Goal: Information Seeking & Learning: Learn about a topic

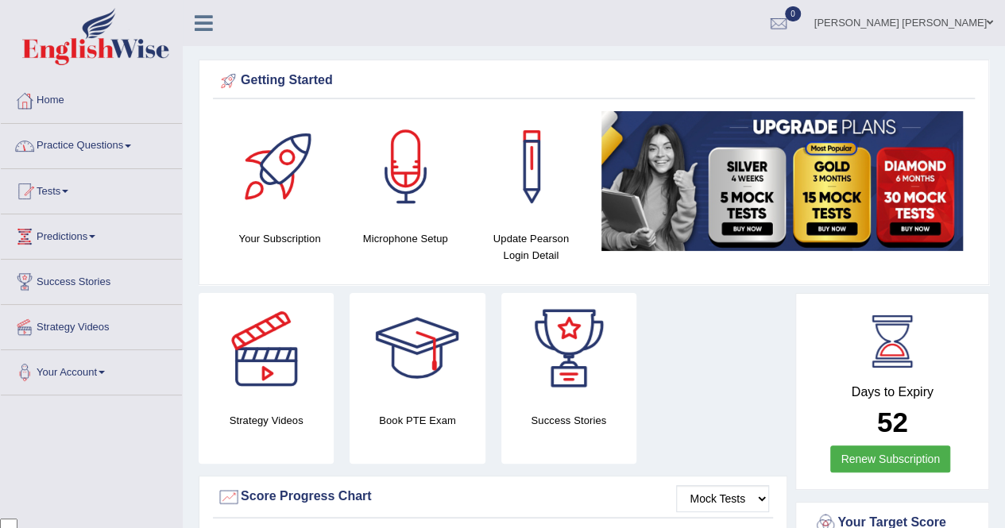
click at [138, 147] on link "Practice Questions" at bounding box center [91, 144] width 181 height 40
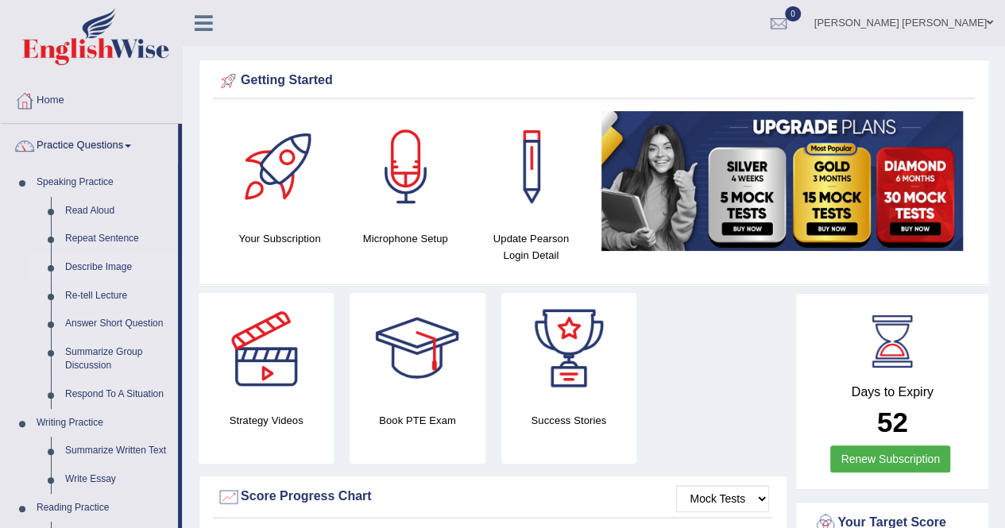
click at [110, 269] on link "Describe Image" at bounding box center [118, 268] width 120 height 29
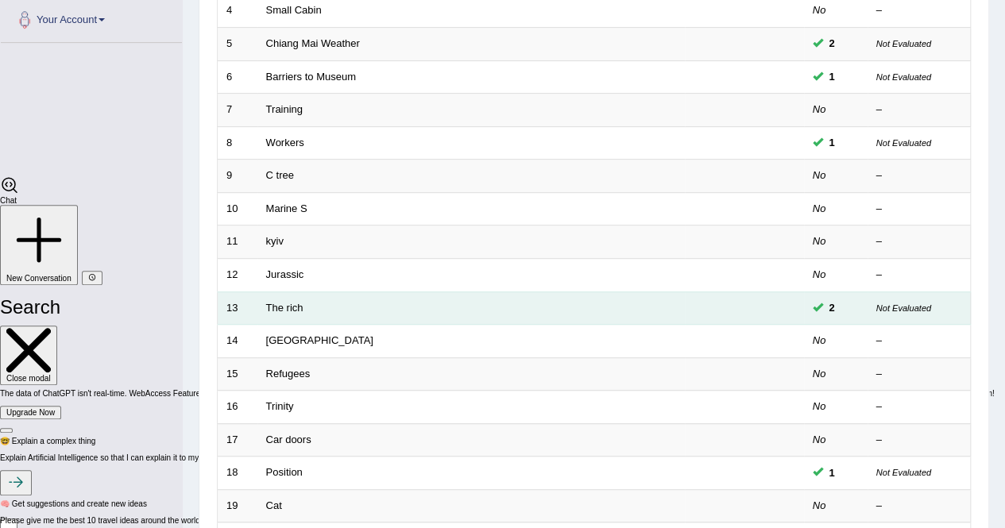
scroll to position [516, 0]
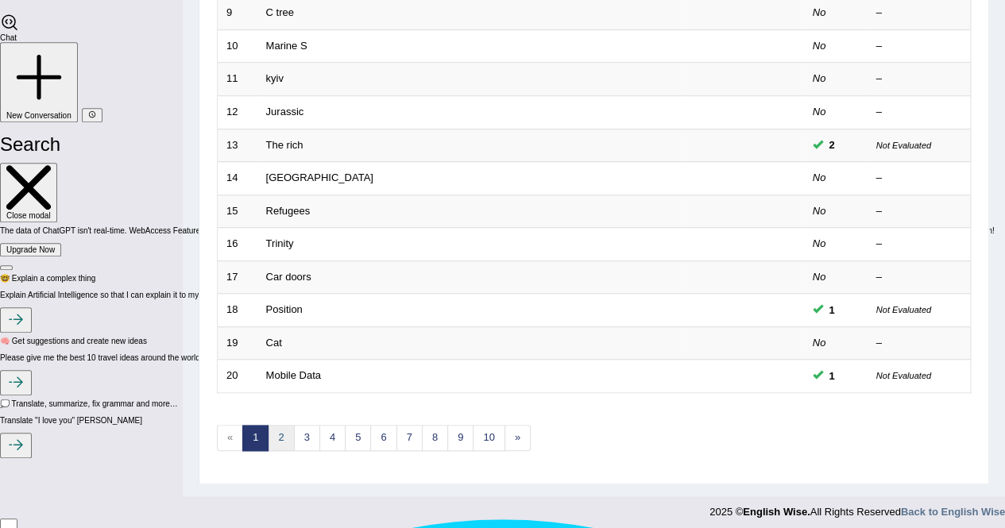
click at [285, 427] on link "2" at bounding box center [281, 438] width 26 height 26
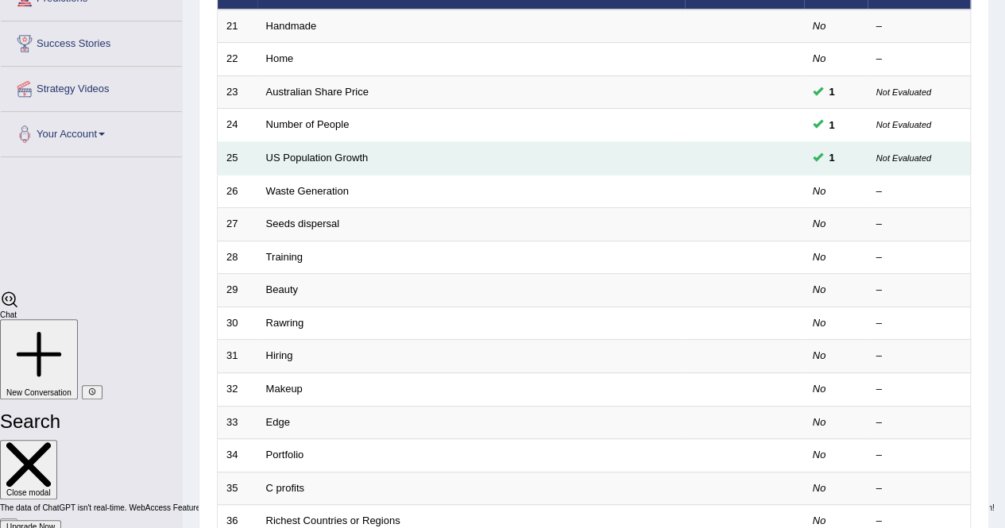
scroll to position [477, 0]
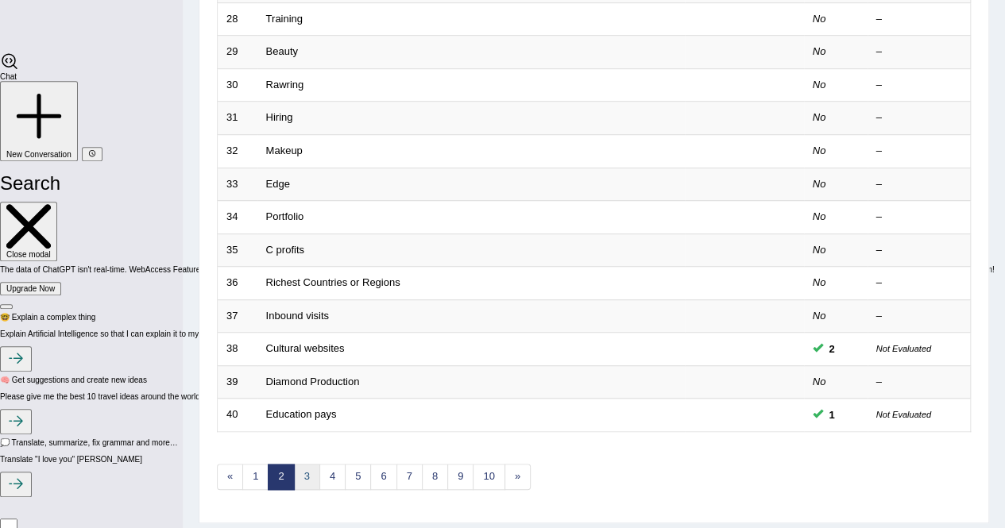
click at [300, 467] on link "3" at bounding box center [307, 477] width 26 height 26
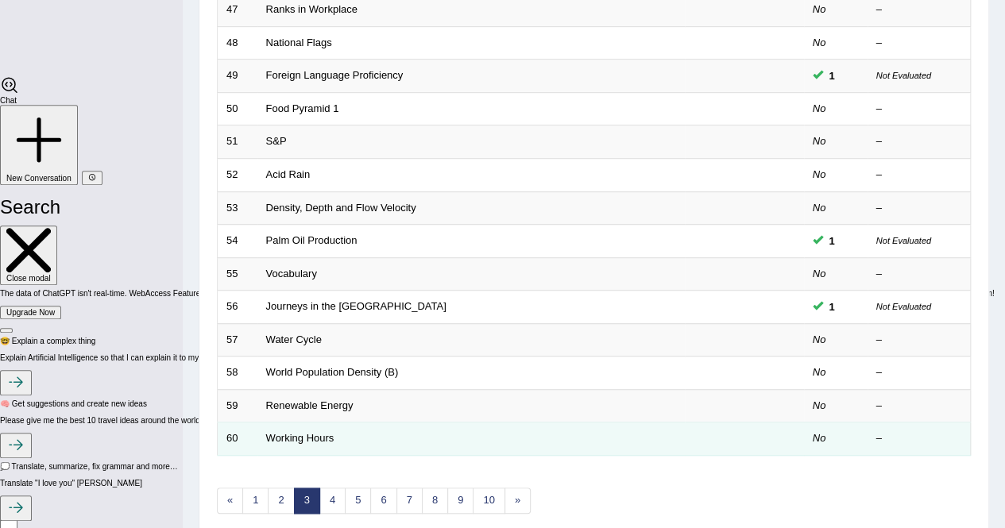
scroll to position [477, 0]
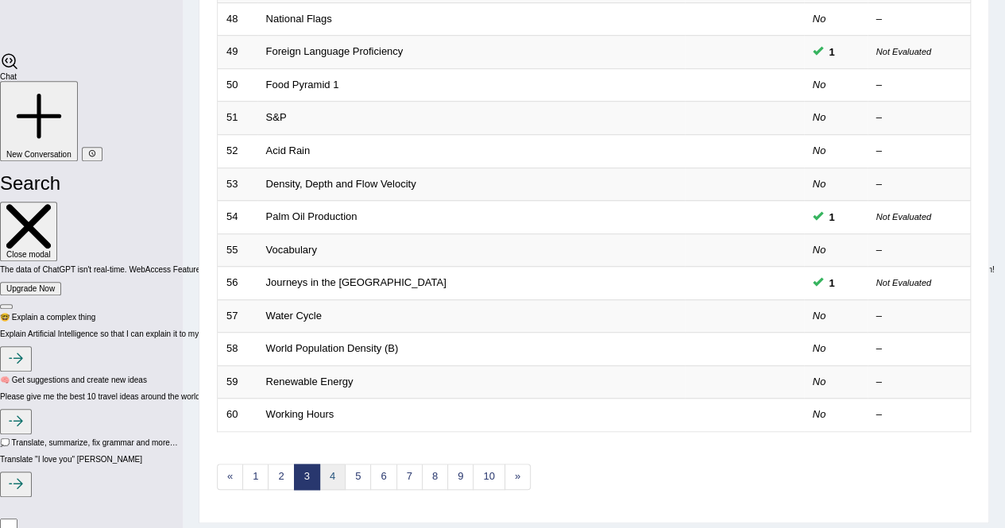
click at [323, 478] on link "4" at bounding box center [332, 477] width 26 height 26
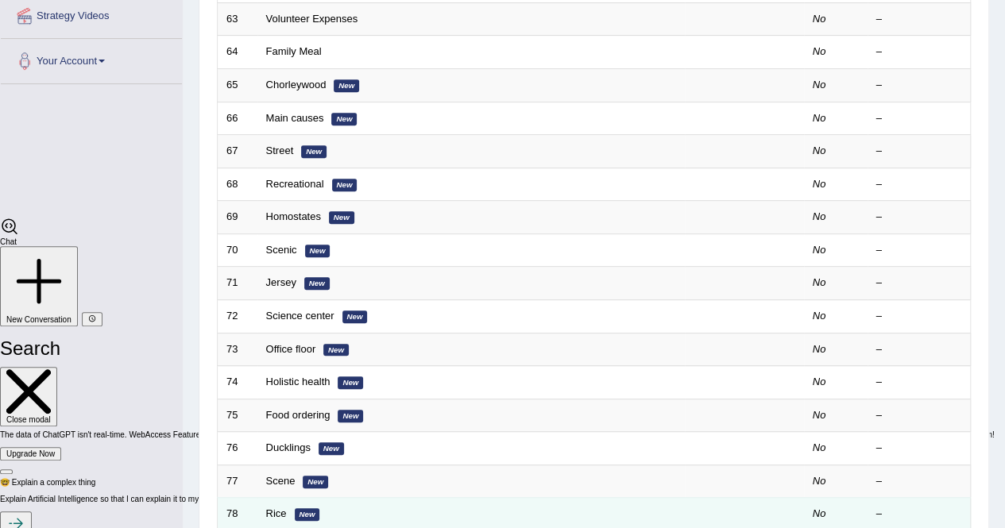
scroll to position [238, 0]
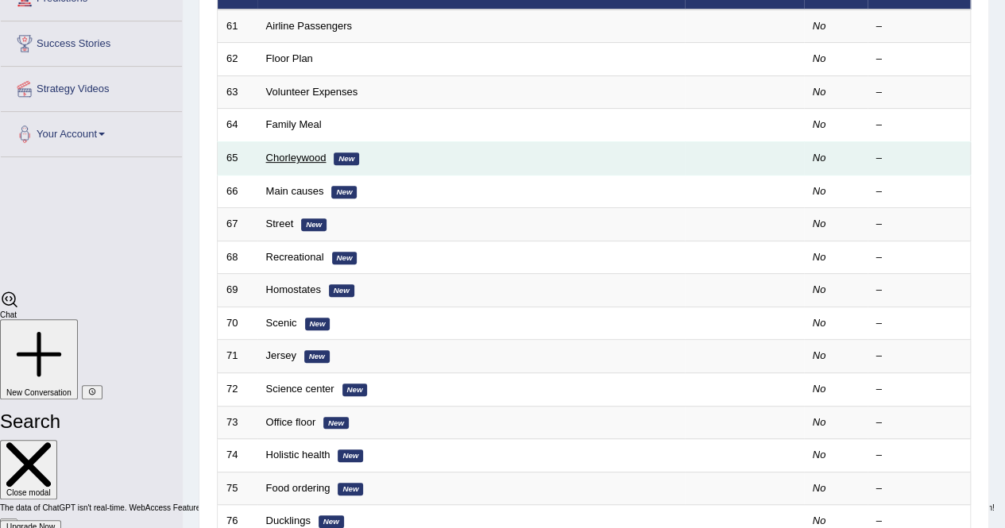
click at [302, 153] on link "Chorleywood" at bounding box center [296, 158] width 60 height 12
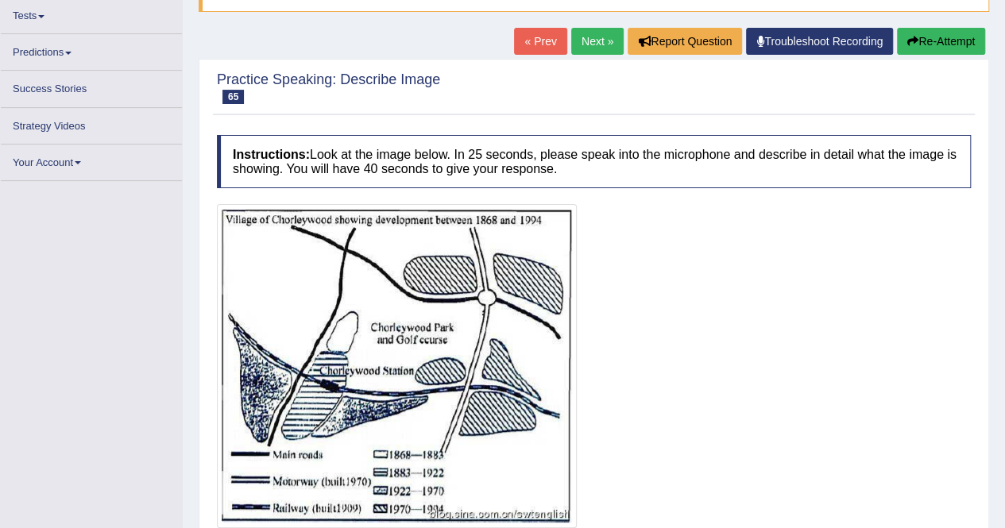
scroll to position [159, 0]
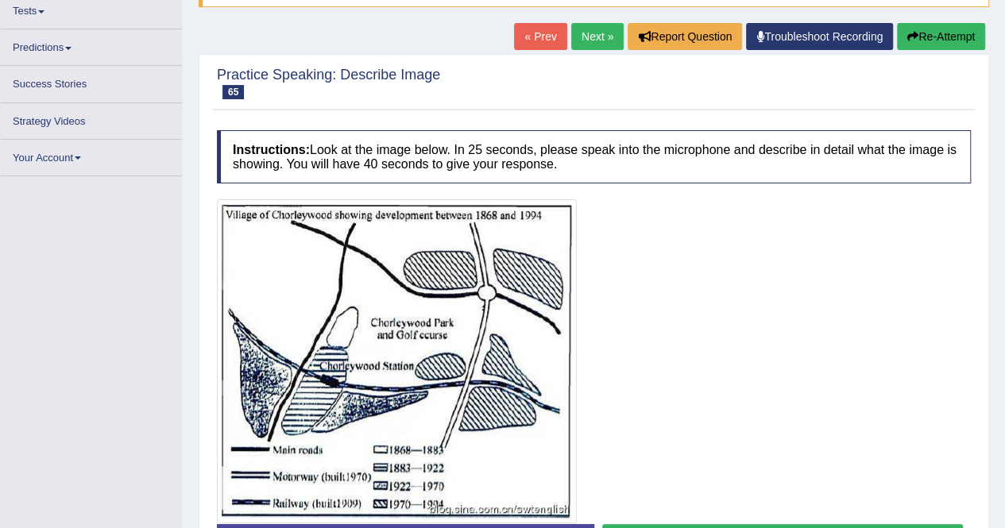
click at [583, 37] on link "Next »" at bounding box center [597, 36] width 52 height 27
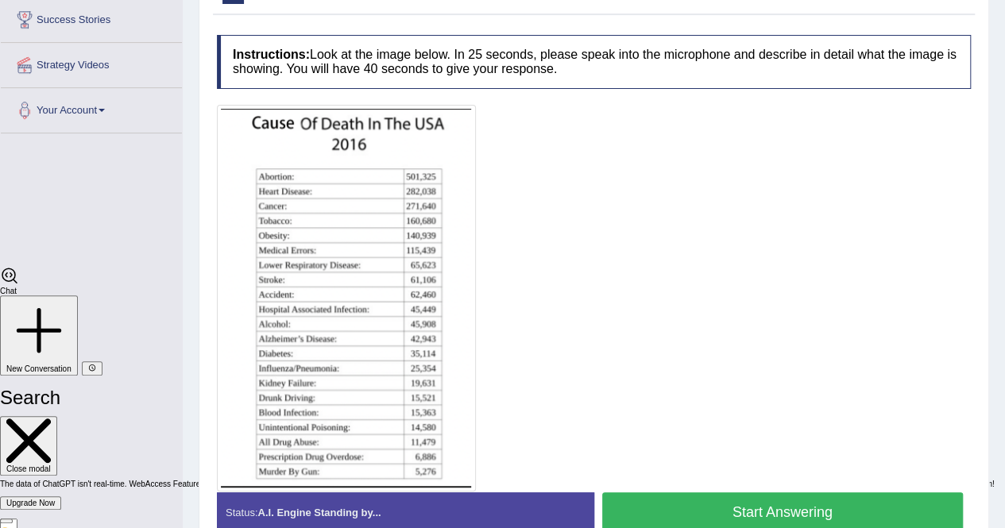
scroll to position [106, 0]
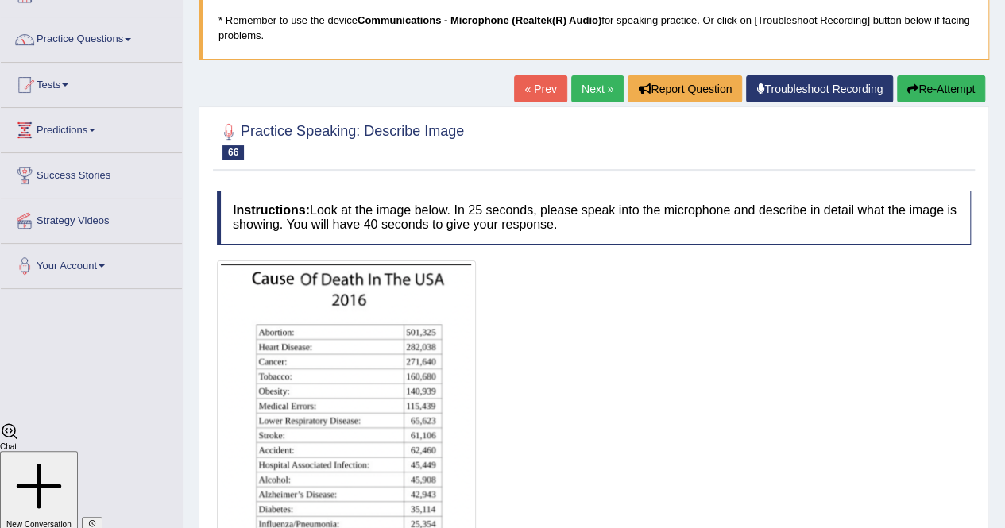
click at [583, 68] on div "Home Practice Speaking: Describe Image Main causes * Remember to use the device…" at bounding box center [594, 312] width 823 height 837
click at [594, 91] on link "Next »" at bounding box center [597, 88] width 52 height 27
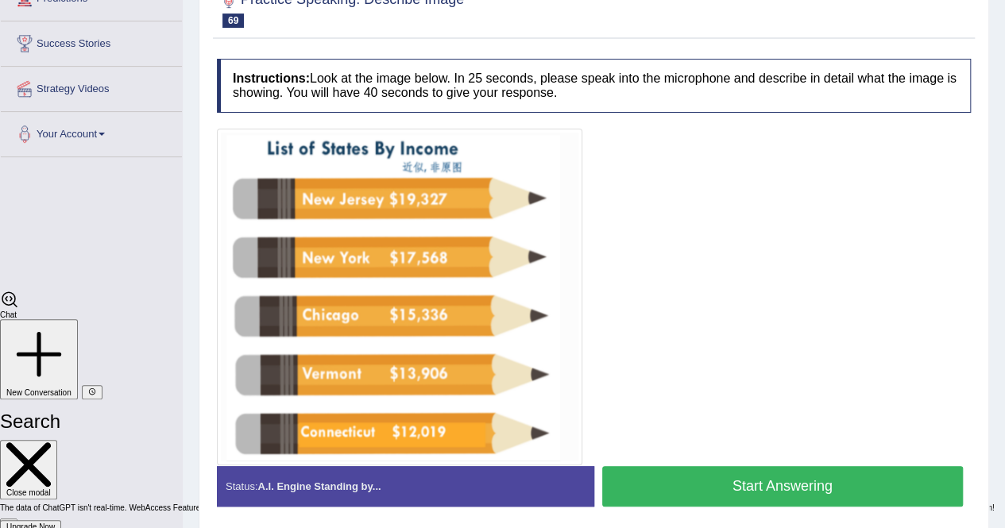
scroll to position [79, 0]
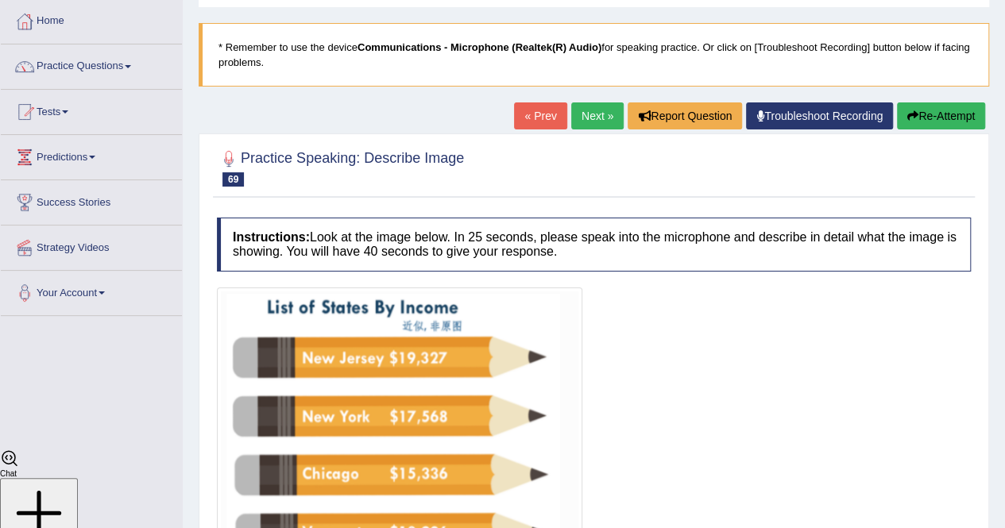
click at [585, 120] on link "Next »" at bounding box center [597, 116] width 52 height 27
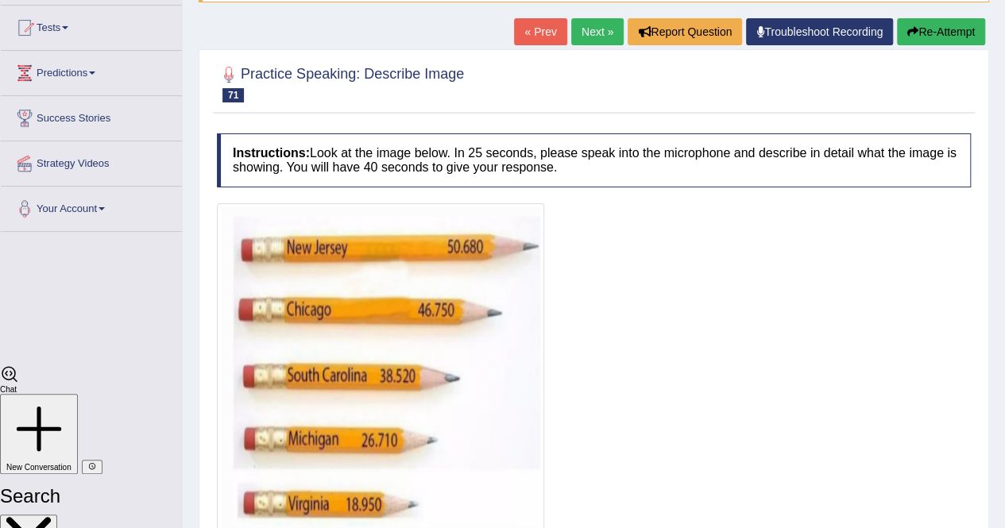
scroll to position [159, 0]
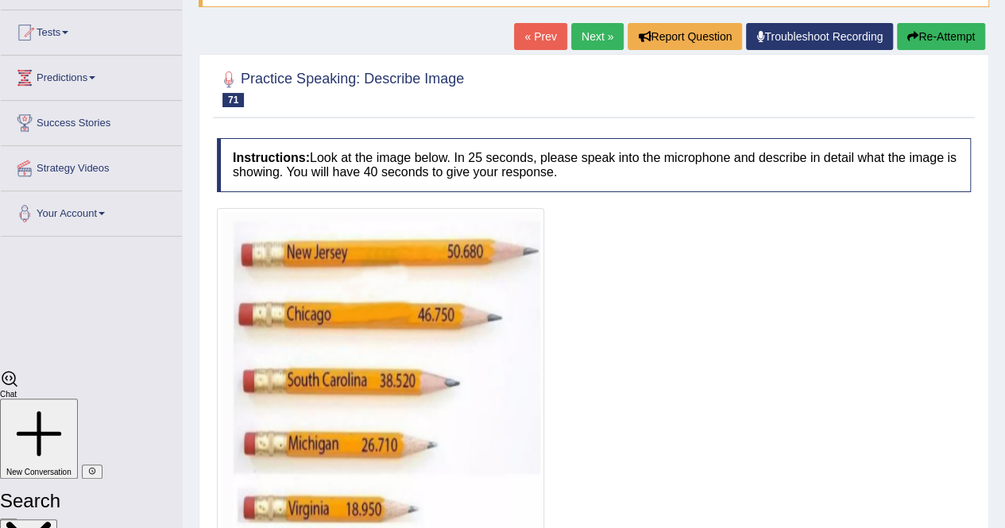
click at [584, 39] on link "Next »" at bounding box center [597, 36] width 52 height 27
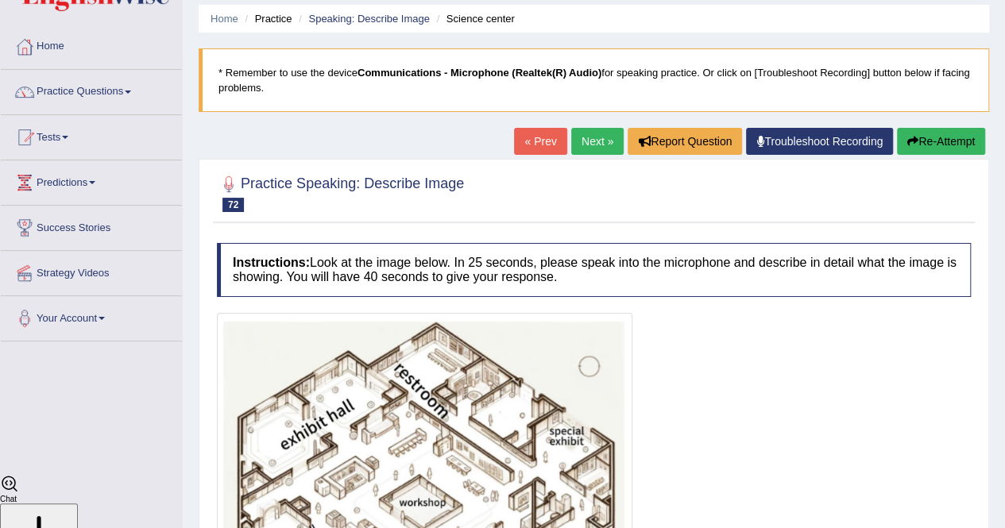
scroll to position [79, 0]
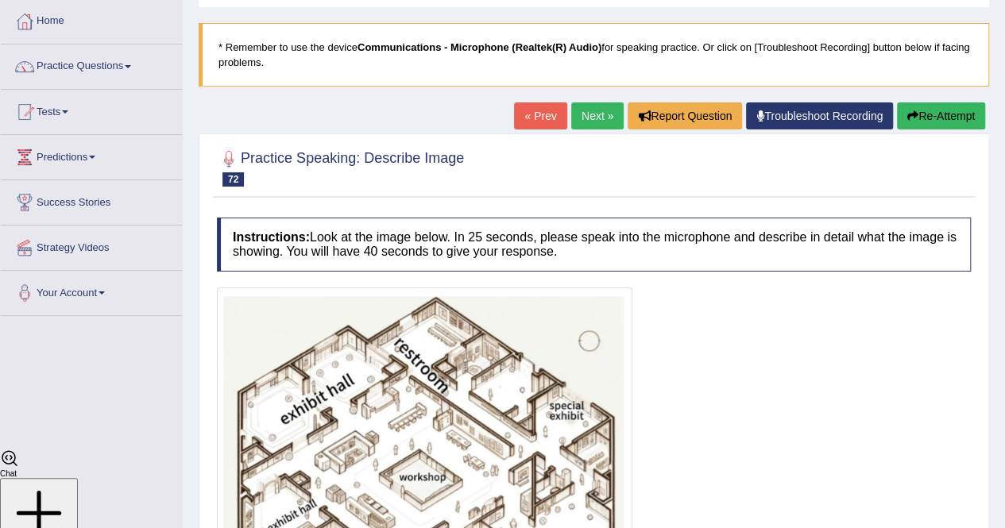
click at [582, 109] on link "Next »" at bounding box center [597, 116] width 52 height 27
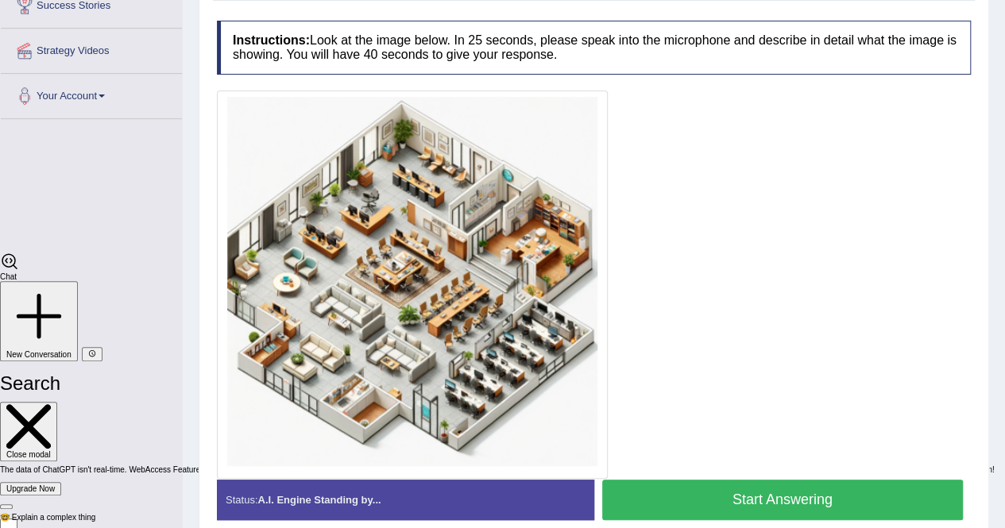
scroll to position [118, 0]
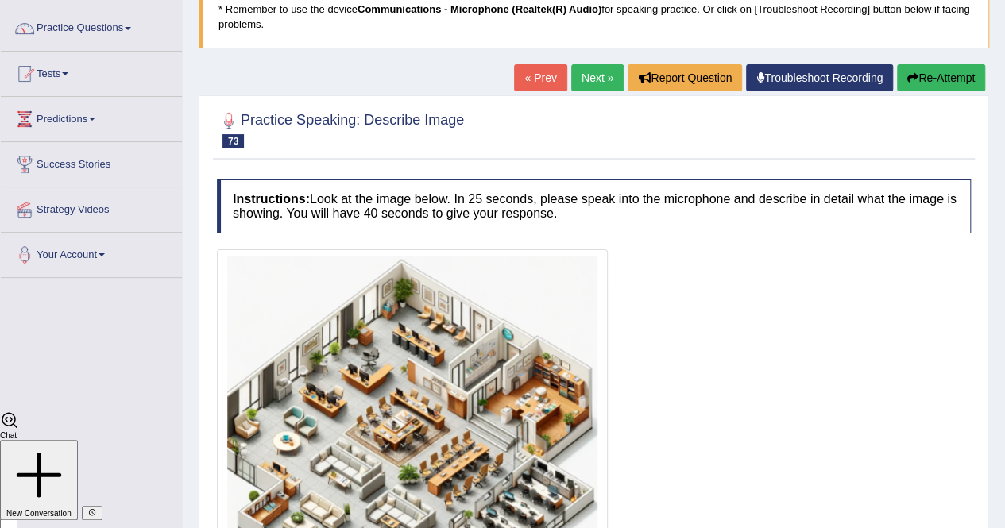
click at [595, 73] on link "Next »" at bounding box center [597, 77] width 52 height 27
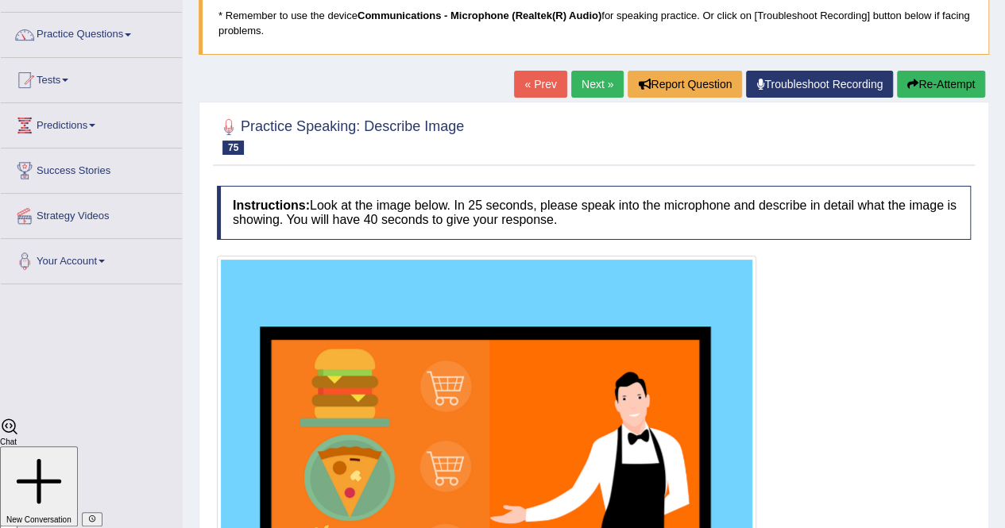
scroll to position [79, 0]
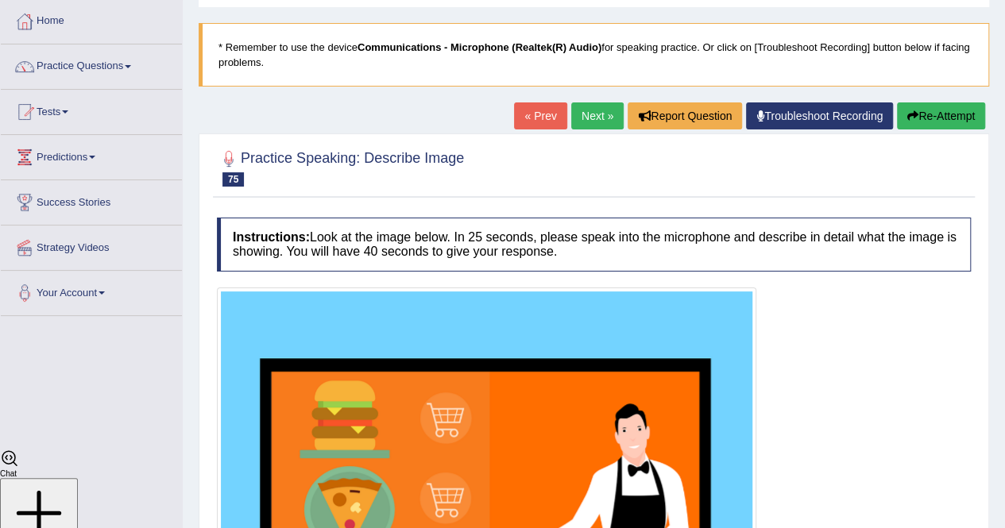
click at [592, 117] on link "Next »" at bounding box center [597, 116] width 52 height 27
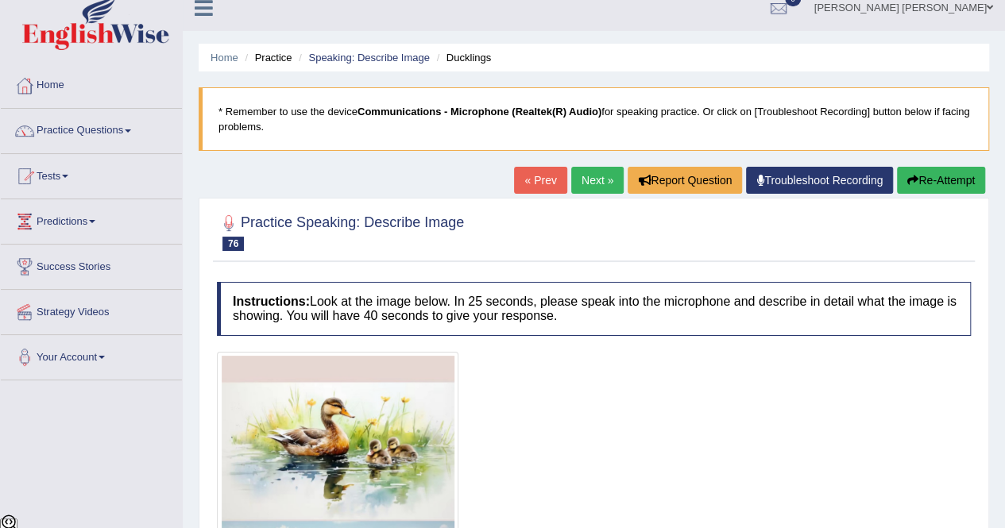
scroll to position [5, 0]
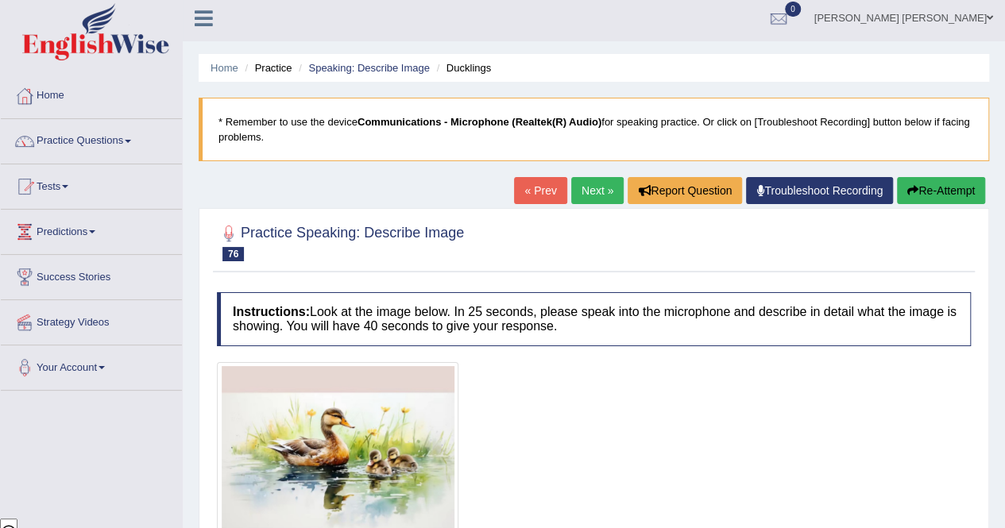
click at [593, 186] on link "Next »" at bounding box center [597, 190] width 52 height 27
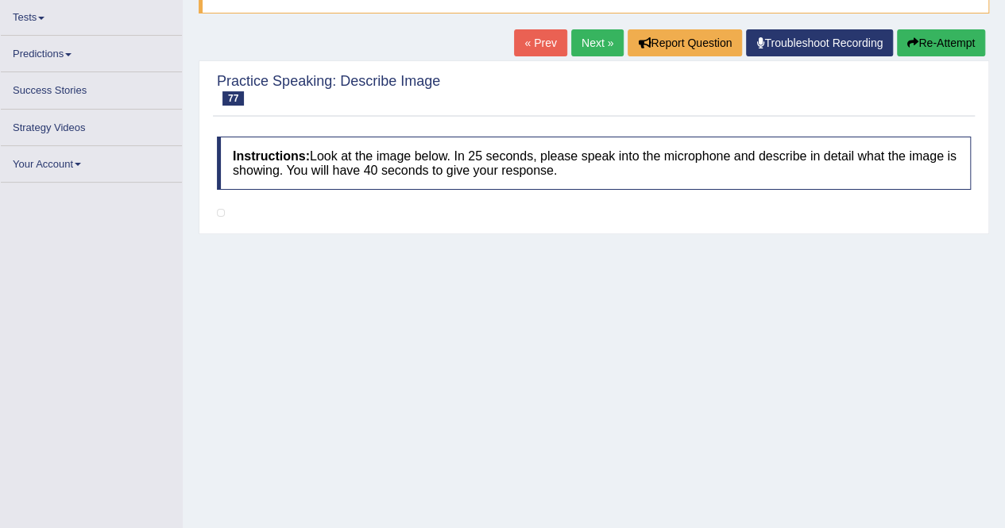
scroll to position [159, 0]
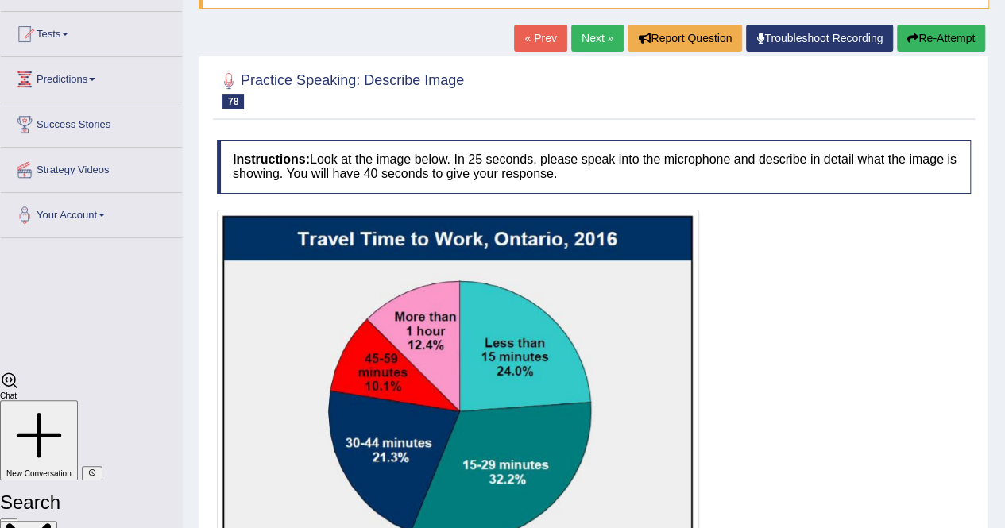
scroll to position [79, 0]
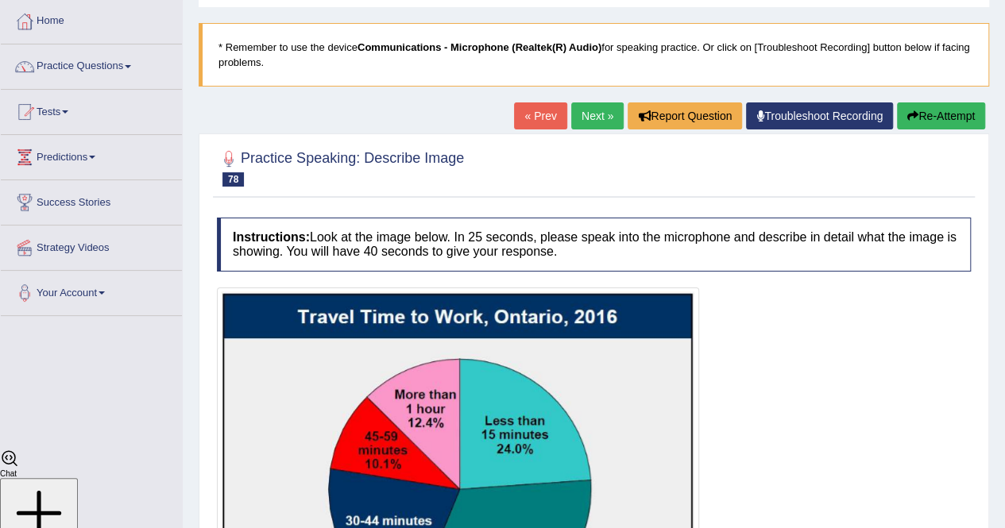
click at [582, 117] on link "Next »" at bounding box center [597, 116] width 52 height 27
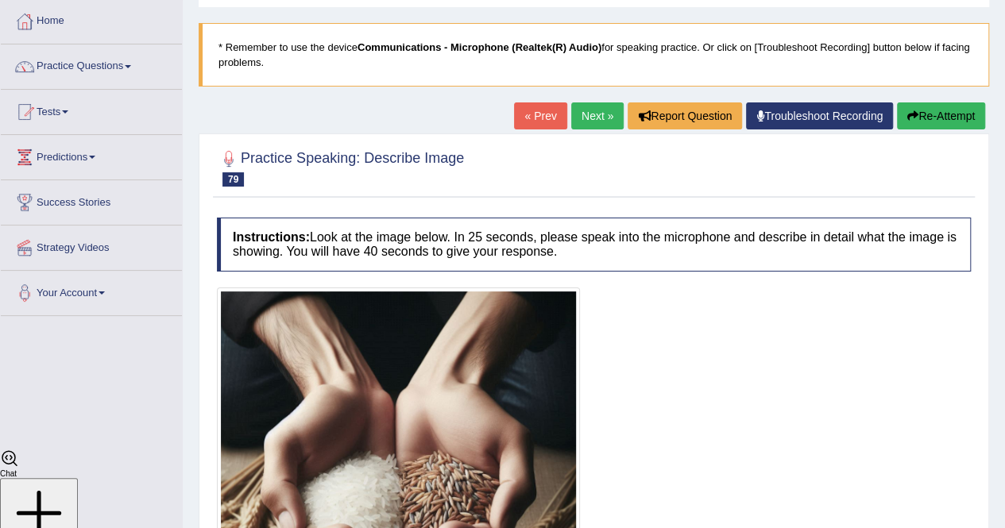
scroll to position [3687, 0]
click at [590, 118] on link "Next »" at bounding box center [597, 116] width 52 height 27
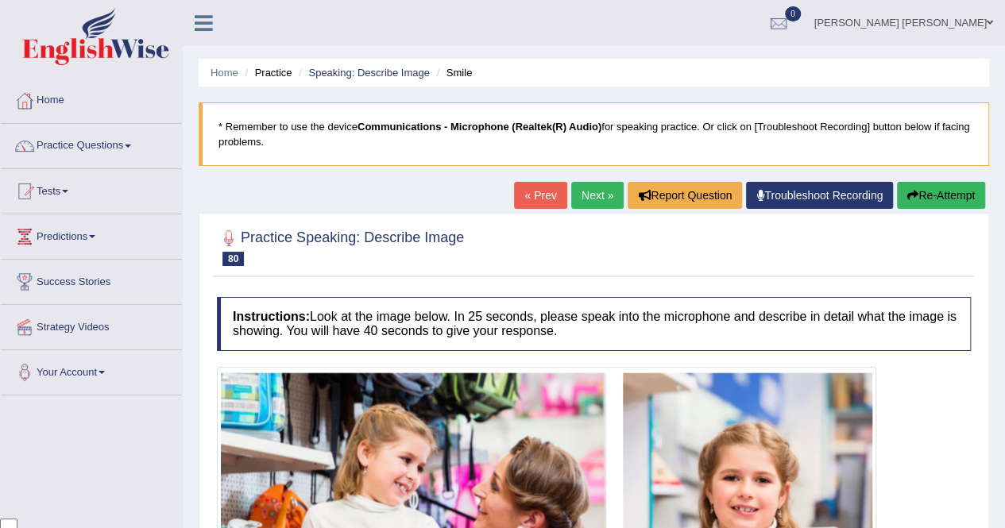
scroll to position [3687, 0]
click at [575, 195] on link "Next »" at bounding box center [597, 195] width 52 height 27
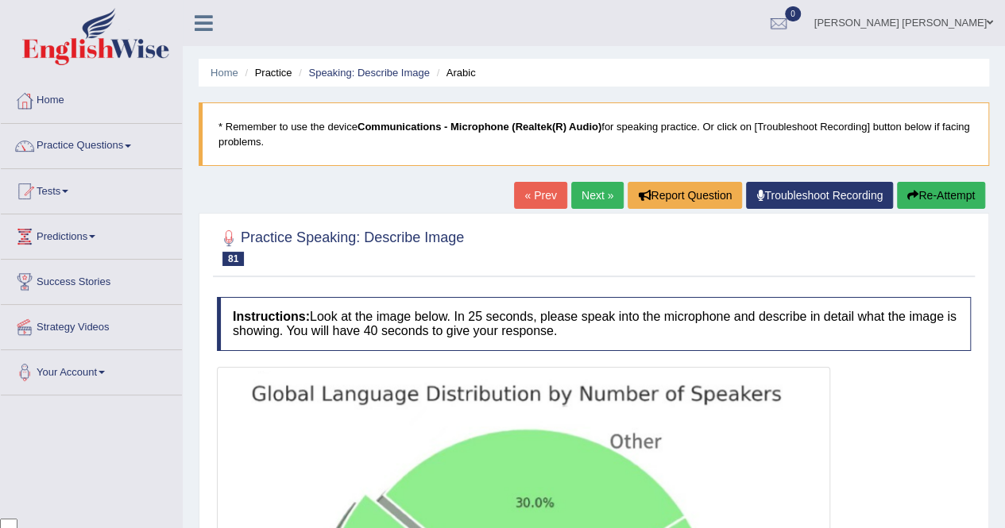
scroll to position [3687, 0]
click at [598, 199] on link "Next »" at bounding box center [597, 195] width 52 height 27
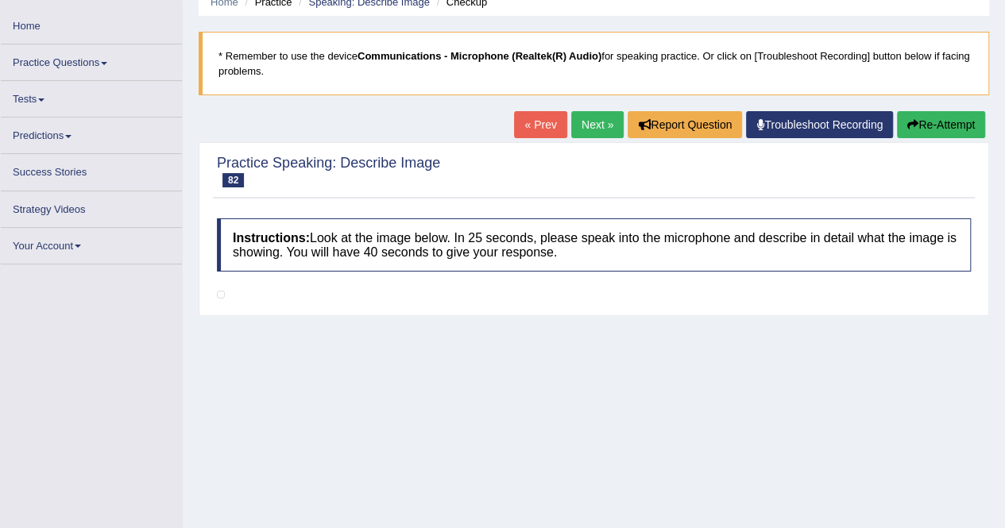
scroll to position [159, 0]
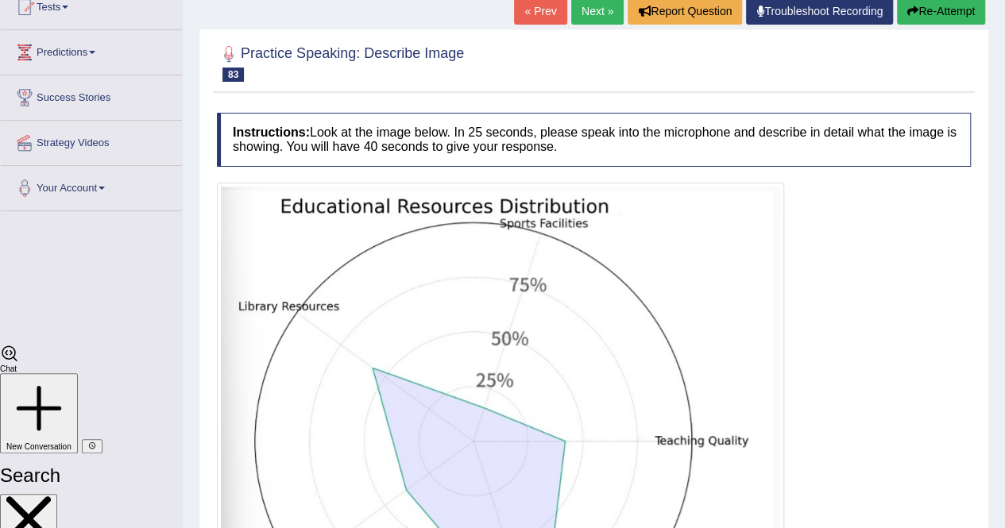
scroll to position [159, 0]
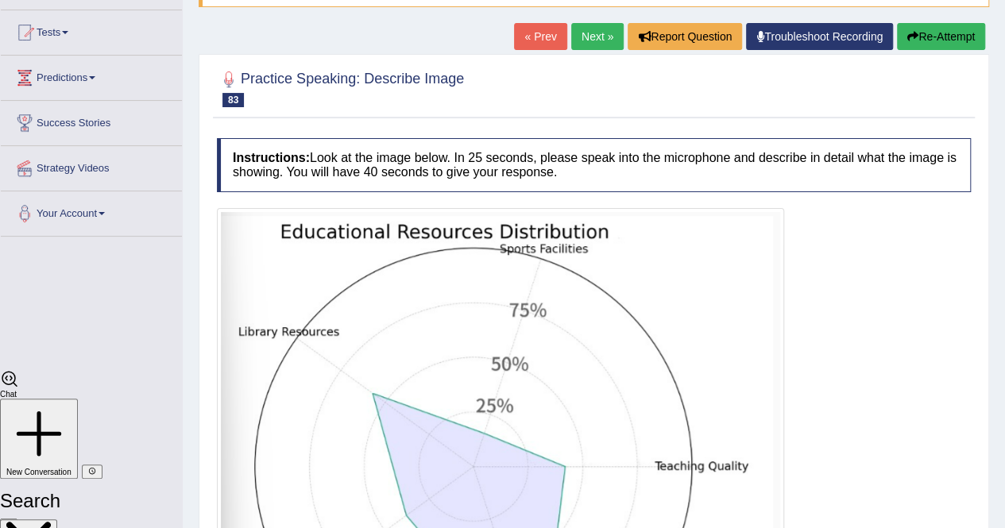
click at [598, 39] on link "Next »" at bounding box center [597, 36] width 52 height 27
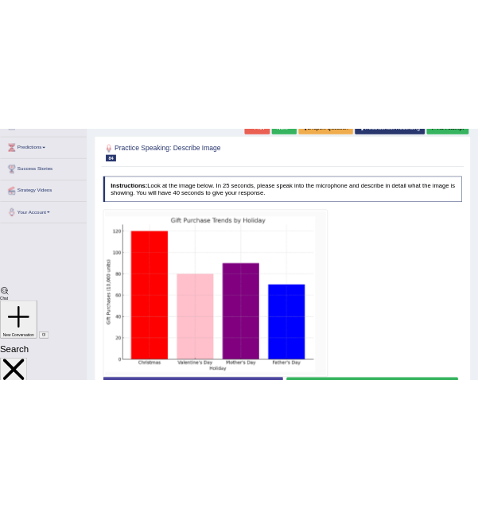
scroll to position [230, 0]
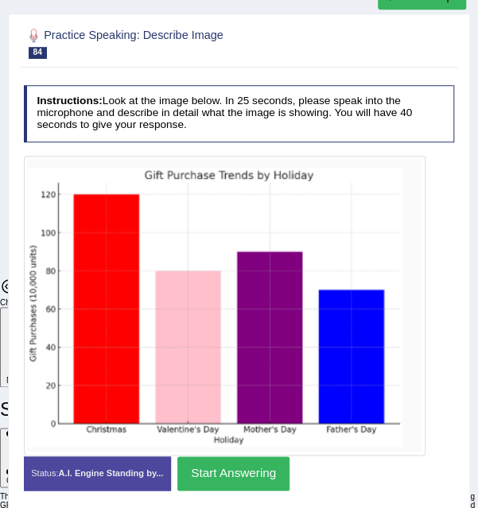
click at [217, 478] on button "Start Answering" at bounding box center [233, 473] width 112 height 34
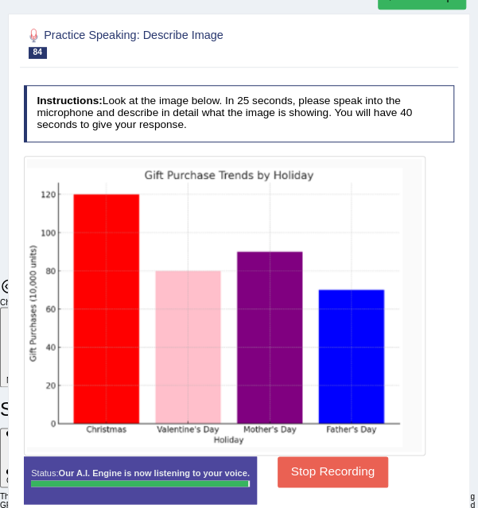
click at [330, 474] on button "Stop Recording" at bounding box center [332, 471] width 110 height 31
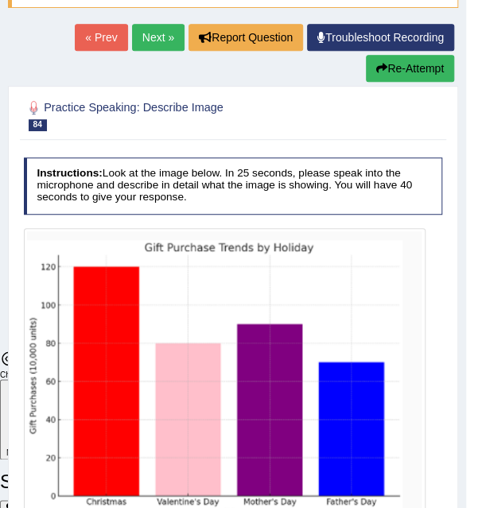
scroll to position [151, 0]
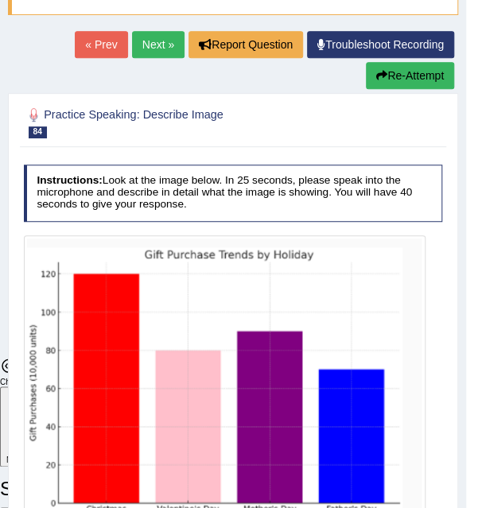
click at [159, 33] on link "Next »" at bounding box center [158, 44] width 52 height 27
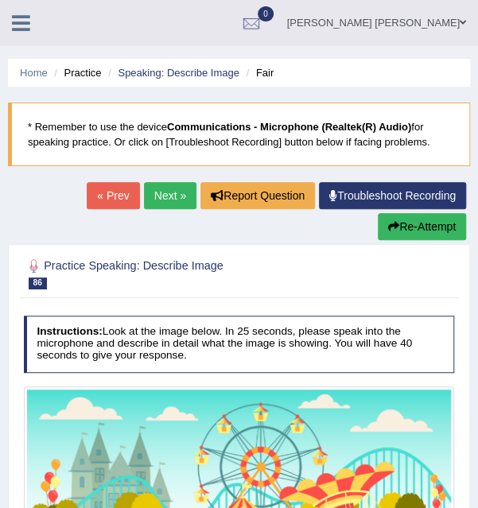
click at [168, 203] on link "Next »" at bounding box center [170, 195] width 52 height 27
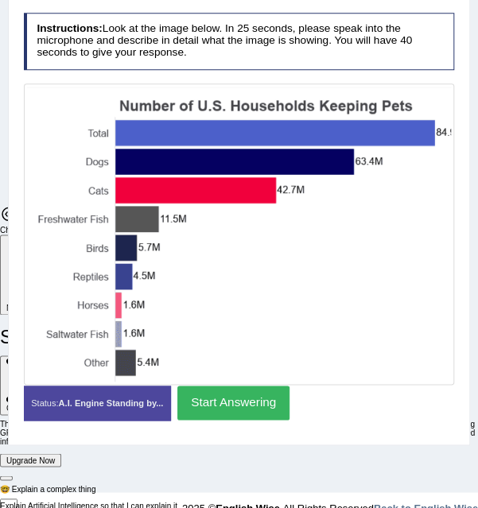
scroll to position [318, 0]
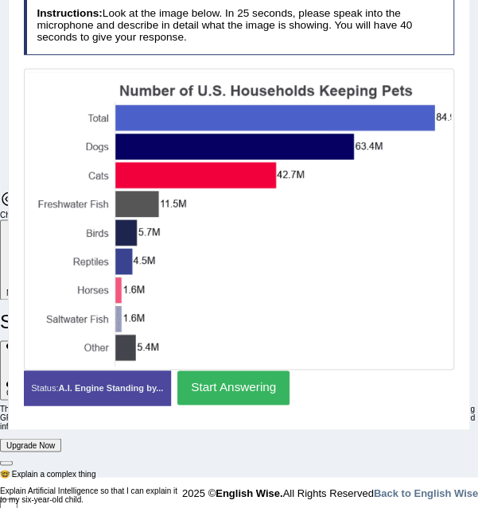
click at [219, 385] on button "Start Answering" at bounding box center [233, 387] width 112 height 34
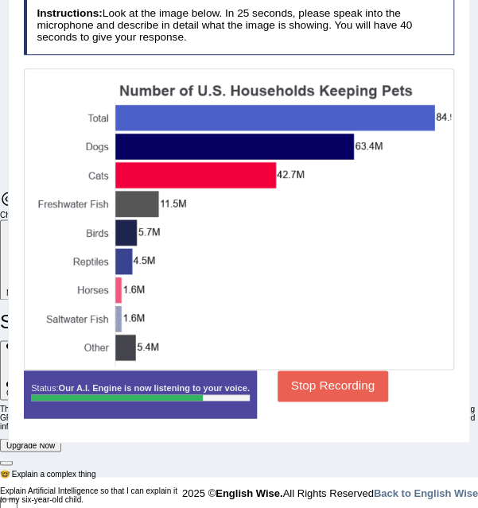
click at [340, 370] on button "Stop Recording" at bounding box center [332, 385] width 110 height 31
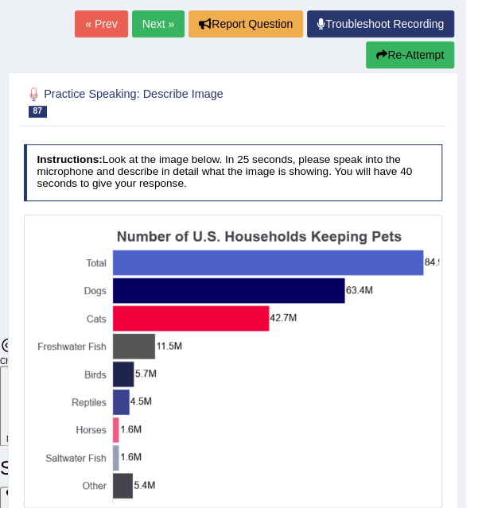
scroll to position [159, 0]
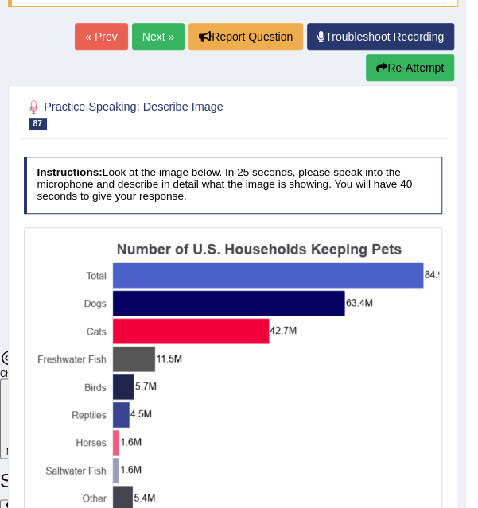
click at [149, 41] on link "Next »" at bounding box center [158, 36] width 52 height 27
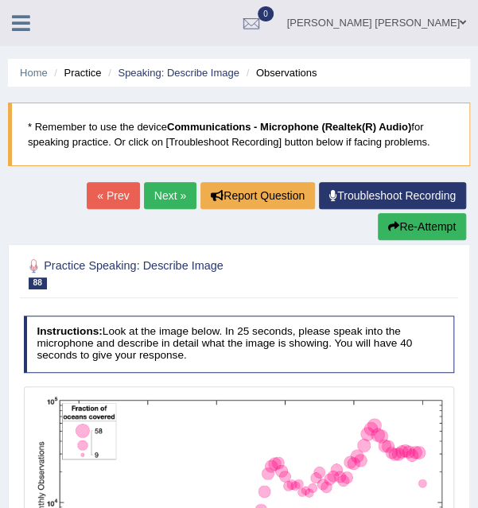
scroll to position [3708, 0]
click at [145, 195] on link "Next »" at bounding box center [170, 195] width 52 height 27
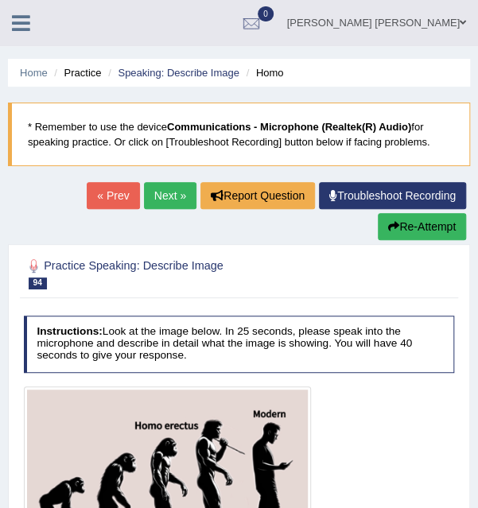
scroll to position [3708, 0]
click at [172, 195] on link "Next »" at bounding box center [170, 195] width 52 height 27
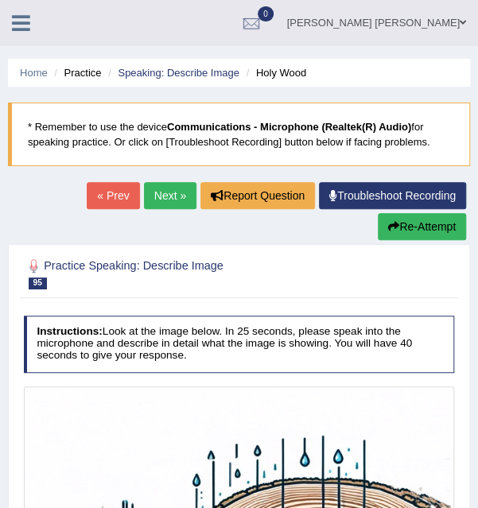
scroll to position [3708, 0]
click at [157, 195] on link "Next »" at bounding box center [170, 195] width 52 height 27
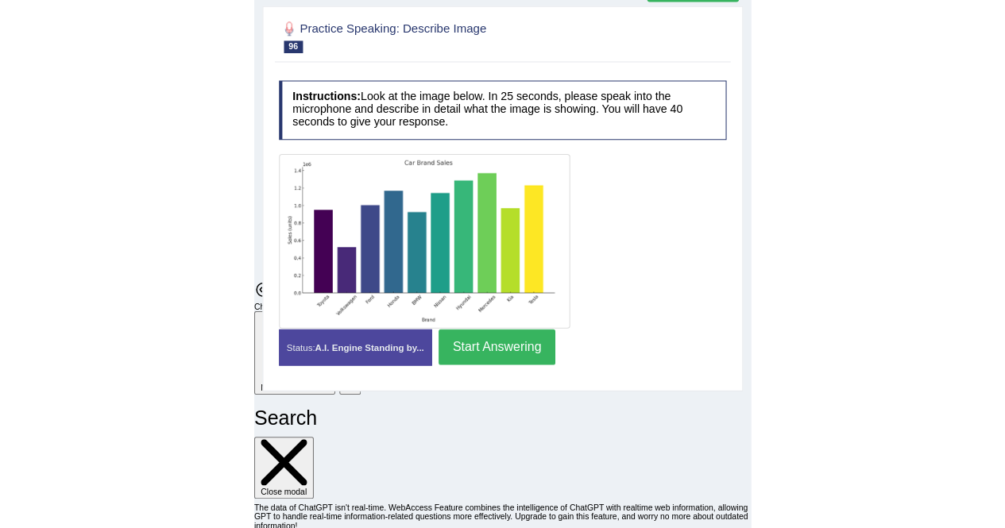
scroll to position [3687, 0]
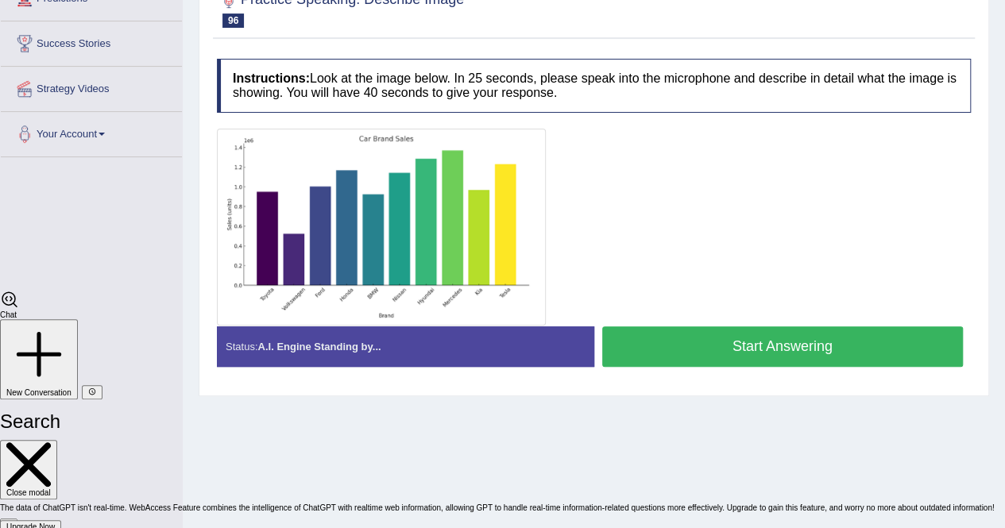
click at [489, 350] on button "Start Answering" at bounding box center [783, 347] width 362 height 41
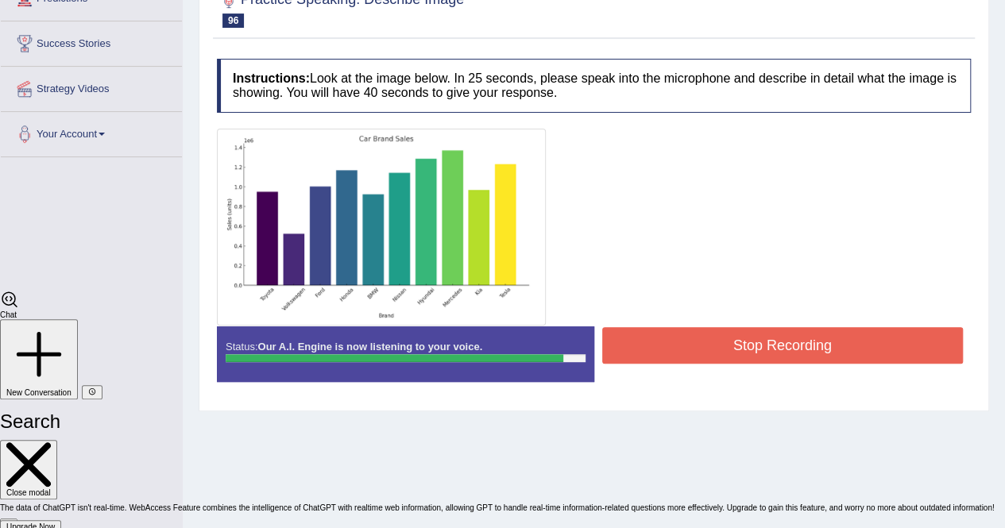
click at [489, 343] on button "Stop Recording" at bounding box center [783, 345] width 362 height 37
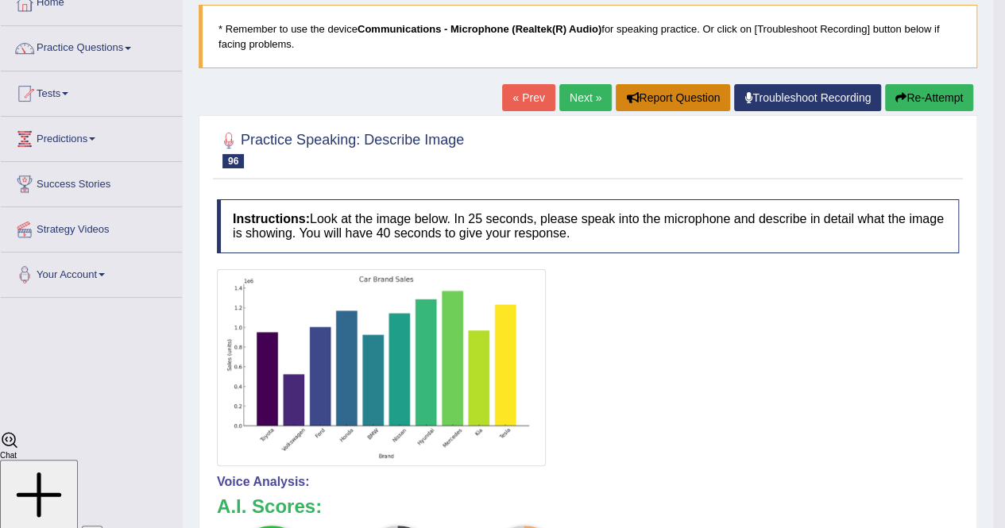
scroll to position [0, 0]
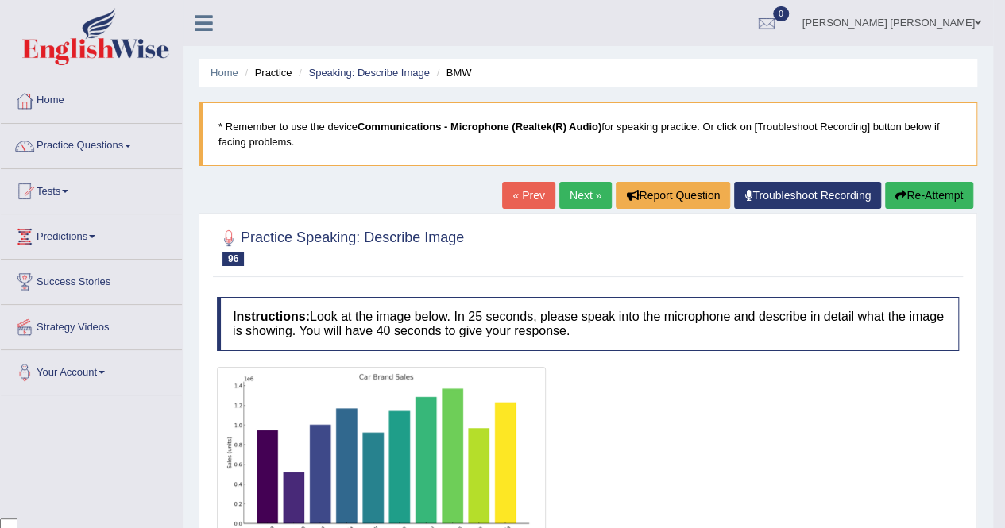
click at [489, 192] on link "Next »" at bounding box center [585, 195] width 52 height 27
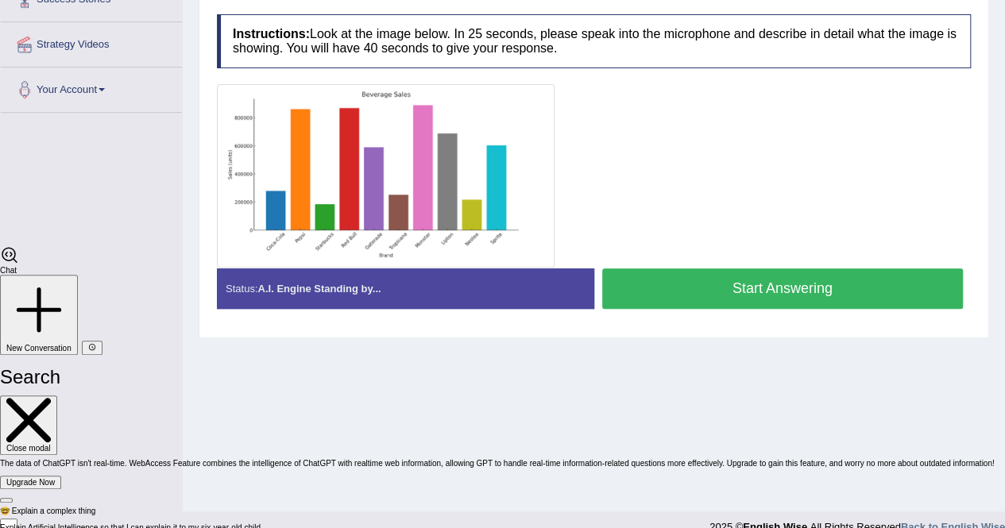
scroll to position [305, 0]
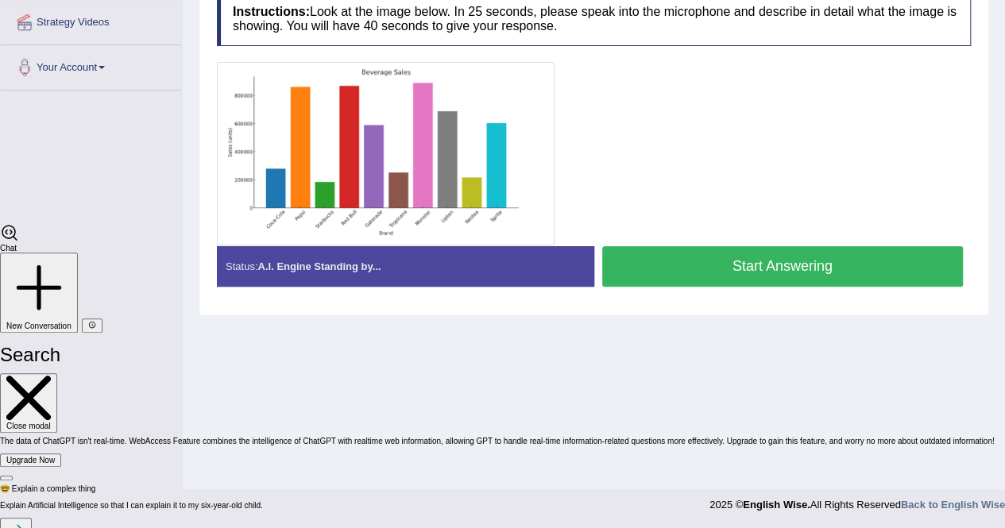
click at [708, 270] on button "Start Answering" at bounding box center [783, 266] width 362 height 41
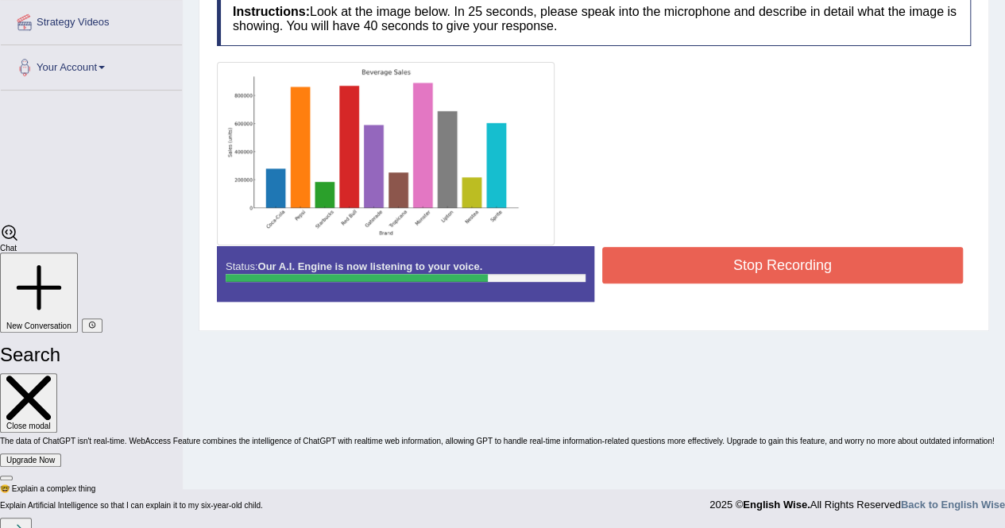
click at [832, 270] on button "Stop Recording" at bounding box center [783, 265] width 362 height 37
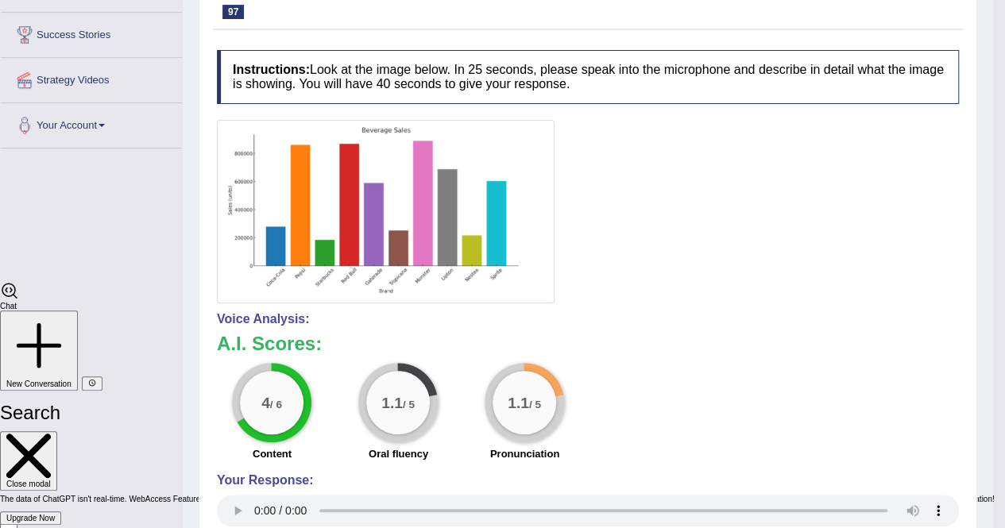
scroll to position [146, 0]
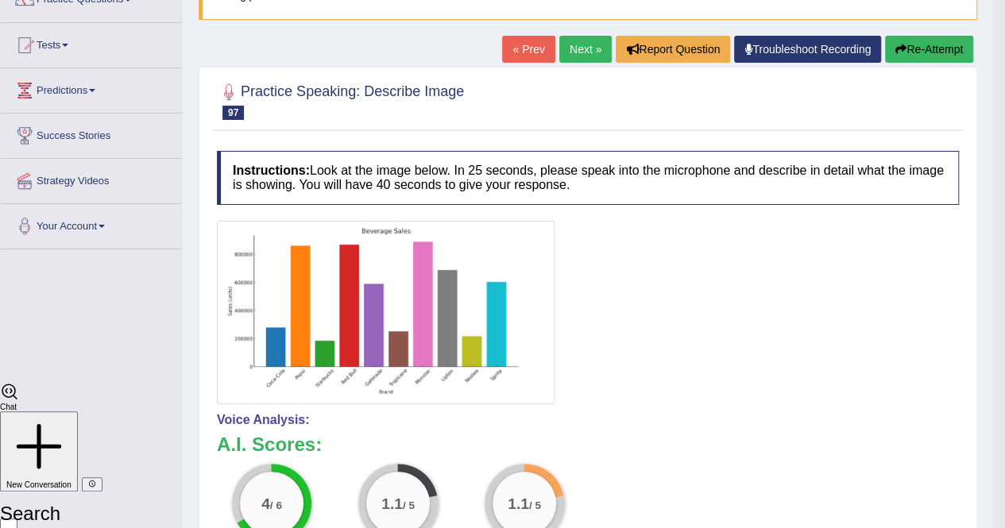
click at [580, 46] on link "Next »" at bounding box center [585, 49] width 52 height 27
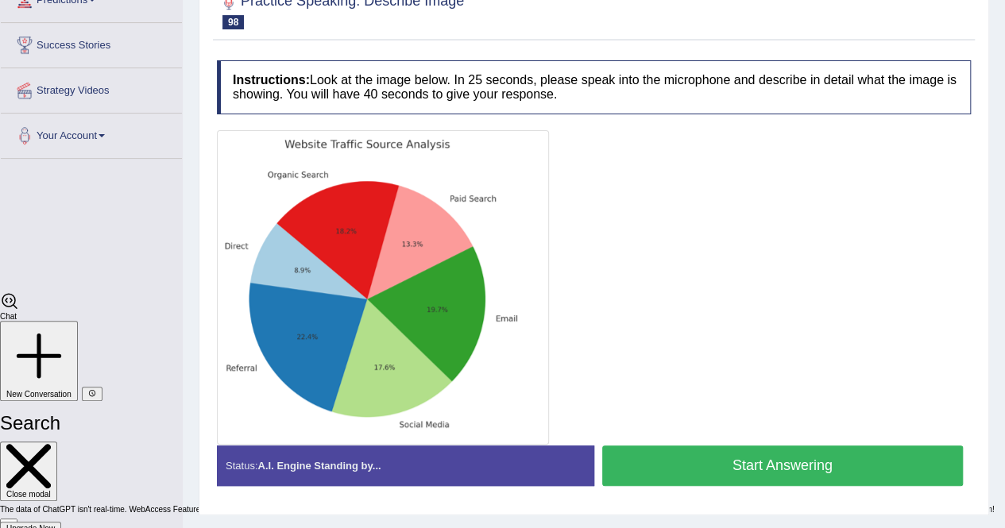
scroll to position [146, 0]
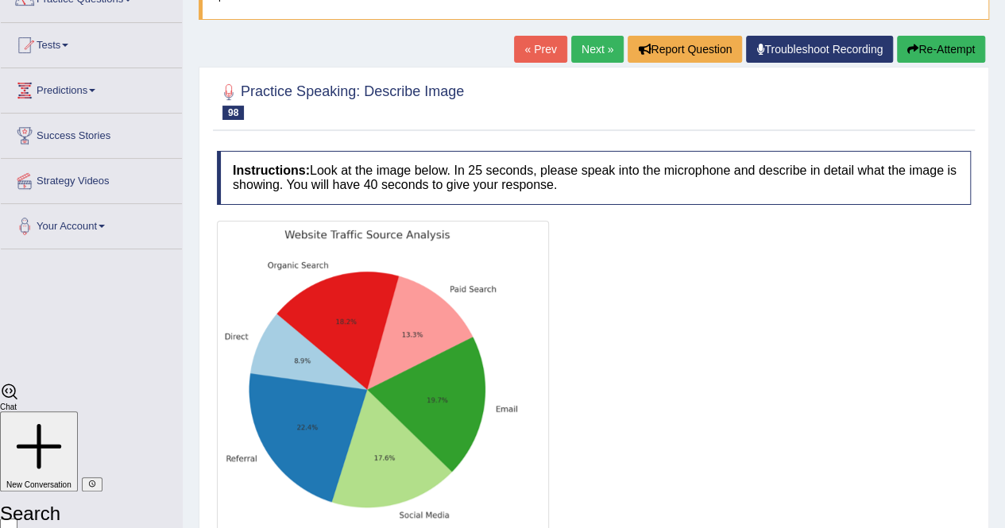
click at [587, 50] on link "Next »" at bounding box center [597, 49] width 52 height 27
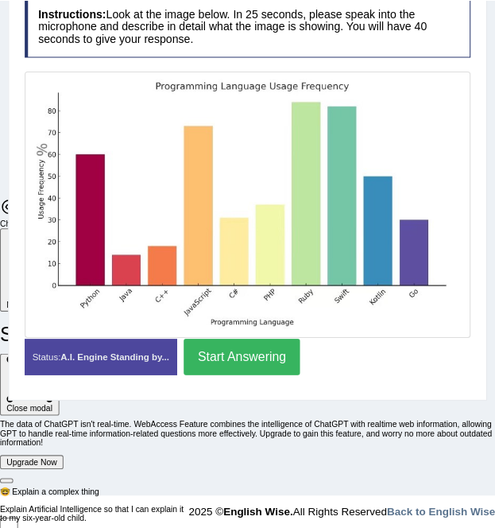
scroll to position [307, 0]
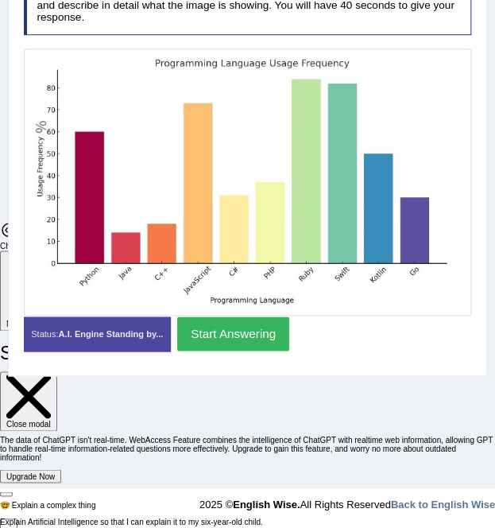
click at [228, 350] on button "Start Answering" at bounding box center [233, 333] width 112 height 34
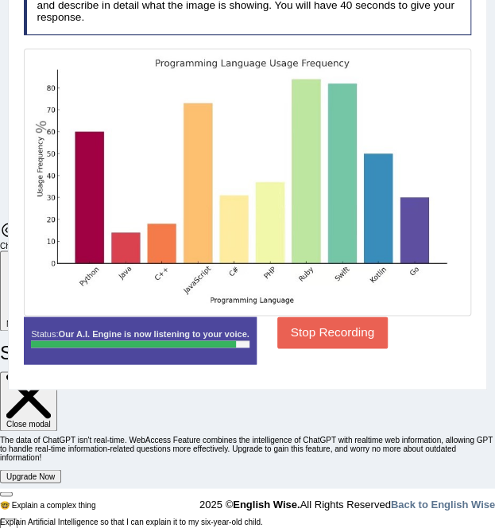
click at [354, 347] on button "Stop Recording" at bounding box center [332, 331] width 110 height 31
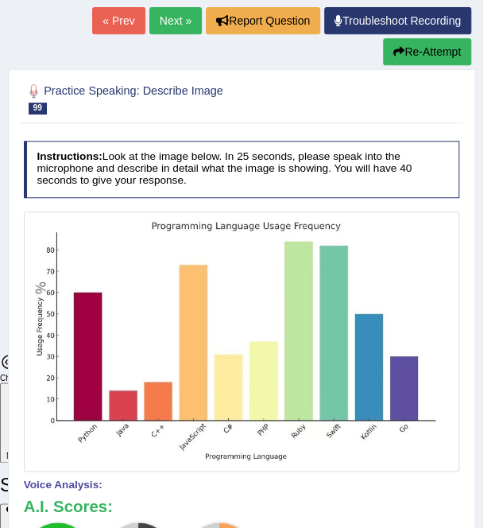
scroll to position [168, 0]
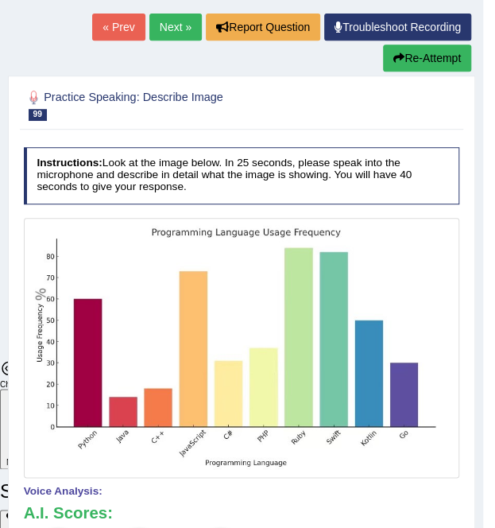
click at [165, 23] on link "Next »" at bounding box center [175, 27] width 52 height 27
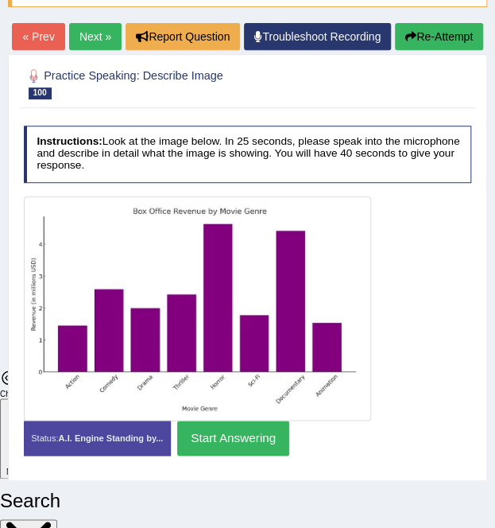
scroll to position [3689, 0]
click at [231, 455] on button "Start Answering" at bounding box center [233, 437] width 112 height 34
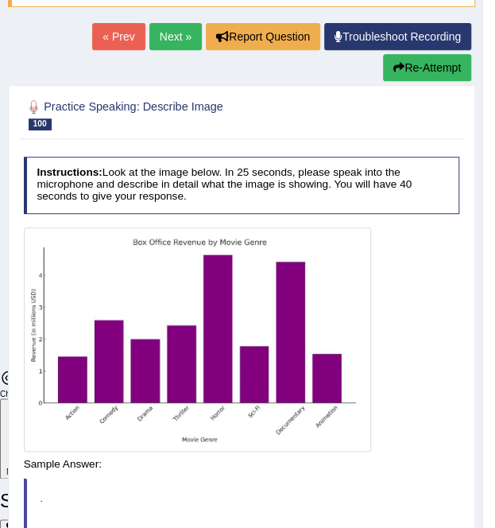
click at [327, 454] on div "Instructions: Look at the image below. In 25 seconds, please speak into the mic…" at bounding box center [241, 386] width 443 height 474
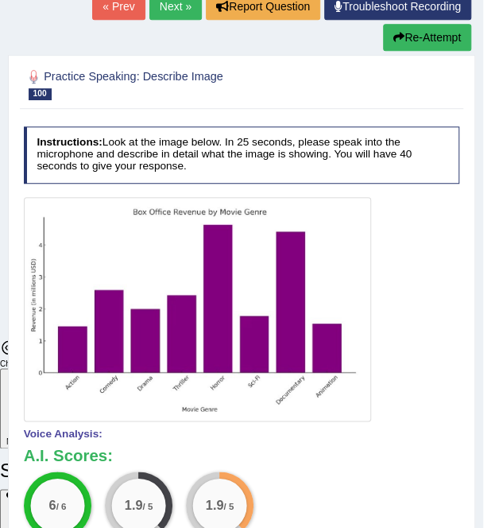
scroll to position [79, 0]
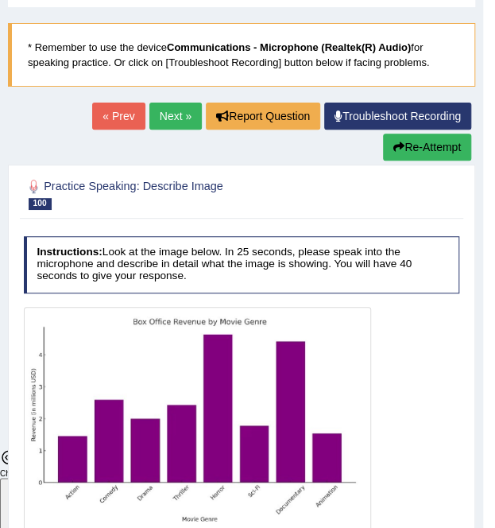
click at [175, 114] on link "Next »" at bounding box center [175, 116] width 52 height 27
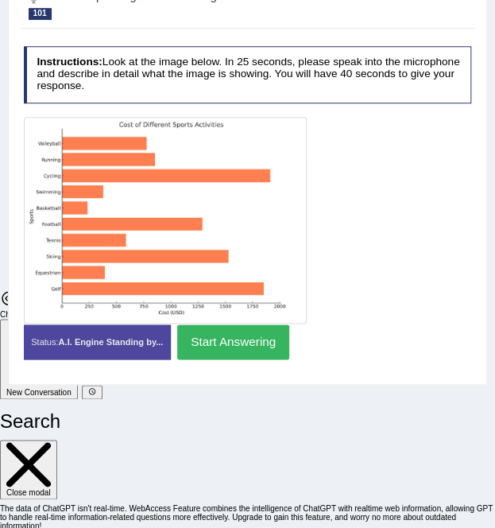
scroll to position [269, 0]
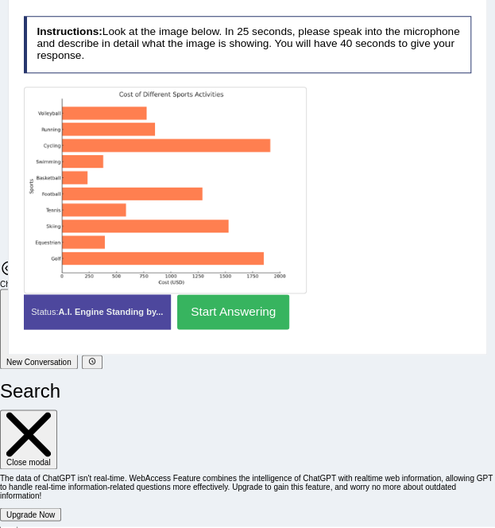
click at [230, 328] on button "Start Answering" at bounding box center [233, 311] width 112 height 34
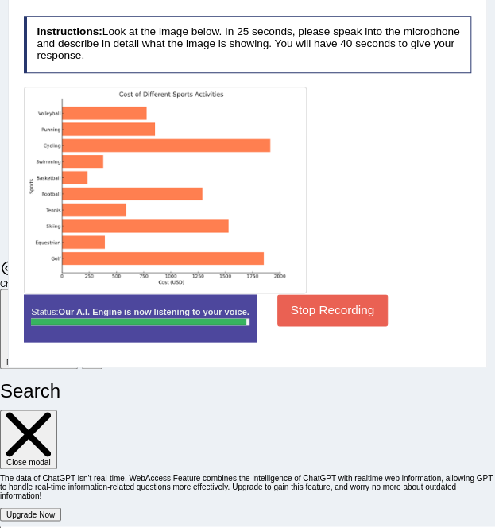
click at [342, 325] on button "Stop Recording" at bounding box center [332, 309] width 110 height 31
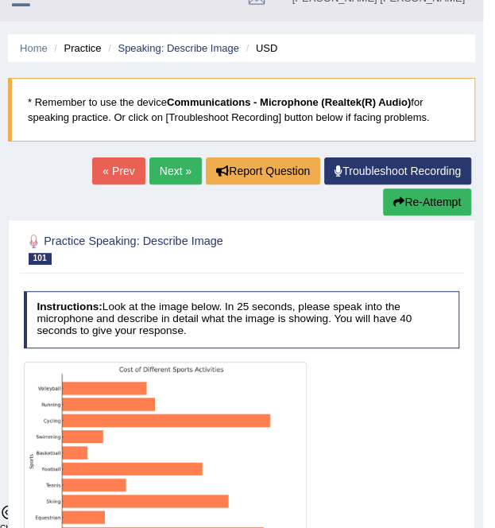
scroll to position [0, 0]
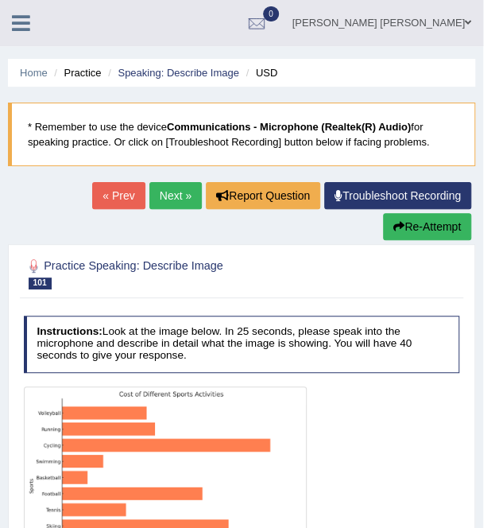
click at [172, 192] on link "Next »" at bounding box center [175, 195] width 52 height 27
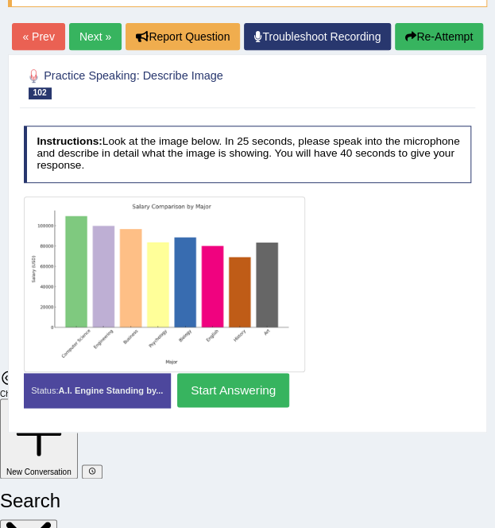
scroll to position [3689, 0]
click at [216, 407] on button "Start Answering" at bounding box center [233, 390] width 112 height 34
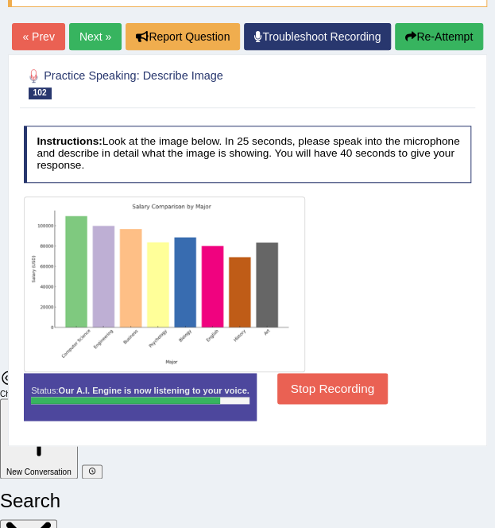
click at [326, 404] on button "Stop Recording" at bounding box center [332, 388] width 110 height 31
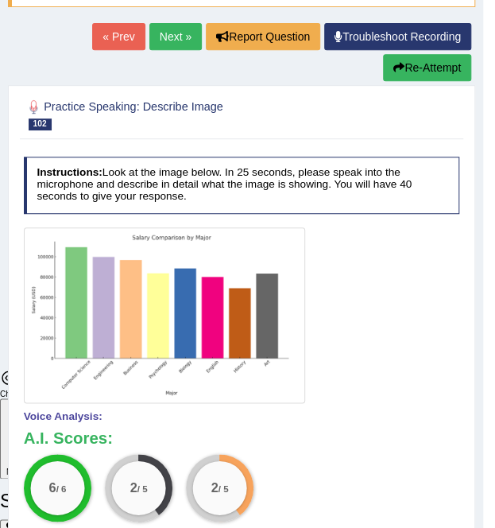
click at [180, 33] on link "Next »" at bounding box center [175, 36] width 52 height 27
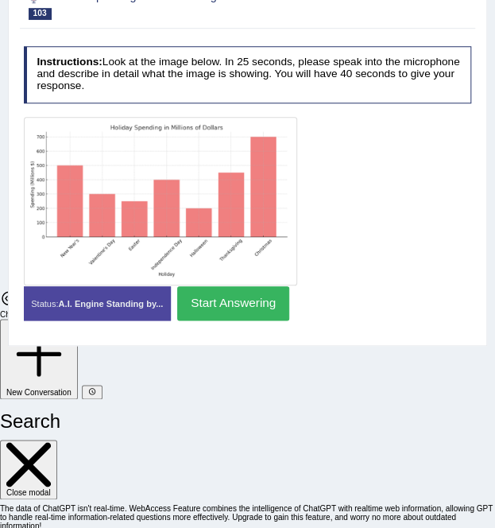
scroll to position [269, 0]
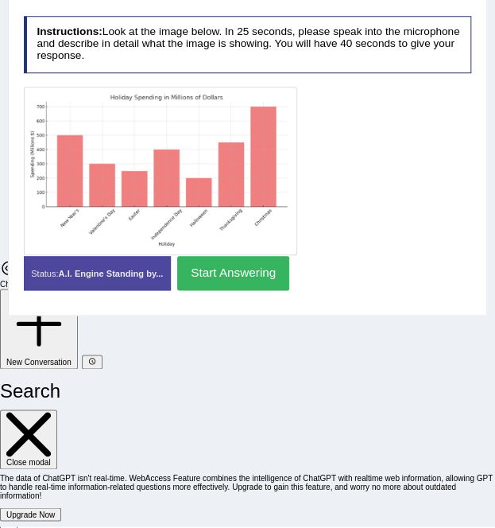
click at [243, 290] on button "Start Answering" at bounding box center [233, 273] width 112 height 34
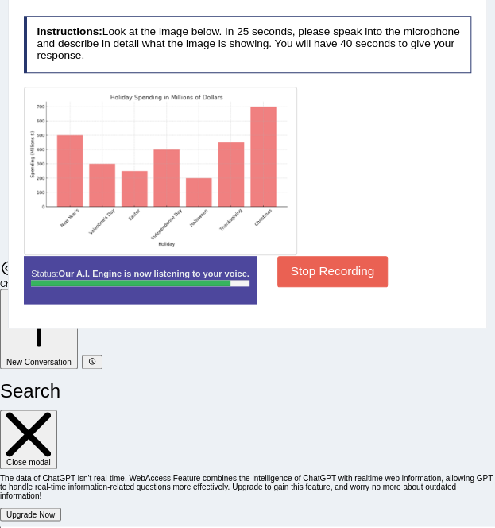
click at [299, 287] on button "Stop Recording" at bounding box center [332, 271] width 110 height 31
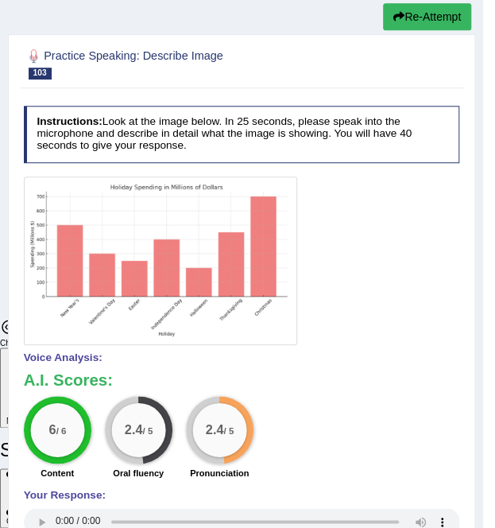
scroll to position [110, 0]
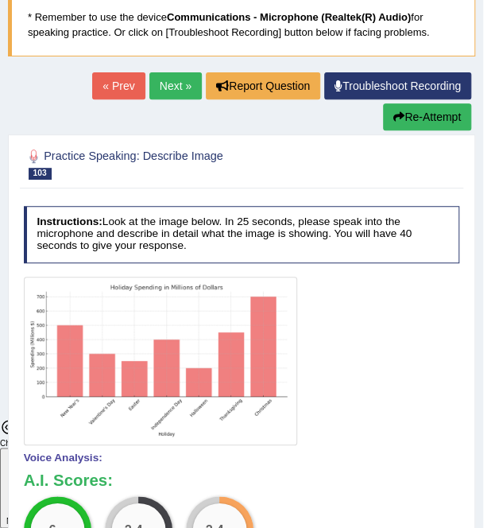
click at [175, 79] on link "Next »" at bounding box center [175, 85] width 52 height 27
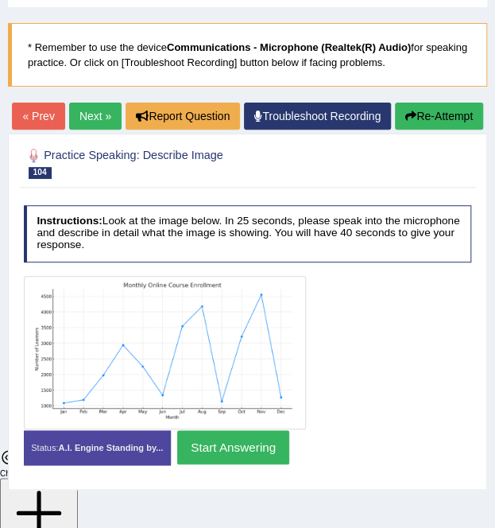
scroll to position [3689, 0]
click at [254, 464] on button "Start Answering" at bounding box center [233, 447] width 112 height 34
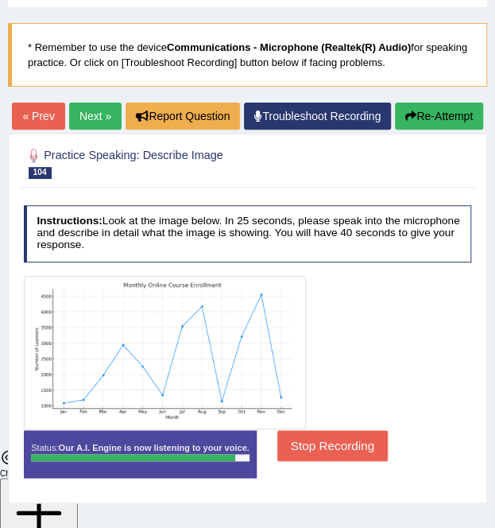
click at [310, 461] on button "Stop Recording" at bounding box center [332, 445] width 110 height 31
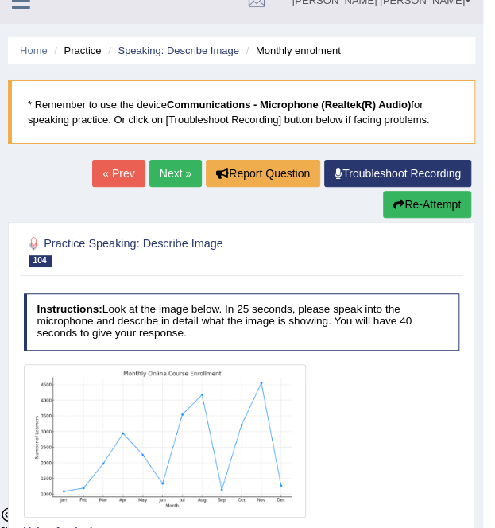
scroll to position [0, 0]
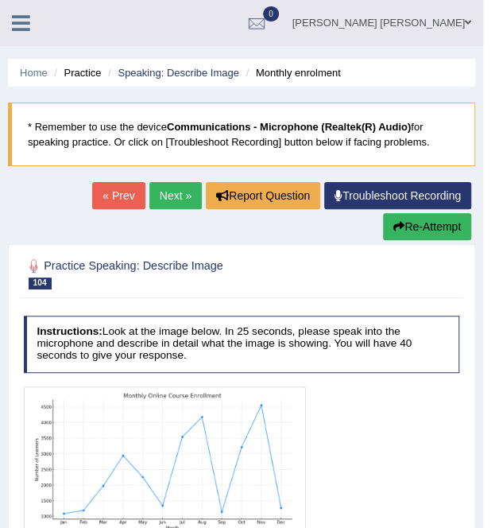
click at [167, 195] on link "Next »" at bounding box center [175, 195] width 52 height 27
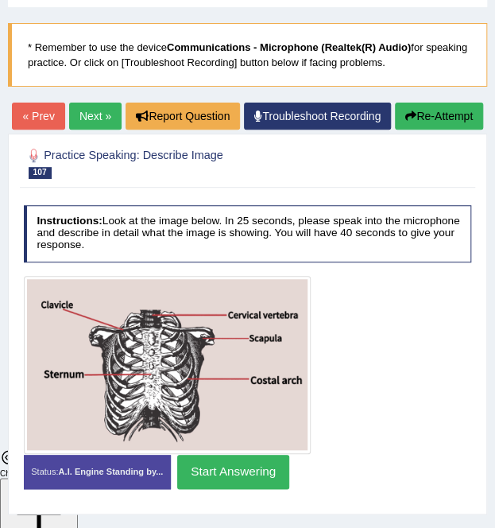
scroll to position [3689, 0]
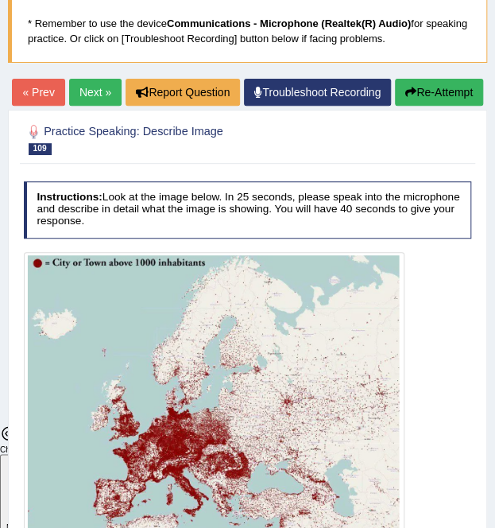
scroll to position [79, 0]
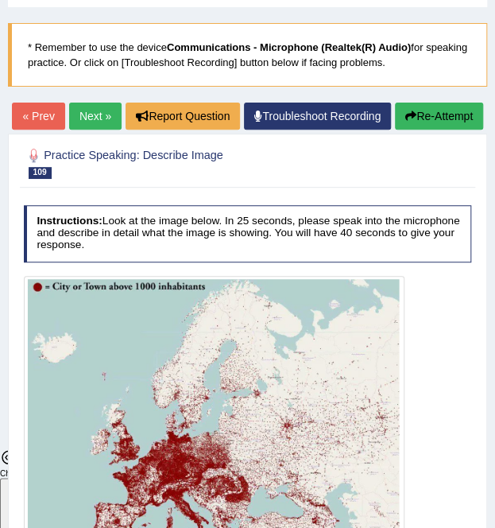
click at [122, 113] on link "Next »" at bounding box center [95, 116] width 52 height 27
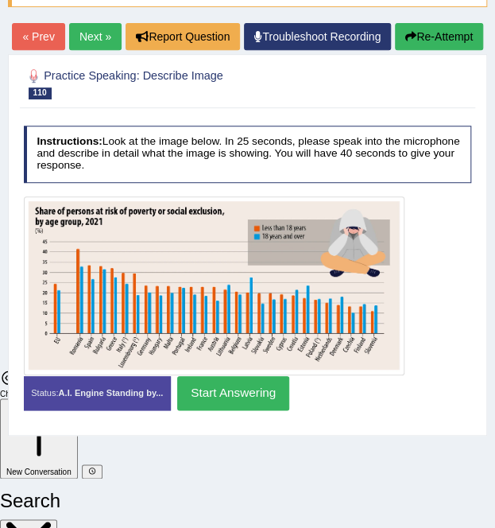
scroll to position [3689, 0]
click at [202, 410] on button "Start Answering" at bounding box center [233, 393] width 112 height 34
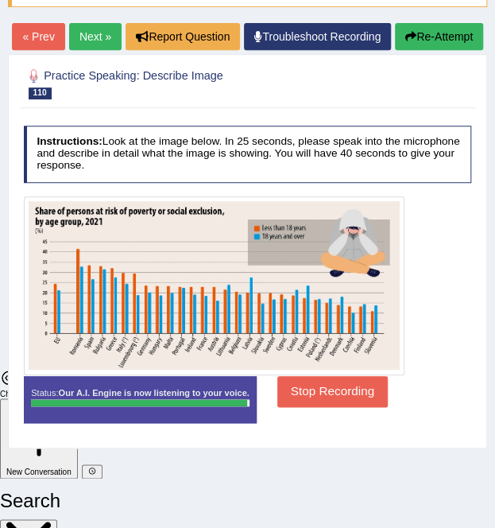
click at [305, 407] on button "Stop Recording" at bounding box center [332, 391] width 110 height 31
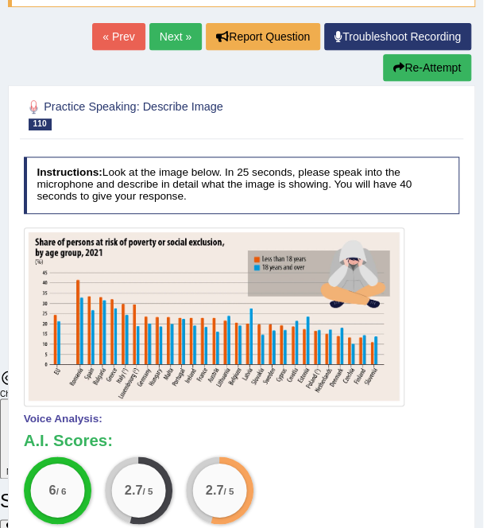
click at [161, 38] on link "Next »" at bounding box center [175, 36] width 52 height 27
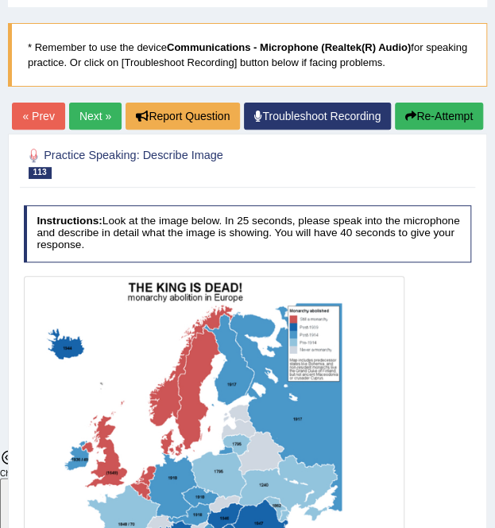
scroll to position [3689, 0]
click at [122, 115] on link "Next »" at bounding box center [95, 116] width 52 height 27
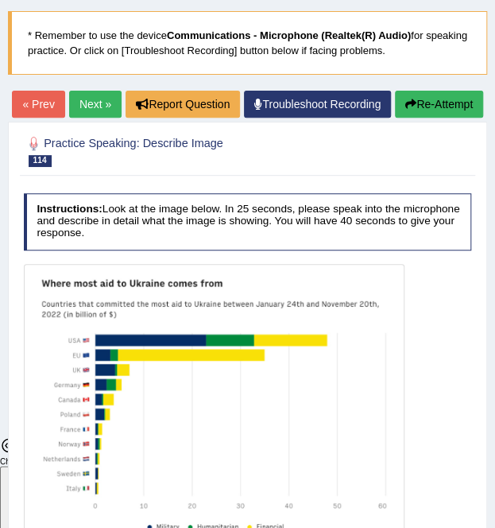
scroll to position [307, 0]
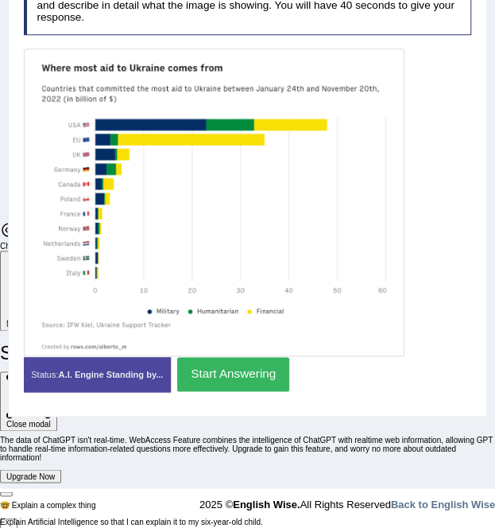
click at [217, 391] on button "Start Answering" at bounding box center [233, 374] width 112 height 34
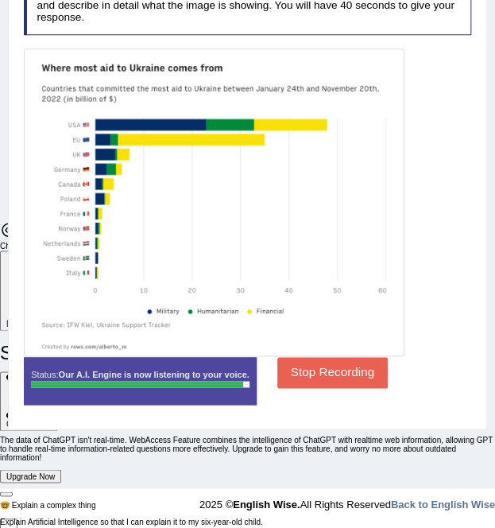
click at [296, 388] on button "Stop Recording" at bounding box center [332, 372] width 110 height 31
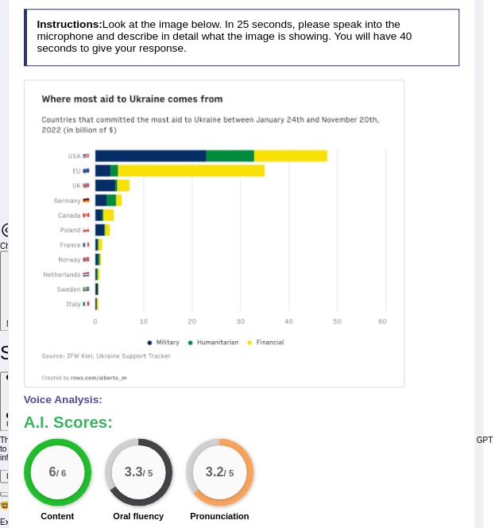
scroll to position [148, 0]
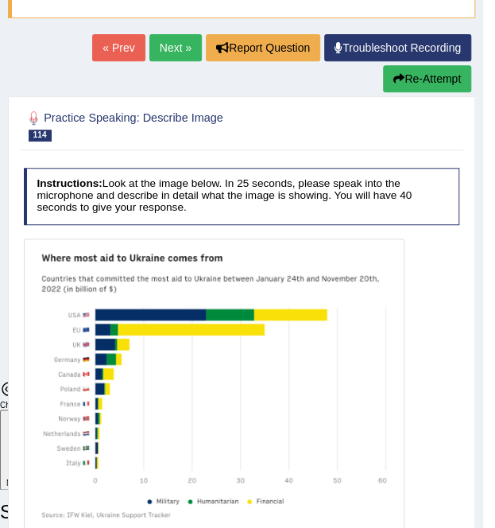
click at [185, 41] on link "Next »" at bounding box center [175, 47] width 52 height 27
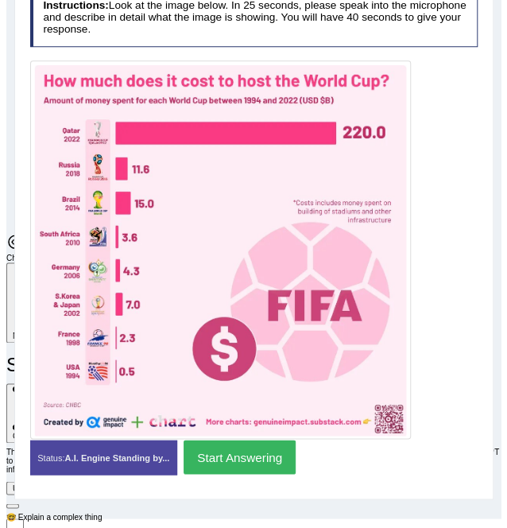
scroll to position [353, 0]
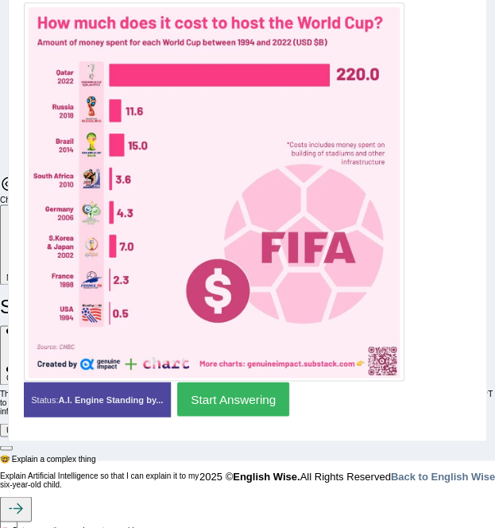
click at [248, 416] on button "Start Answering" at bounding box center [233, 398] width 112 height 34
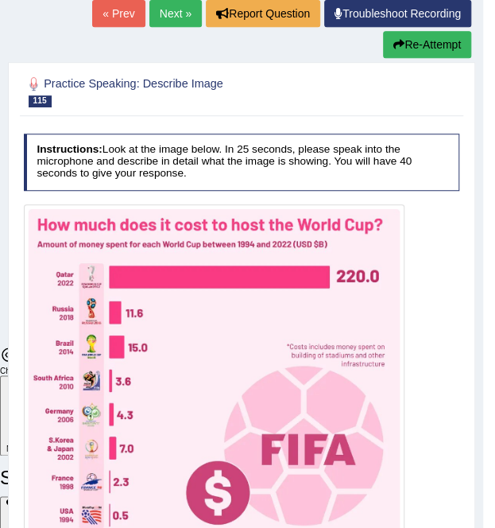
scroll to position [114, 0]
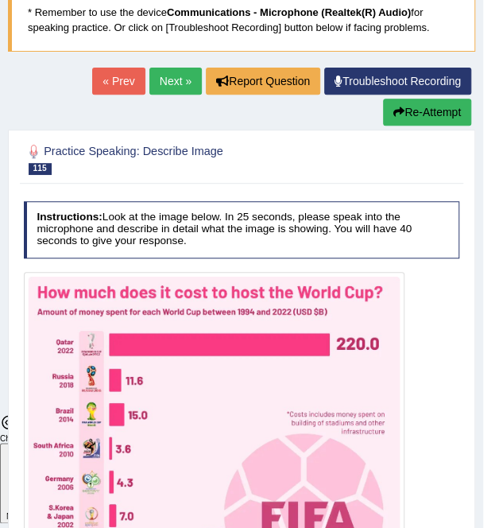
click at [175, 74] on link "Next »" at bounding box center [175, 81] width 52 height 27
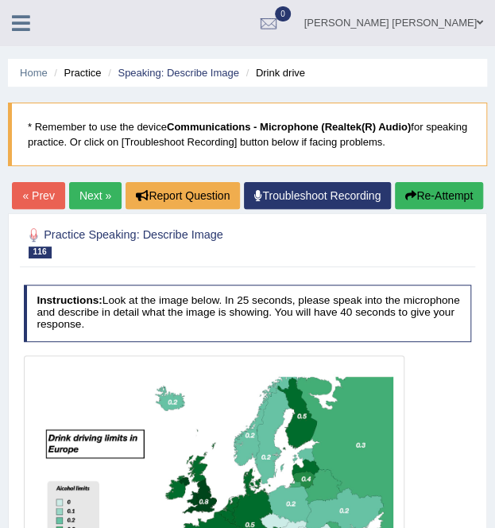
scroll to position [3689, 0]
click at [122, 196] on link "Next »" at bounding box center [95, 195] width 52 height 27
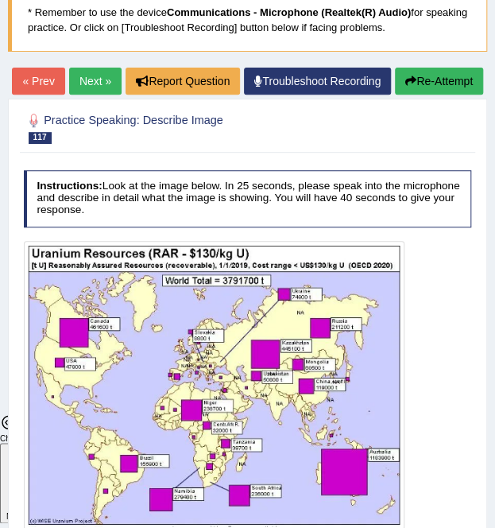
scroll to position [79, 0]
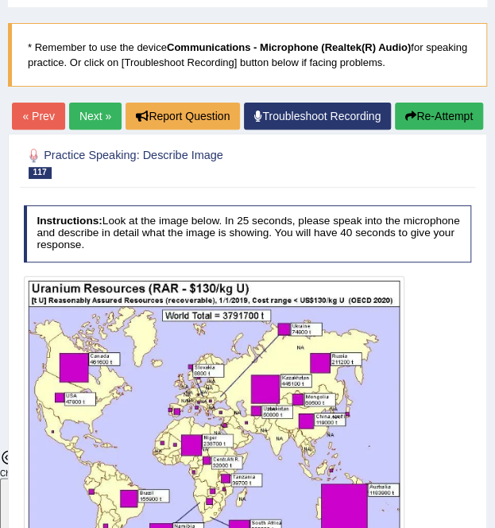
click at [122, 118] on link "Next »" at bounding box center [95, 116] width 52 height 27
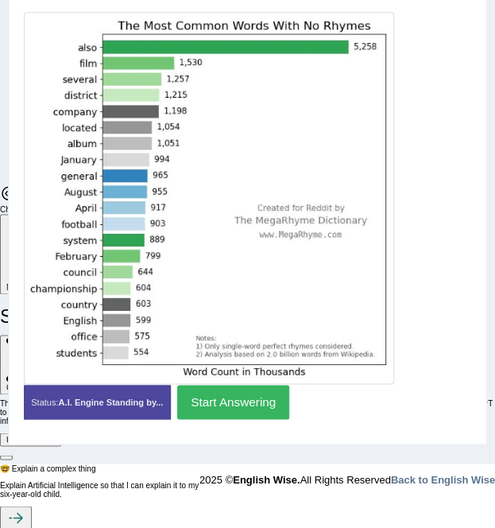
scroll to position [346, 0]
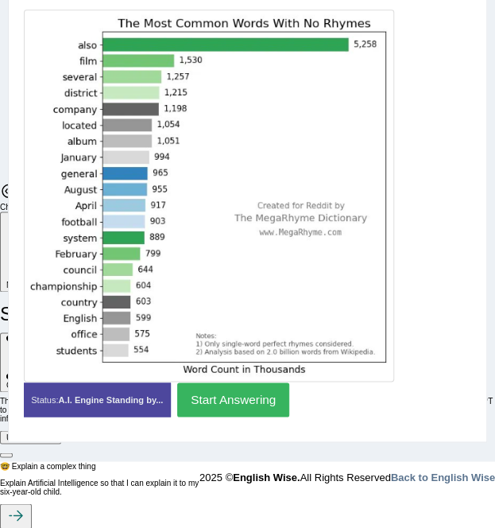
click at [256, 416] on button "Start Answering" at bounding box center [233, 399] width 112 height 34
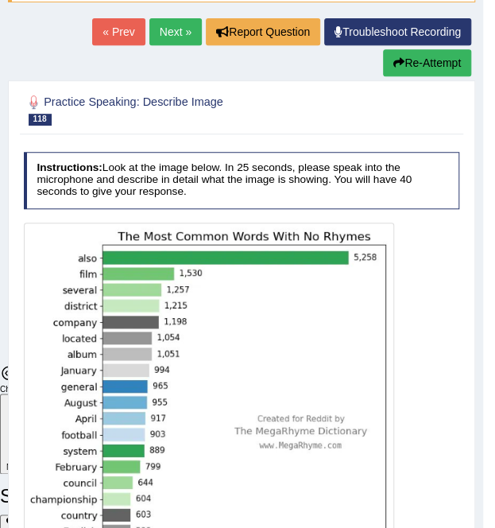
scroll to position [107, 0]
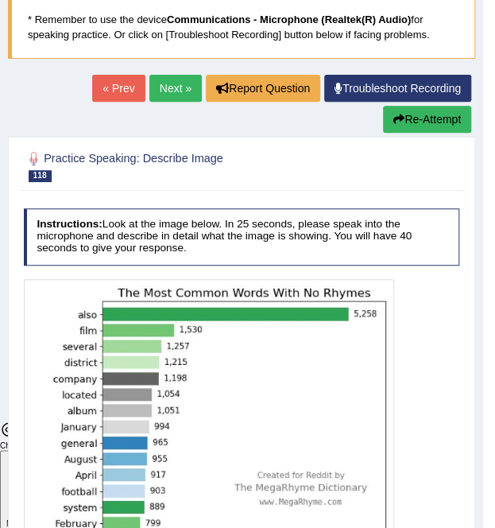
click at [183, 80] on link "Next »" at bounding box center [175, 88] width 52 height 27
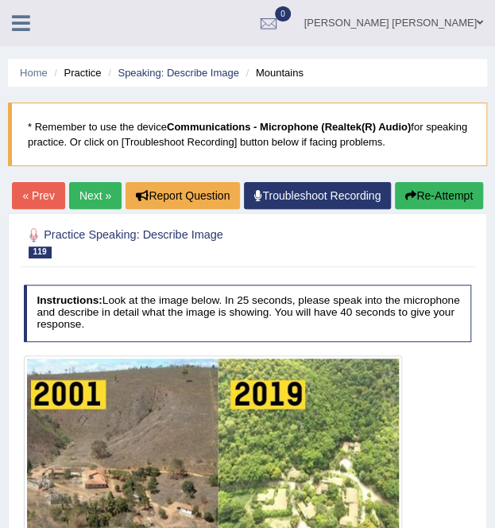
click at [122, 199] on link "Next »" at bounding box center [95, 195] width 52 height 27
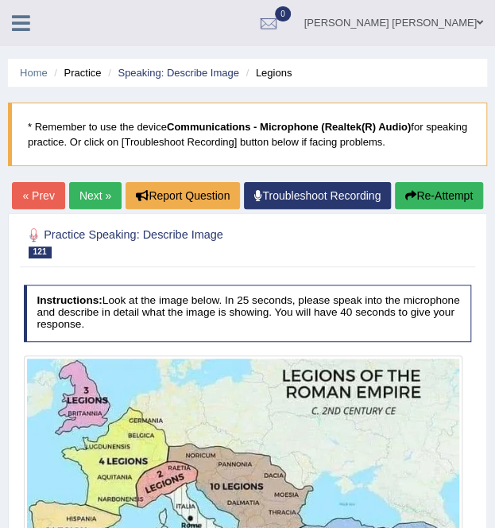
scroll to position [3689, 0]
click at [122, 188] on link "Next »" at bounding box center [95, 195] width 52 height 27
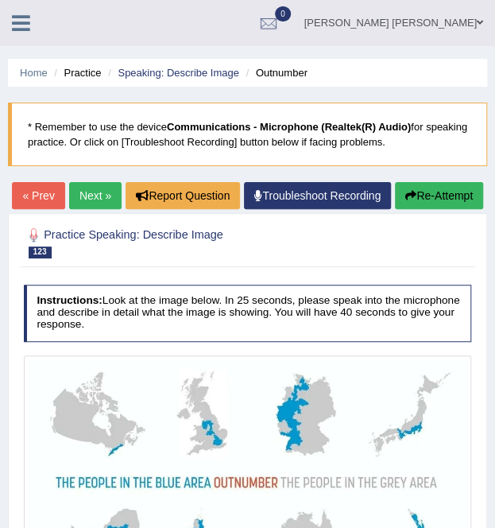
scroll to position [3689, 0]
click at [122, 198] on link "Next »" at bounding box center [95, 195] width 52 height 27
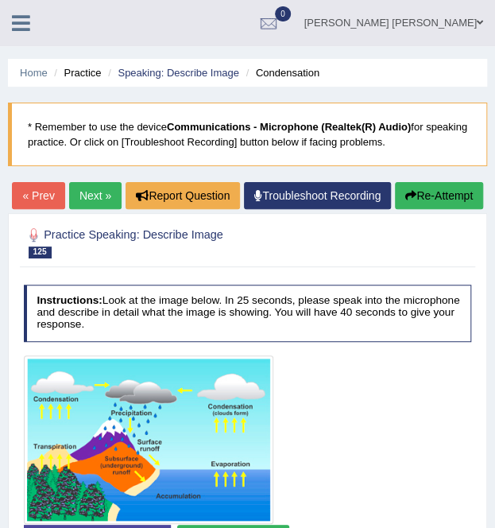
click at [122, 198] on link "Next »" at bounding box center [95, 195] width 52 height 27
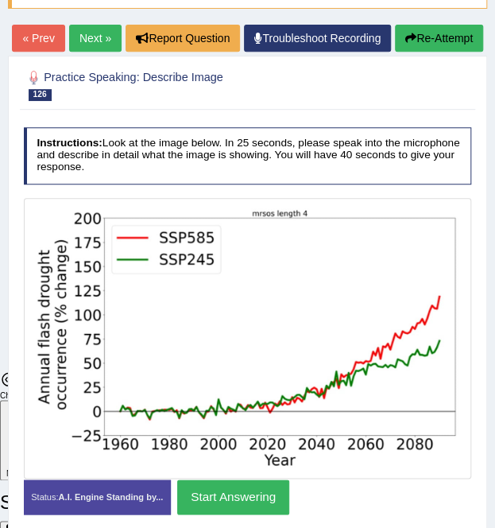
scroll to position [68, 0]
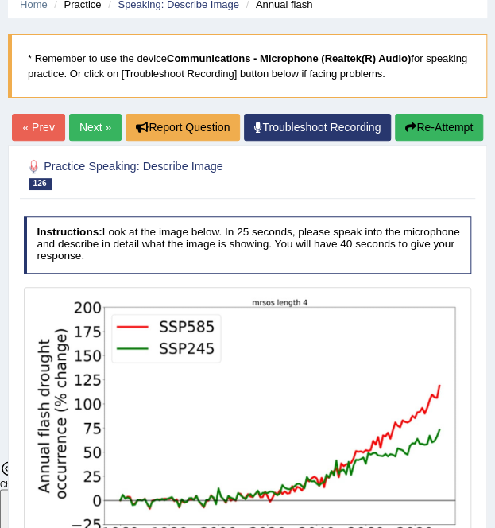
click at [122, 123] on link "Next »" at bounding box center [95, 127] width 52 height 27
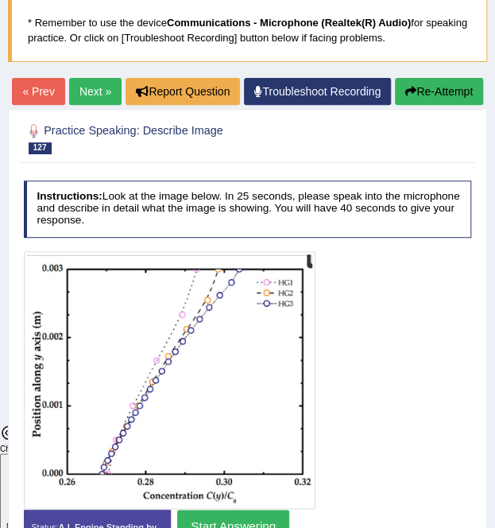
scroll to position [79, 0]
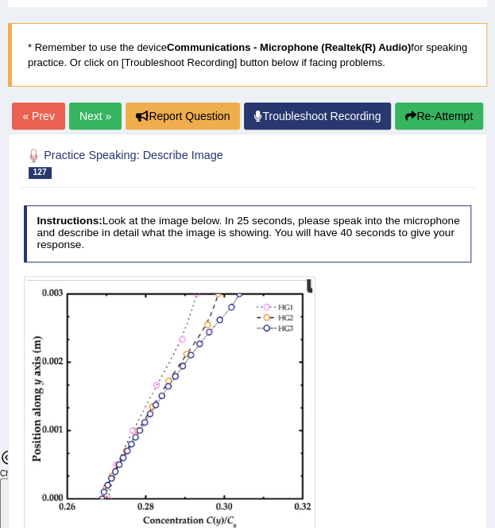
click at [122, 116] on link "Next »" at bounding box center [95, 116] width 52 height 27
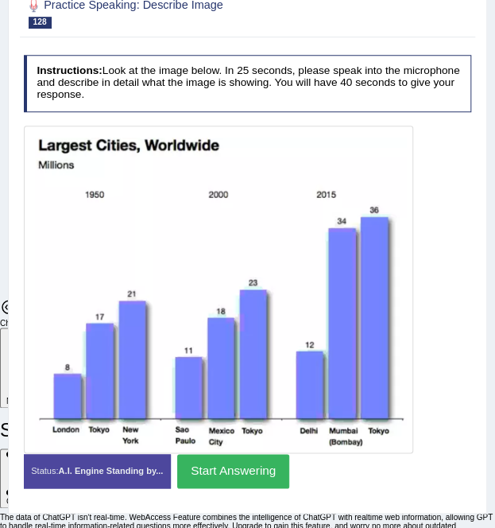
scroll to position [238, 0]
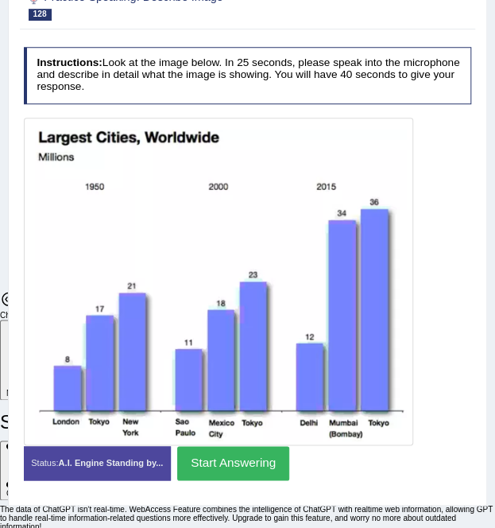
click at [240, 480] on button "Start Answering" at bounding box center [233, 463] width 112 height 34
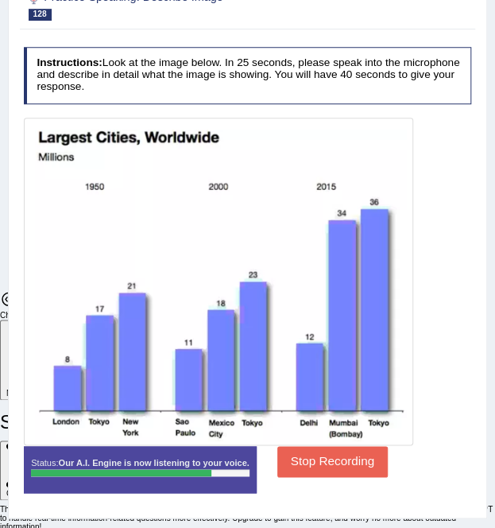
click at [302, 477] on button "Stop Recording" at bounding box center [332, 461] width 110 height 31
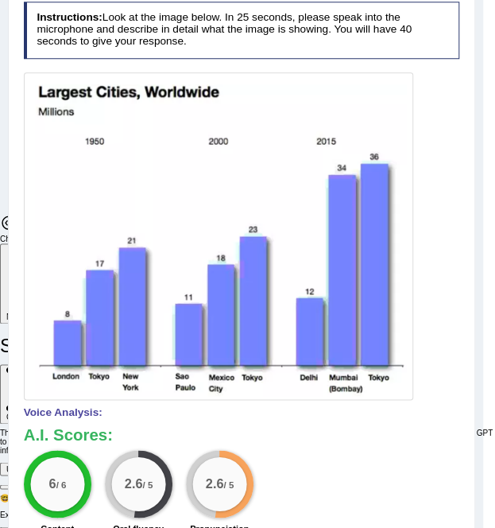
scroll to position [158, 0]
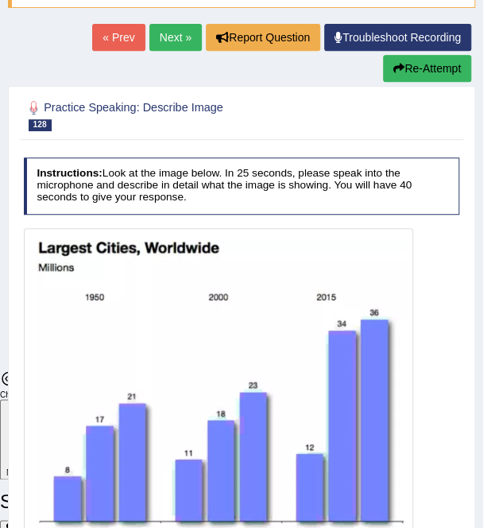
click at [164, 27] on link "Next »" at bounding box center [175, 37] width 52 height 27
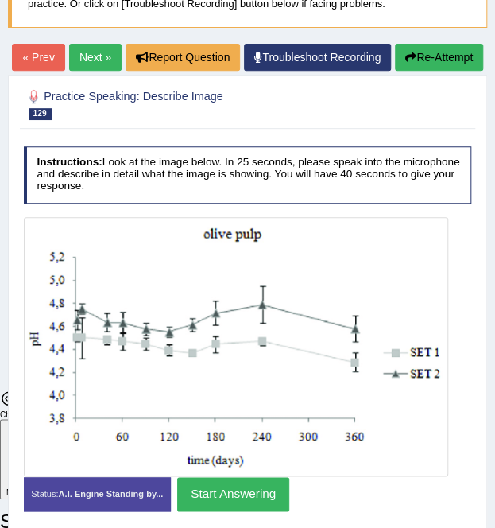
scroll to position [30, 0]
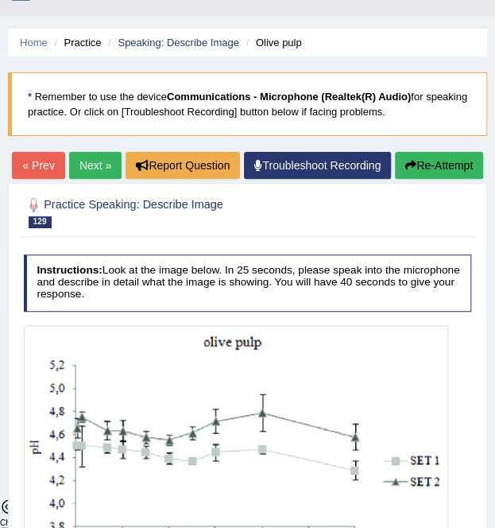
click at [122, 157] on link "Next »" at bounding box center [95, 165] width 52 height 27
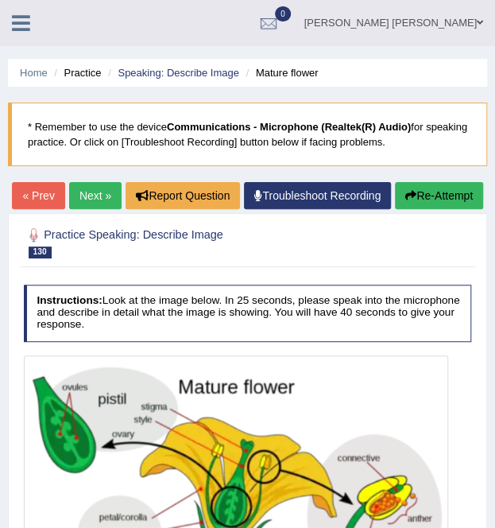
scroll to position [3689, 0]
click at [122, 195] on link "Next »" at bounding box center [95, 195] width 52 height 27
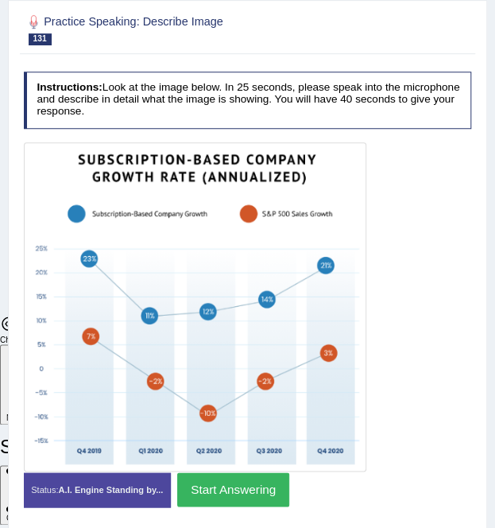
scroll to position [307, 0]
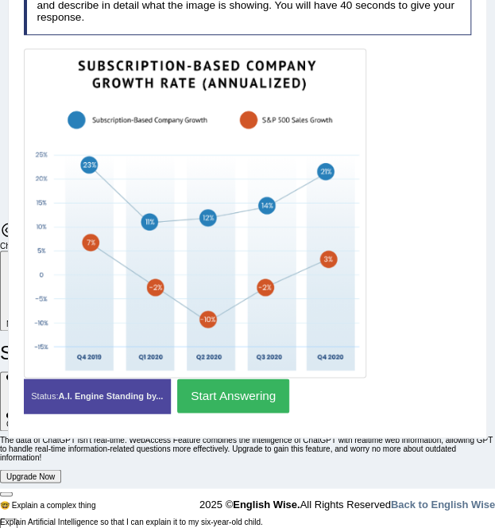
click at [230, 412] on button "Start Answering" at bounding box center [233, 395] width 112 height 34
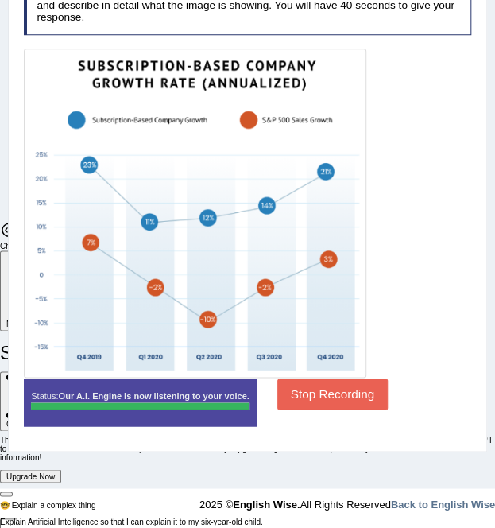
click at [312, 407] on button "Stop Recording" at bounding box center [332, 393] width 110 height 31
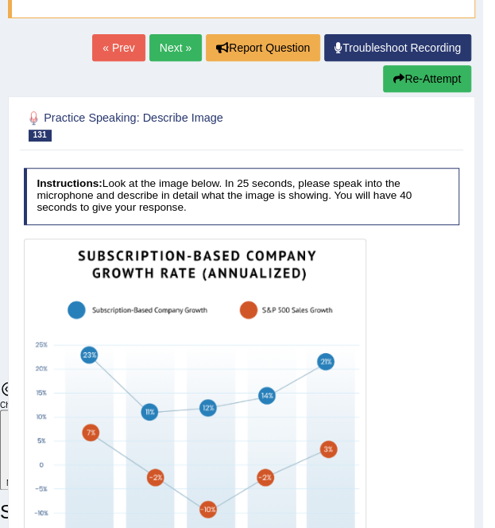
scroll to position [68, 0]
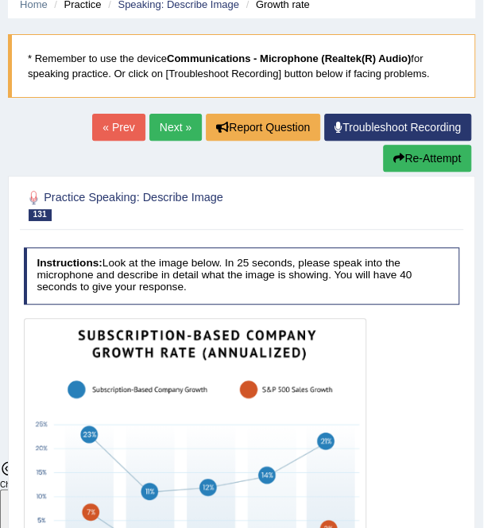
click at [172, 129] on link "Next »" at bounding box center [175, 127] width 52 height 27
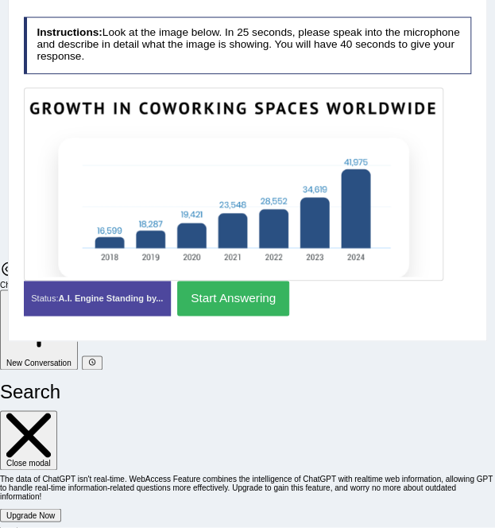
scroll to position [3689, 0]
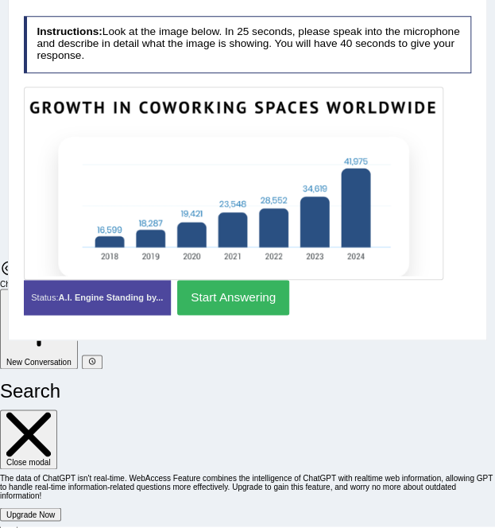
click at [214, 314] on button "Start Answering" at bounding box center [233, 297] width 112 height 34
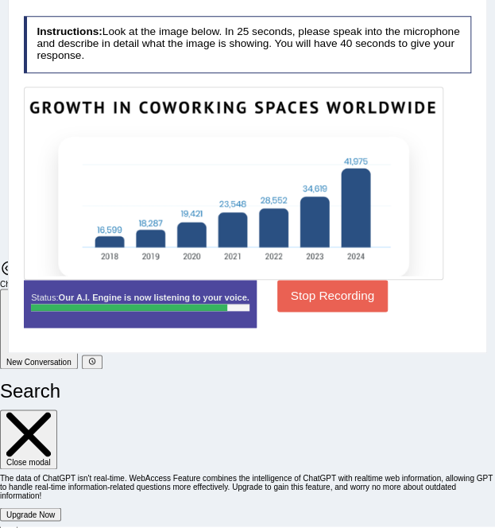
click at [316, 311] on button "Stop Recording" at bounding box center [332, 295] width 110 height 31
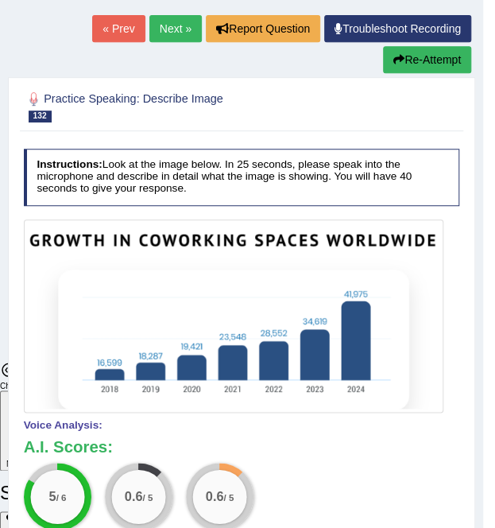
scroll to position [110, 0]
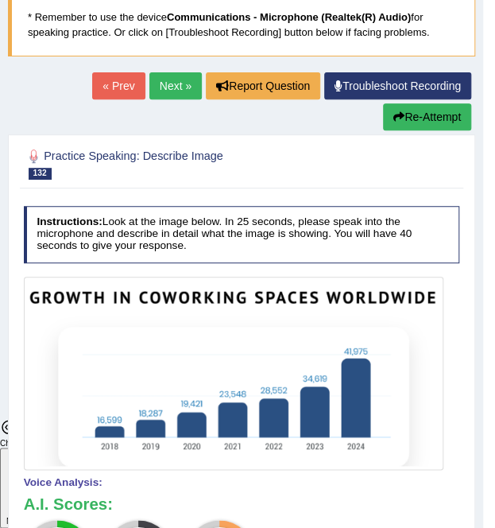
click at [186, 90] on link "Next »" at bounding box center [175, 85] width 52 height 27
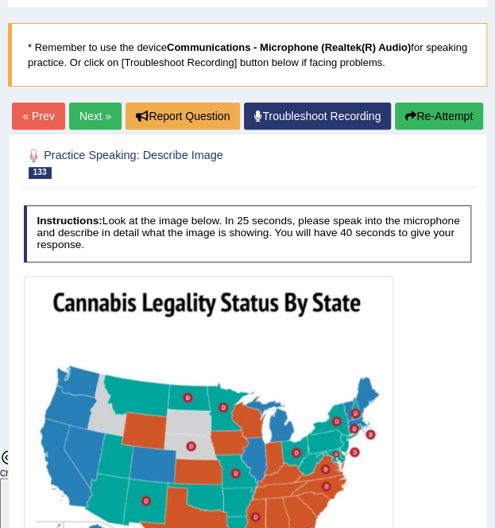
click at [122, 119] on link "Next »" at bounding box center [95, 116] width 52 height 27
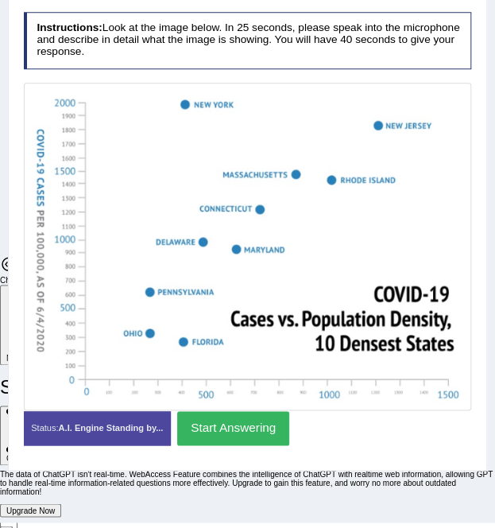
scroll to position [307, 0]
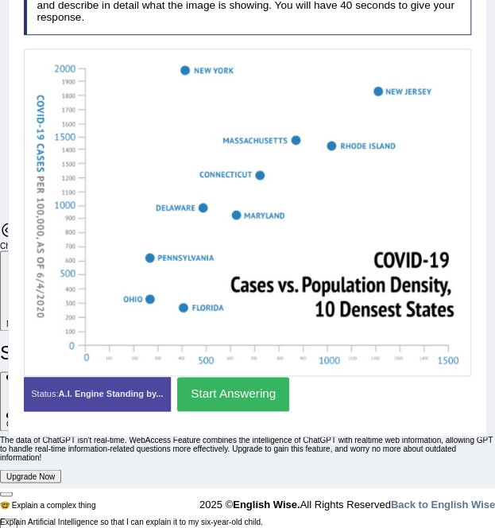
click at [246, 411] on button "Start Answering" at bounding box center [233, 394] width 112 height 34
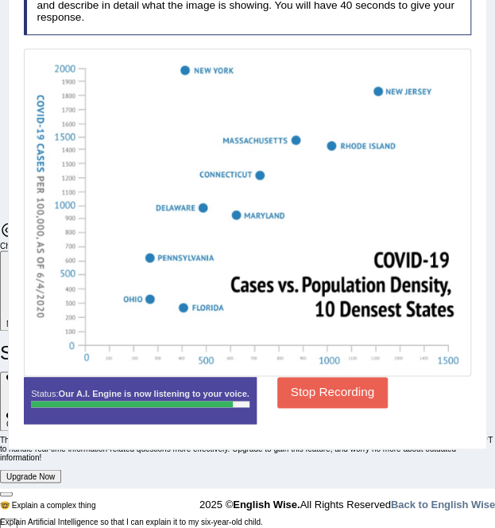
click at [334, 408] on button "Stop Recording" at bounding box center [332, 392] width 110 height 31
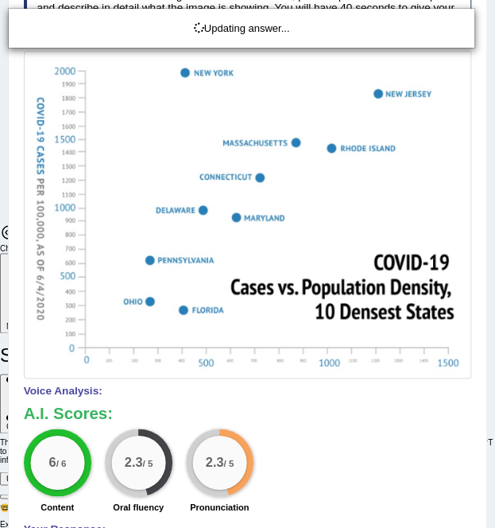
scroll to position [148, 0]
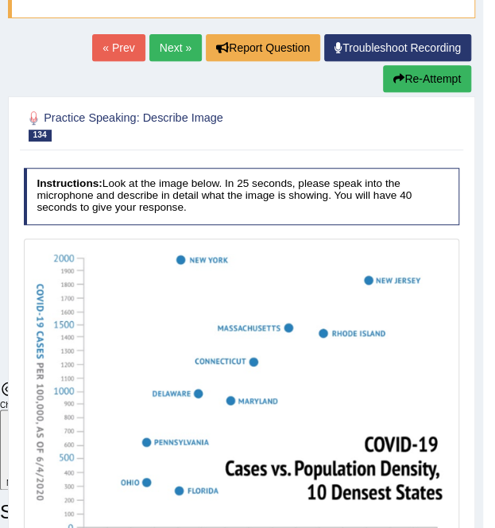
click at [175, 51] on link "Next »" at bounding box center [175, 47] width 52 height 27
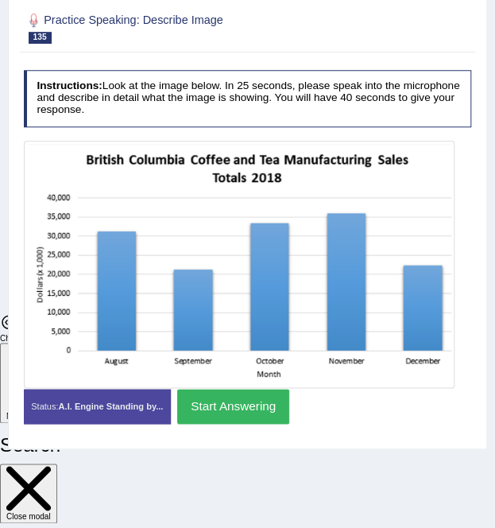
scroll to position [238, 0]
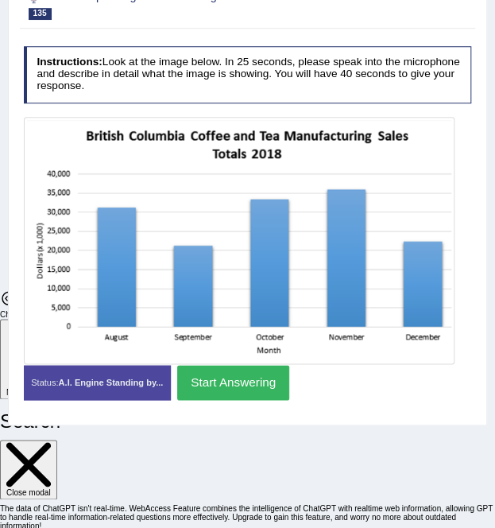
click at [203, 399] on button "Start Answering" at bounding box center [233, 382] width 112 height 34
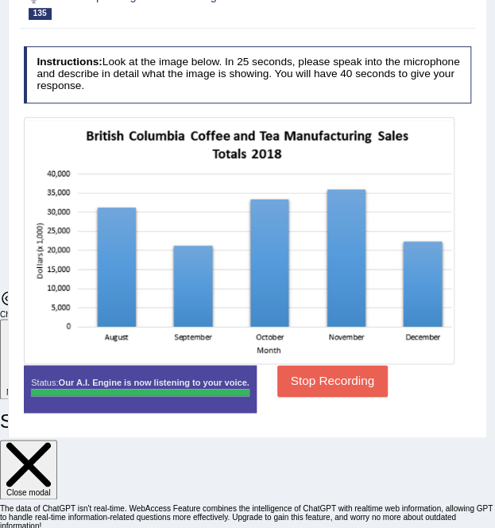
click at [359, 396] on button "Stop Recording" at bounding box center [332, 380] width 110 height 31
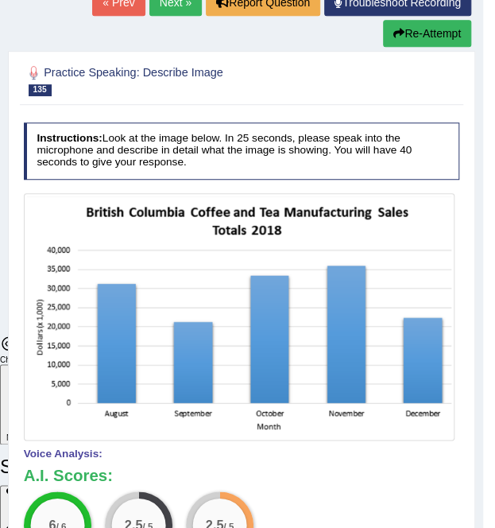
scroll to position [191, 0]
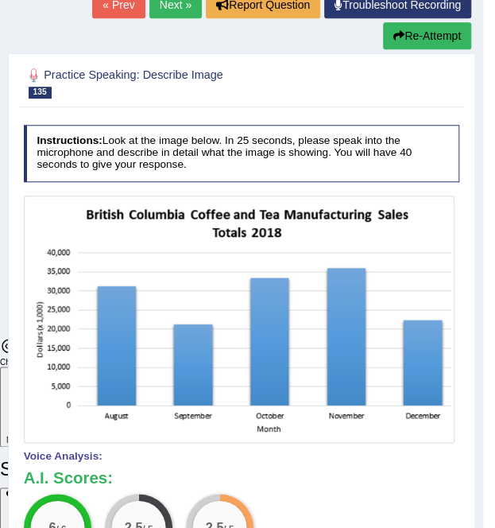
click at [174, 6] on link "Next »" at bounding box center [175, 4] width 52 height 27
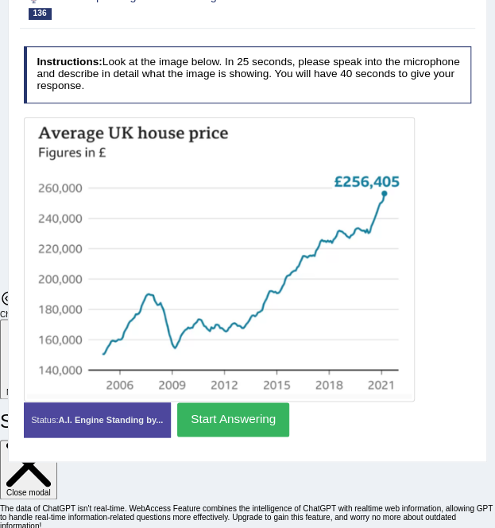
scroll to position [269, 0]
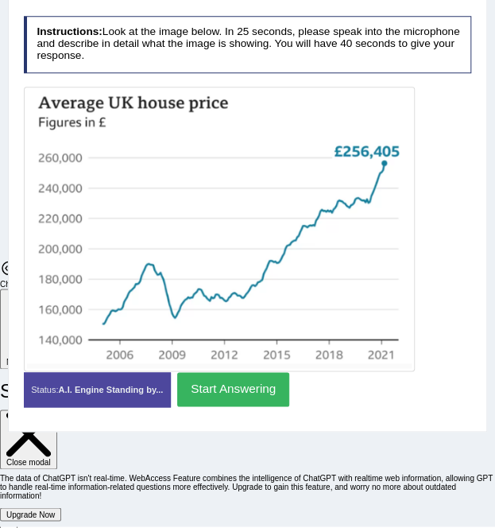
click at [221, 406] on button "Start Answering" at bounding box center [233, 389] width 112 height 34
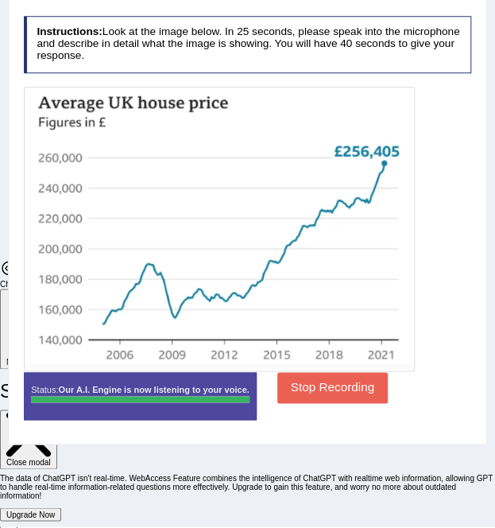
click at [335, 403] on button "Stop Recording" at bounding box center [332, 387] width 110 height 31
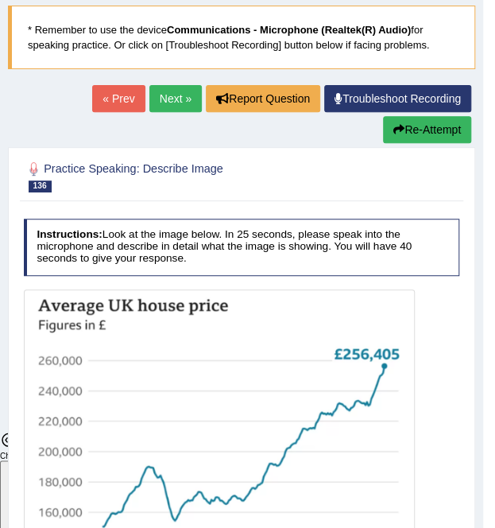
scroll to position [30, 0]
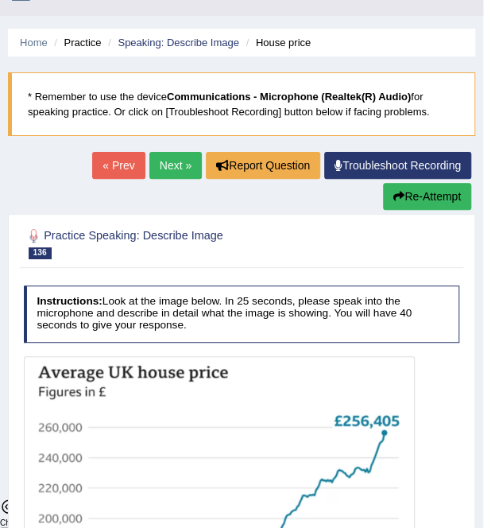
click at [170, 165] on link "Next »" at bounding box center [175, 165] width 52 height 27
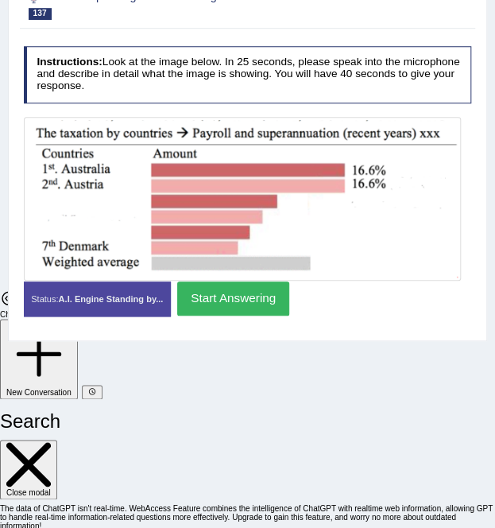
scroll to position [269, 0]
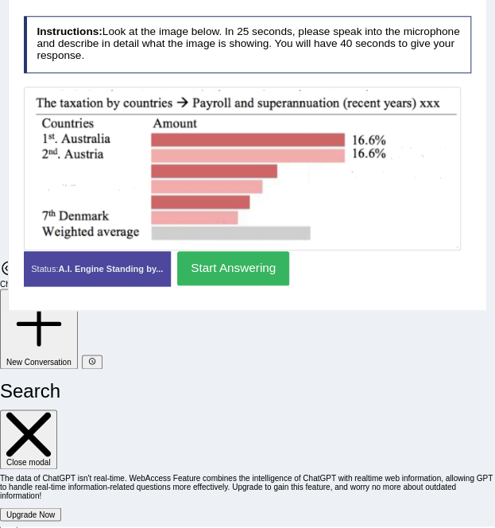
click at [222, 285] on button "Start Answering" at bounding box center [233, 268] width 112 height 34
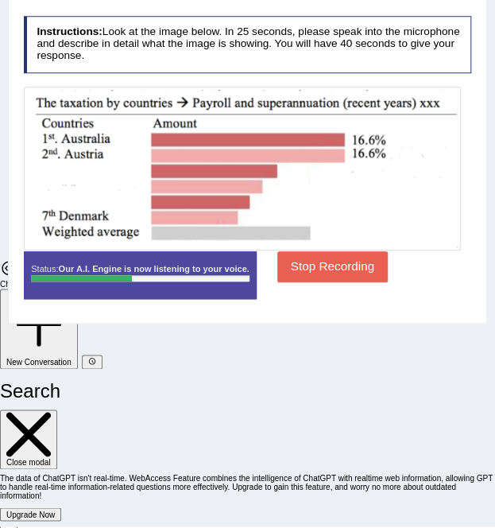
click at [288, 282] on button "Stop Recording" at bounding box center [332, 266] width 110 height 31
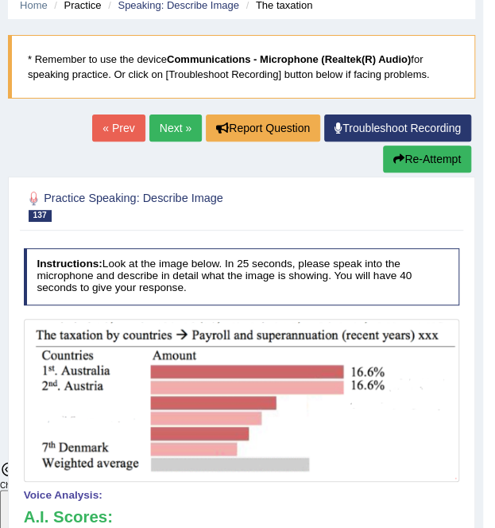
scroll to position [0, 0]
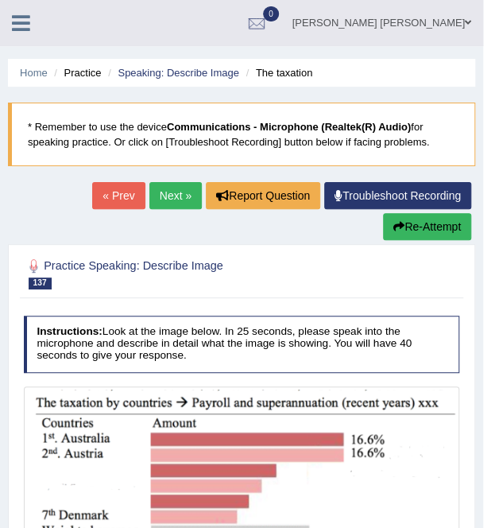
click at [412, 222] on button "Re-Attempt" at bounding box center [427, 226] width 88 height 27
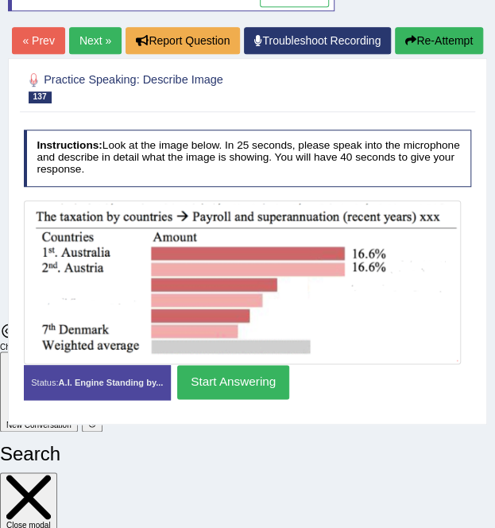
scroll to position [238, 0]
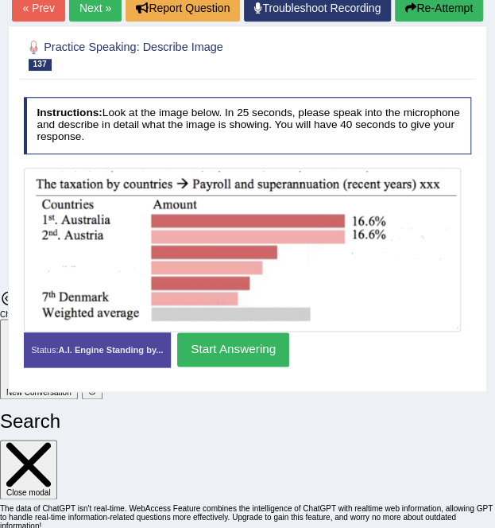
click at [235, 366] on button "Start Answering" at bounding box center [233, 349] width 112 height 34
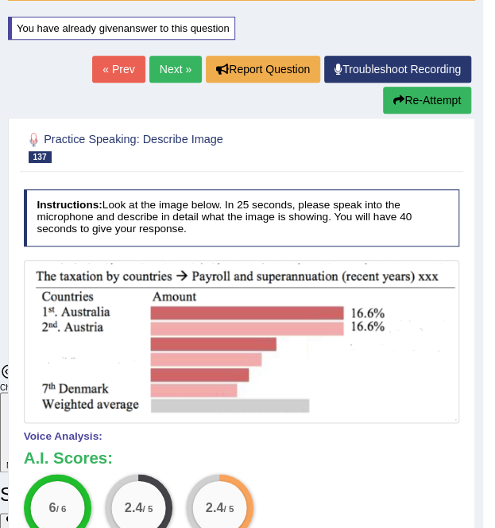
scroll to position [145, 0]
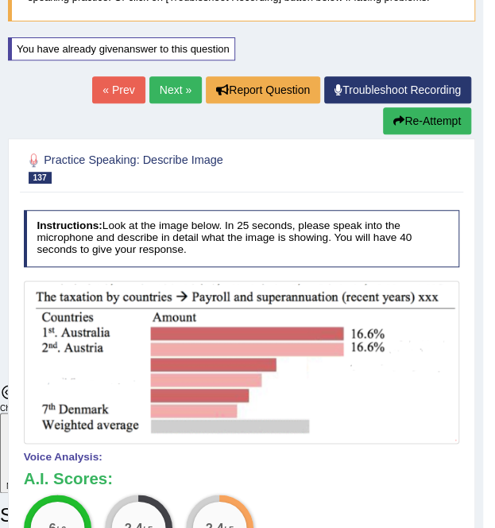
click at [192, 82] on link "Next »" at bounding box center [175, 89] width 52 height 27
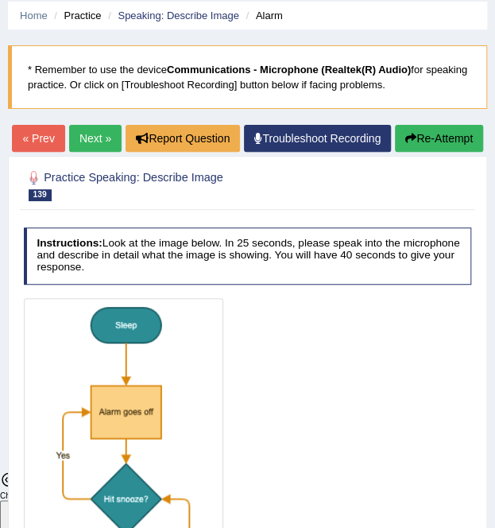
scroll to position [159, 0]
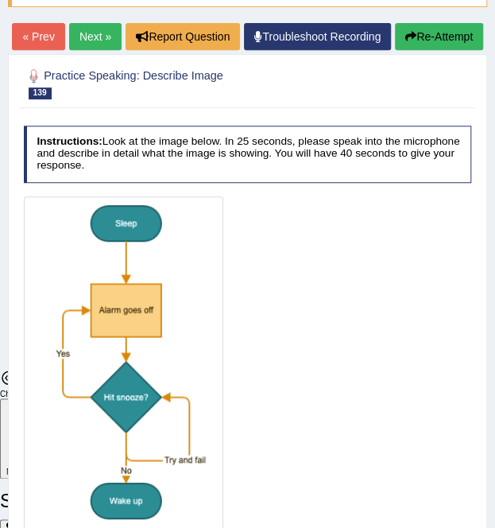
click at [122, 39] on link "Next »" at bounding box center [95, 36] width 52 height 27
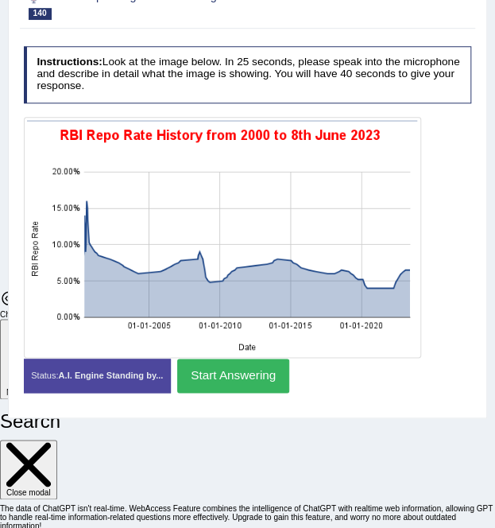
scroll to position [269, 0]
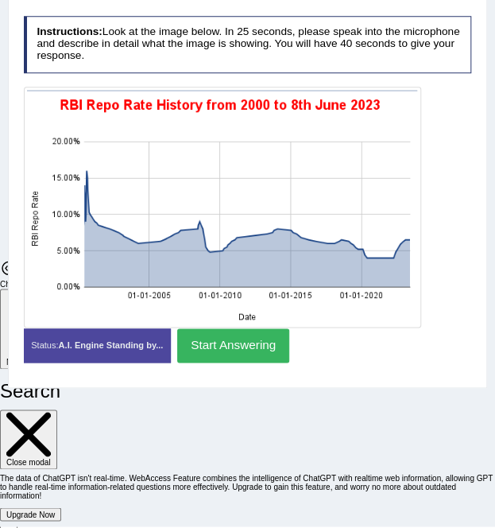
click at [253, 362] on button "Start Answering" at bounding box center [233, 345] width 112 height 34
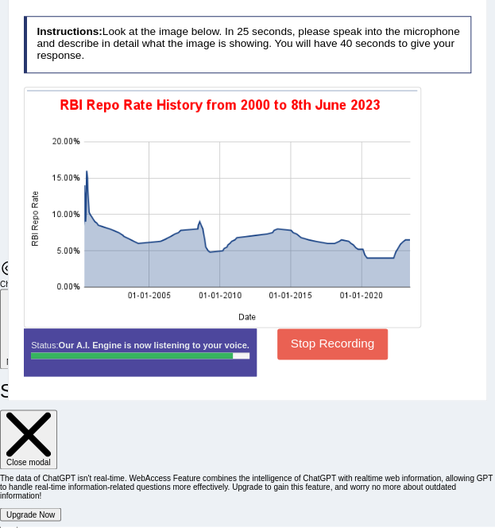
click at [312, 359] on button "Stop Recording" at bounding box center [332, 343] width 110 height 31
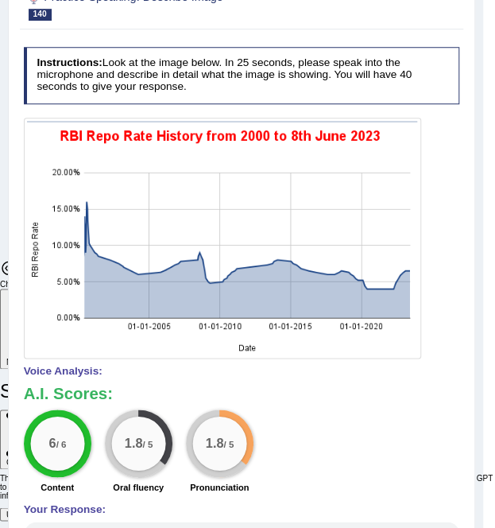
scroll to position [110, 0]
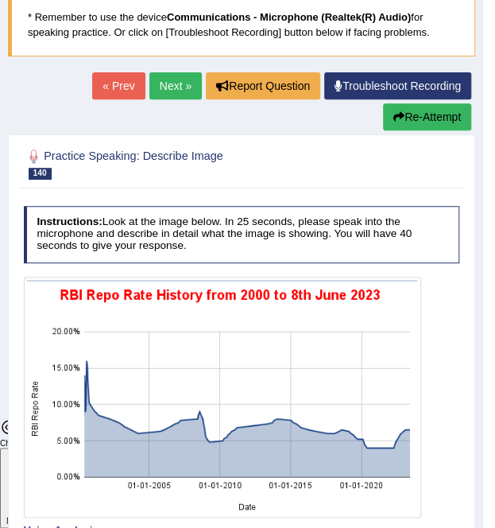
click at [176, 87] on link "Next »" at bounding box center [175, 85] width 52 height 27
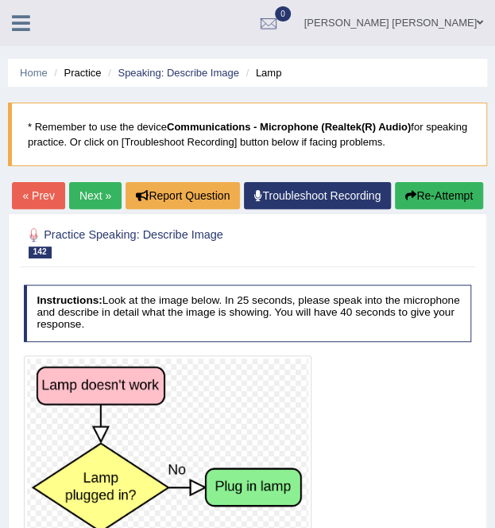
scroll to position [3689, 0]
click at [122, 192] on link "Next »" at bounding box center [95, 195] width 52 height 27
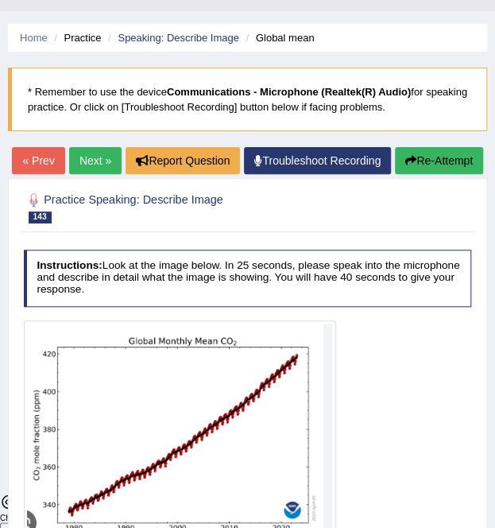
scroll to position [30, 0]
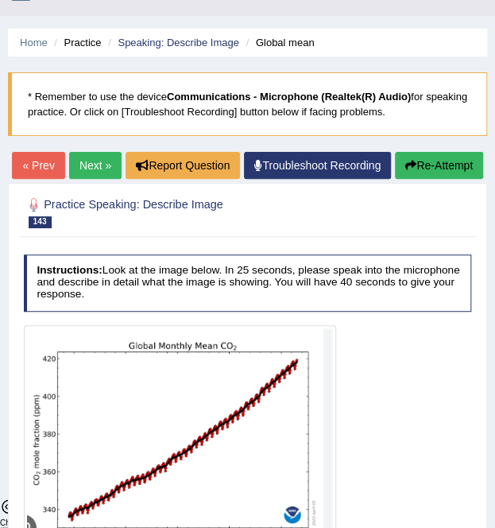
click at [122, 161] on link "Next »" at bounding box center [95, 165] width 52 height 27
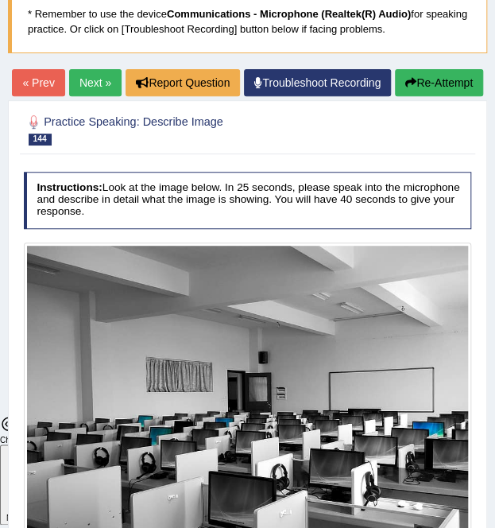
scroll to position [79, 0]
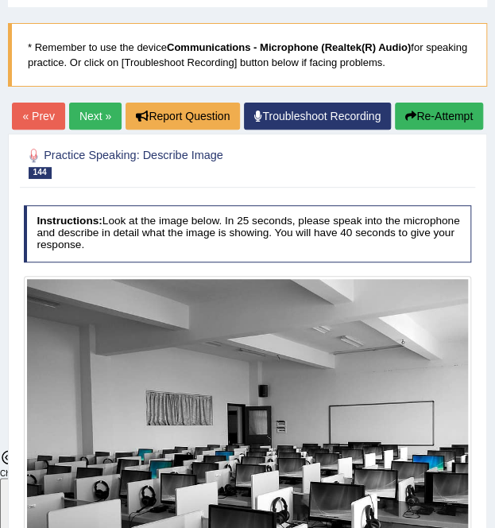
click at [122, 112] on link "Next »" at bounding box center [95, 116] width 52 height 27
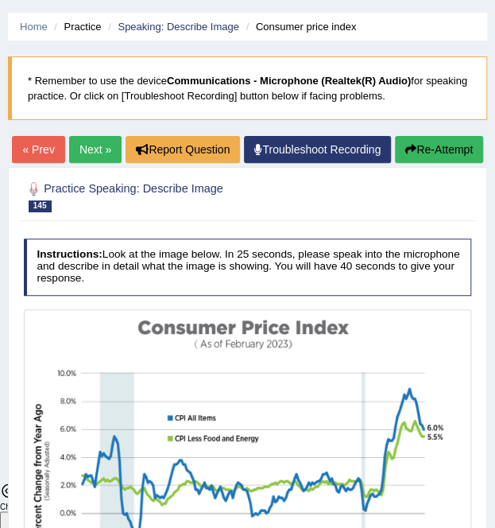
scroll to position [30, 0]
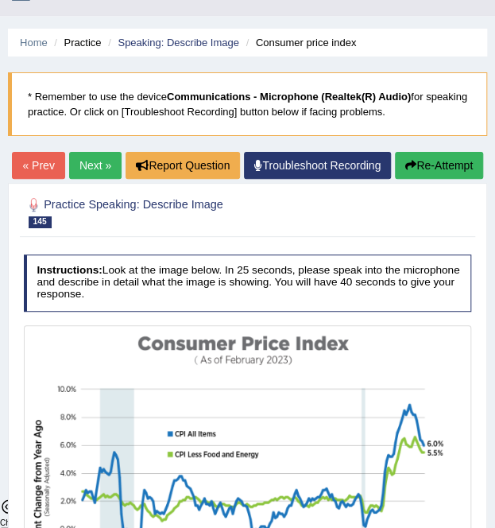
click at [122, 165] on link "Next »" at bounding box center [95, 165] width 52 height 27
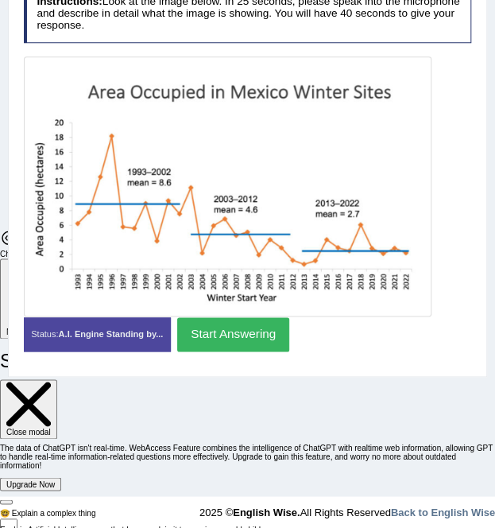
scroll to position [307, 0]
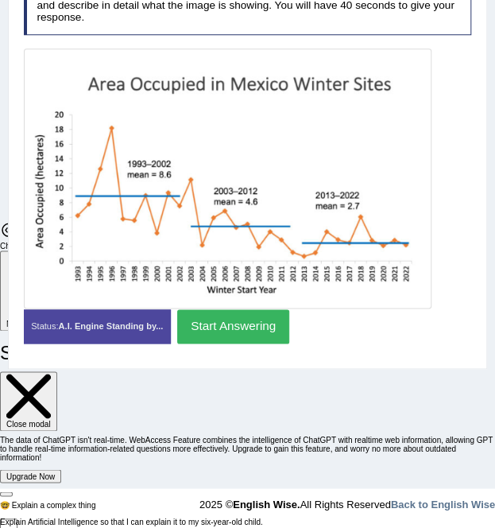
click at [250, 343] on button "Start Answering" at bounding box center [233, 326] width 112 height 34
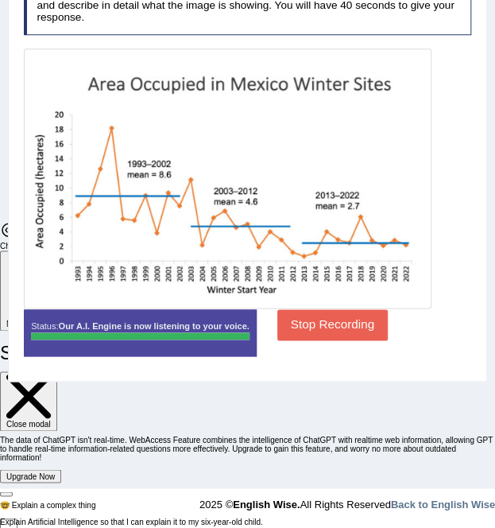
click at [332, 355] on div "Instructions: Look at the image below. In 25 seconds, please speak into the mic…" at bounding box center [247, 172] width 455 height 403
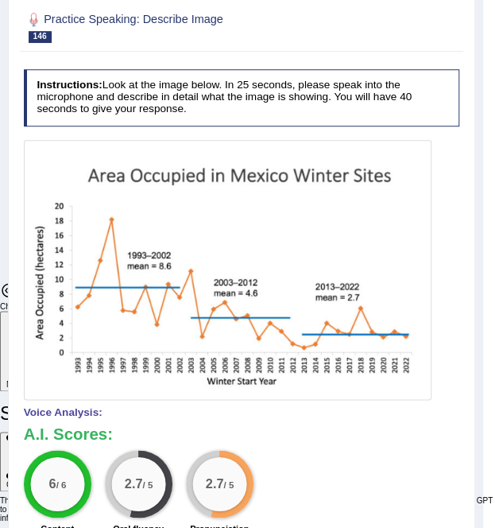
scroll to position [148, 0]
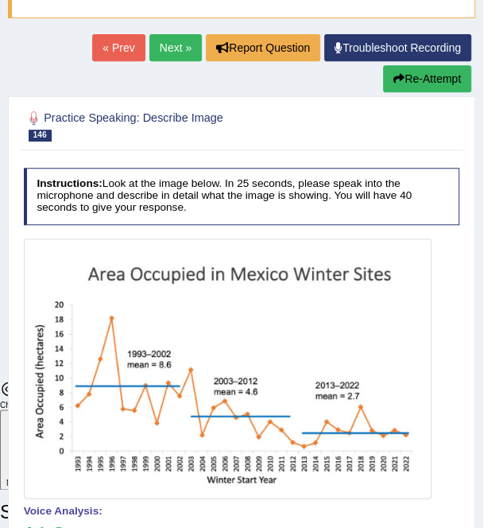
click at [180, 53] on link "Next »" at bounding box center [175, 47] width 52 height 27
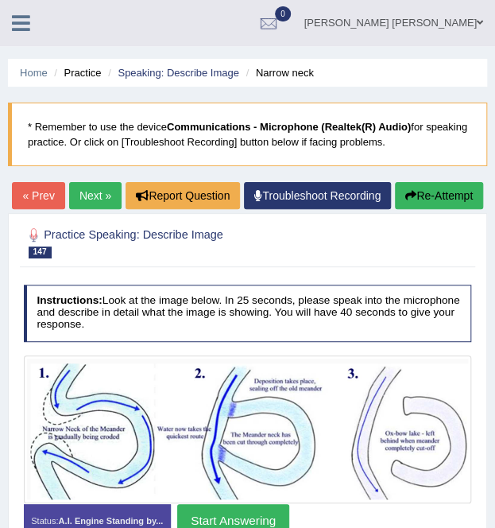
scroll to position [3689, 0]
click at [122, 199] on link "Next »" at bounding box center [95, 195] width 52 height 27
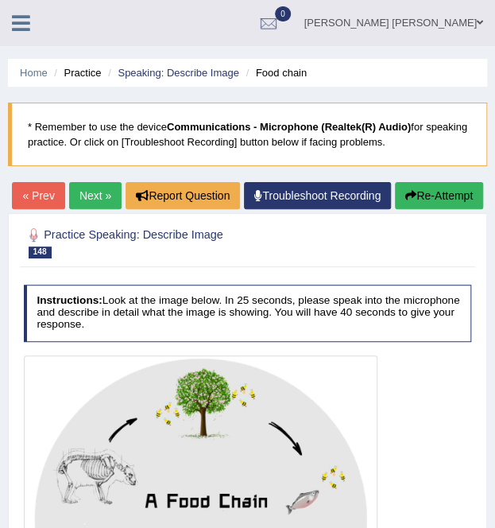
scroll to position [3689, 0]
click at [122, 195] on link "Next »" at bounding box center [95, 195] width 52 height 27
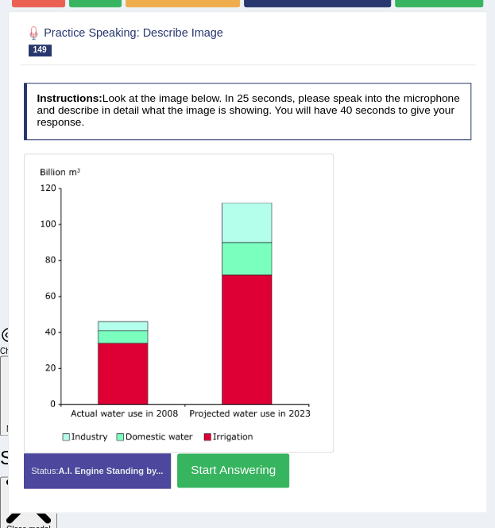
scroll to position [238, 0]
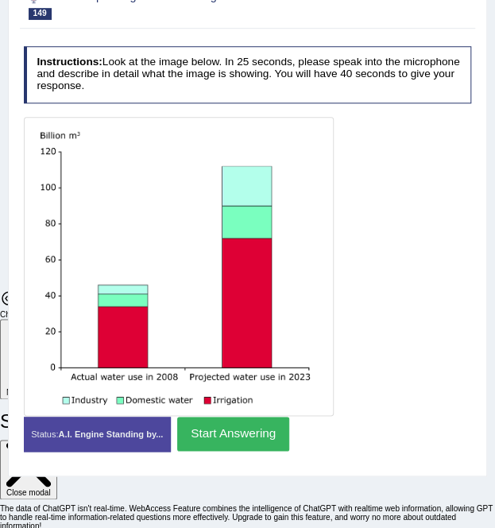
click at [226, 451] on button "Start Answering" at bounding box center [233, 433] width 112 height 34
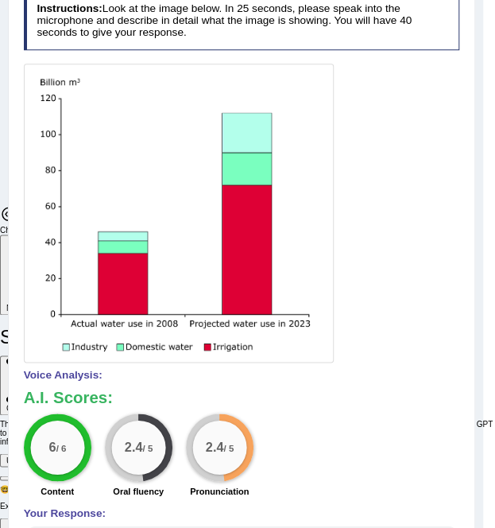
scroll to position [159, 0]
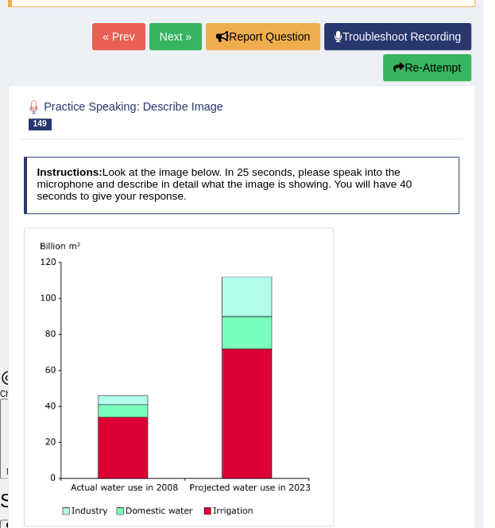
click at [185, 32] on link "Next »" at bounding box center [175, 36] width 52 height 27
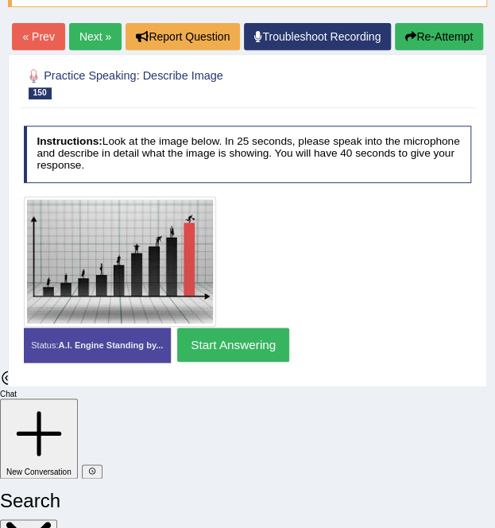
scroll to position [3689, 0]
click at [122, 37] on link "Next »" at bounding box center [95, 36] width 52 height 27
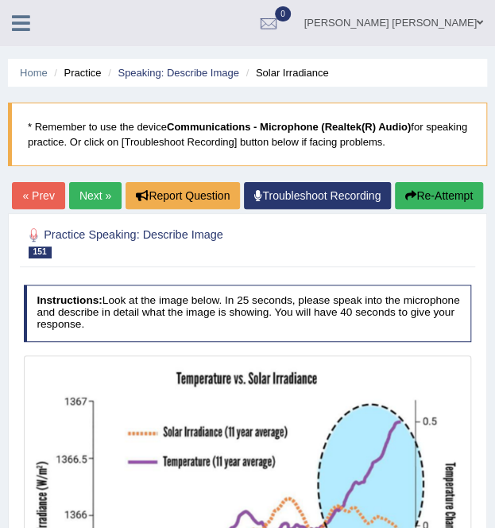
click at [122, 195] on link "Next »" at bounding box center [95, 195] width 52 height 27
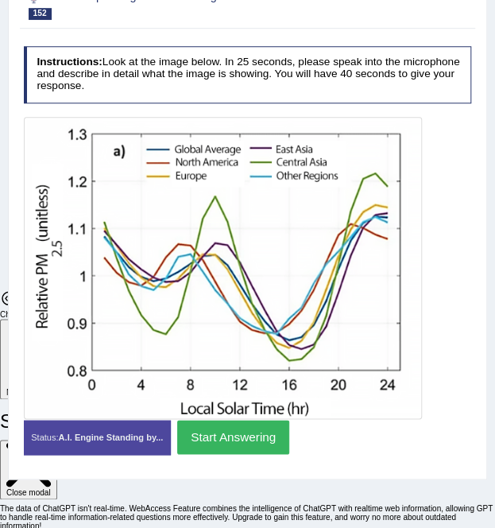
scroll to position [159, 0]
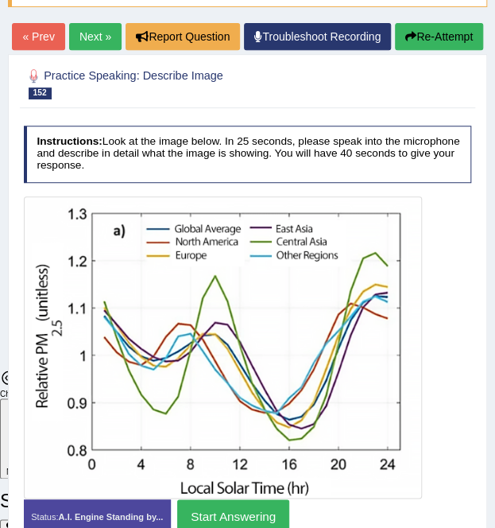
click at [122, 37] on link "Next »" at bounding box center [95, 36] width 52 height 27
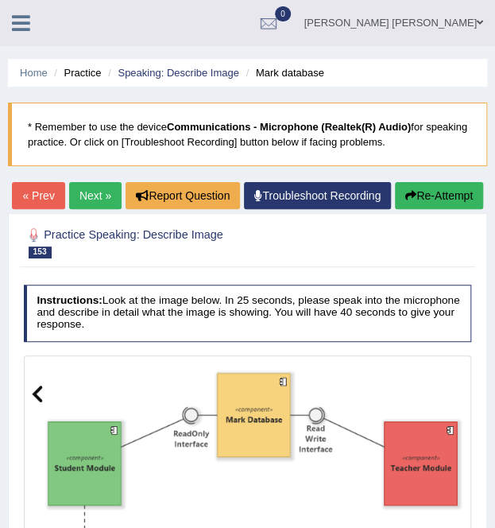
scroll to position [3689, 0]
click at [122, 199] on link "Next »" at bounding box center [95, 195] width 52 height 27
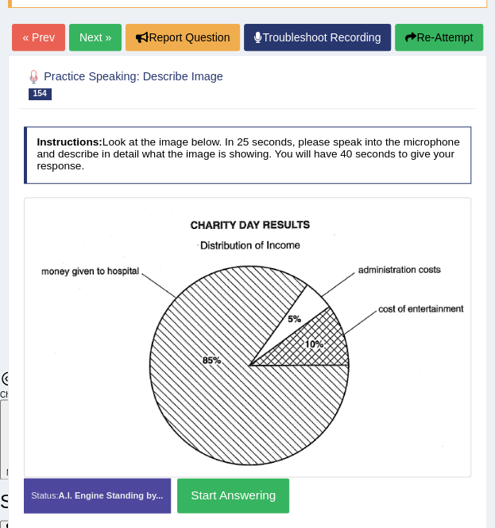
scroll to position [3689, 0]
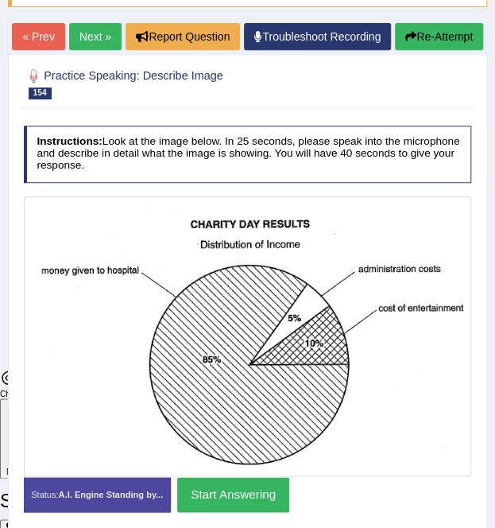
click at [122, 37] on link "Next »" at bounding box center [95, 36] width 52 height 27
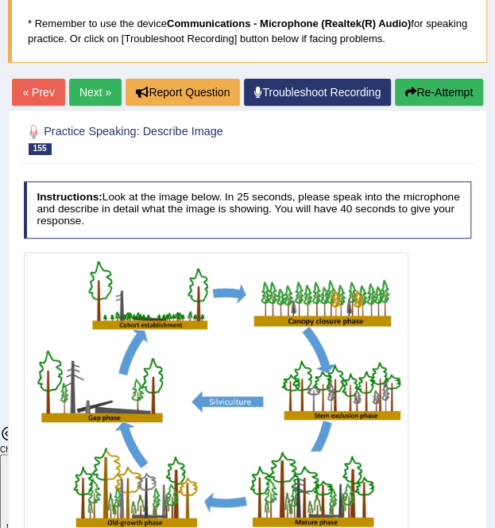
scroll to position [79, 0]
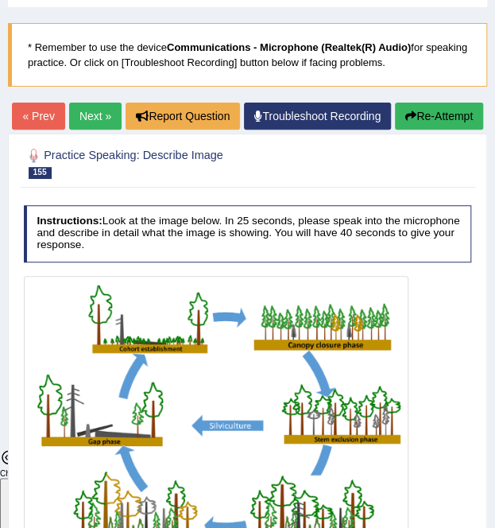
click at [122, 117] on link "Next »" at bounding box center [95, 116] width 52 height 27
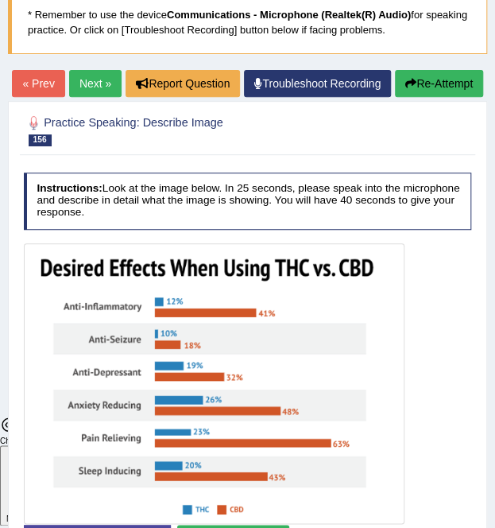
scroll to position [110, 0]
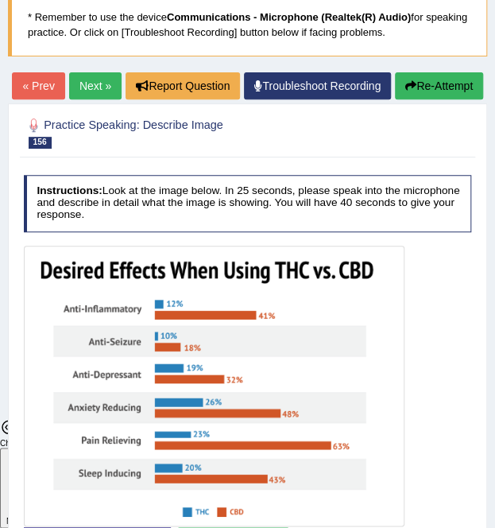
click at [122, 83] on link "Next »" at bounding box center [95, 85] width 52 height 27
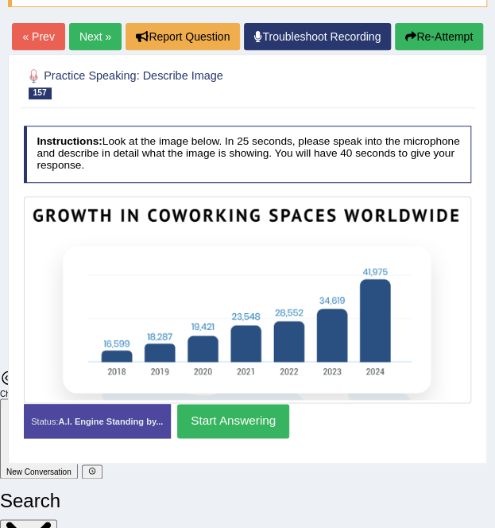
scroll to position [3689, 0]
click at [122, 29] on link "Next »" at bounding box center [95, 36] width 52 height 27
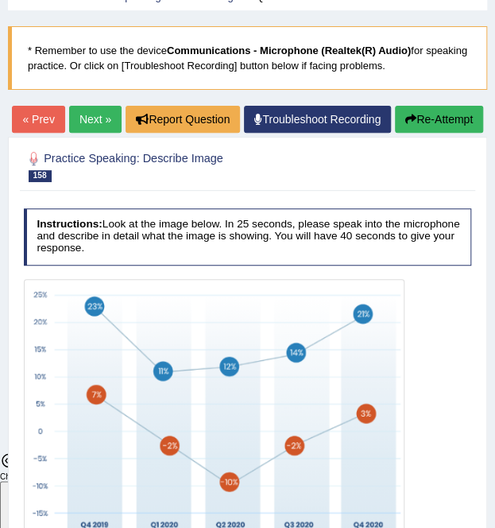
scroll to position [30, 0]
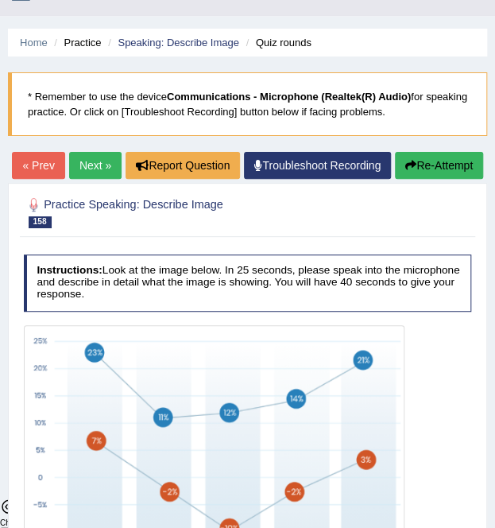
click at [122, 161] on link "Next »" at bounding box center [95, 165] width 52 height 27
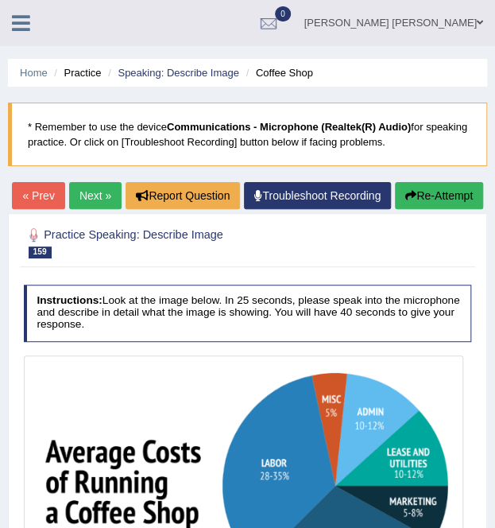
scroll to position [3689, 0]
click at [122, 203] on link "Next »" at bounding box center [95, 195] width 52 height 27
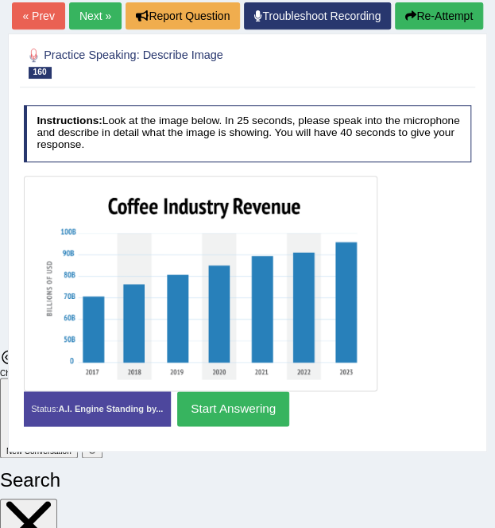
scroll to position [159, 0]
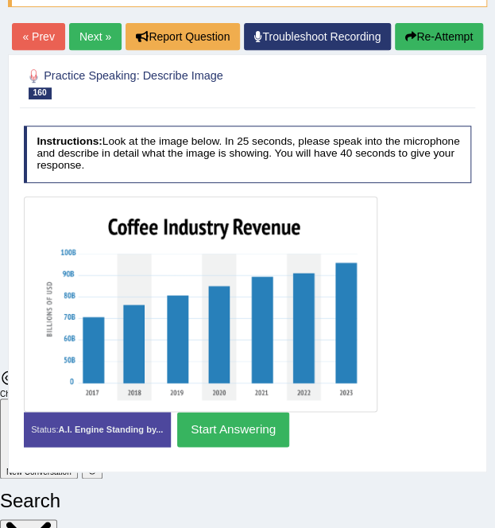
click at [122, 39] on link "Next »" at bounding box center [95, 36] width 52 height 27
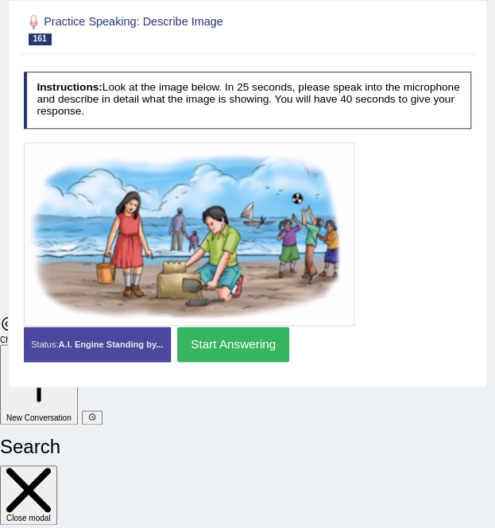
scroll to position [189, 0]
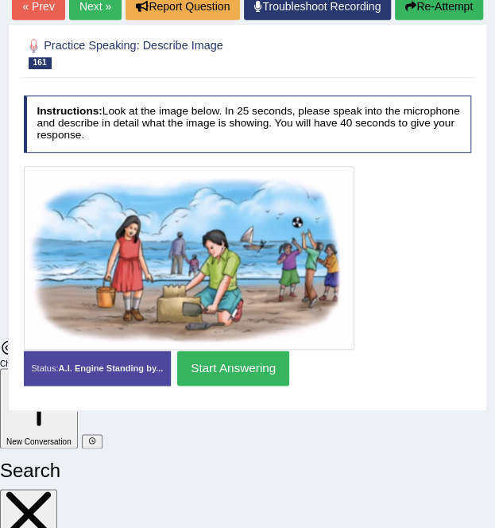
click at [122, 6] on link "Next »" at bounding box center [95, 6] width 52 height 27
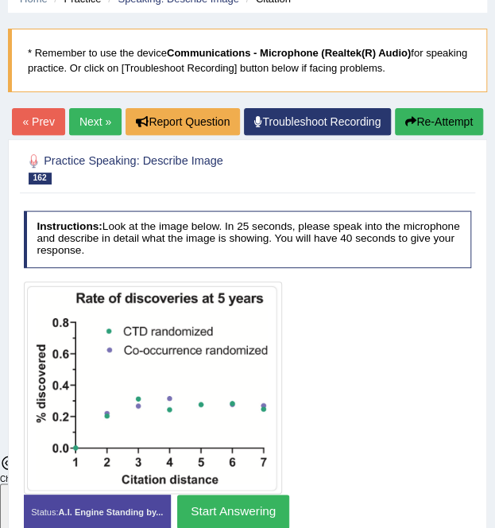
scroll to position [159, 0]
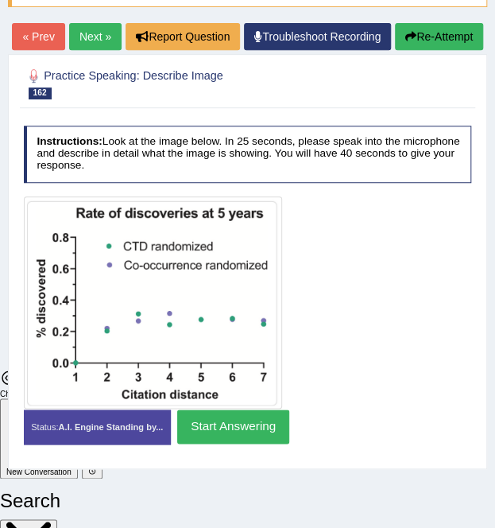
click at [215, 443] on button "Start Answering" at bounding box center [233, 426] width 112 height 34
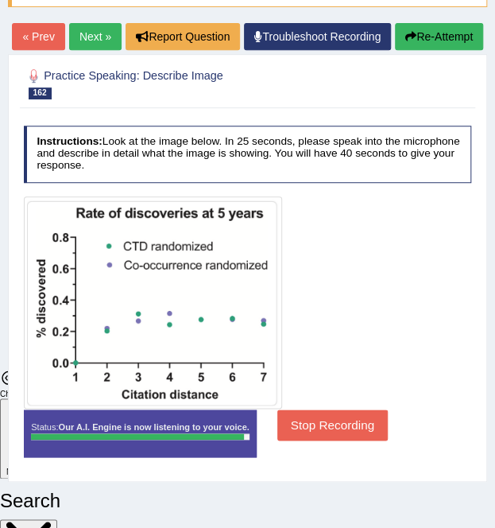
click at [319, 440] on button "Stop Recording" at bounding box center [332, 424] width 110 height 31
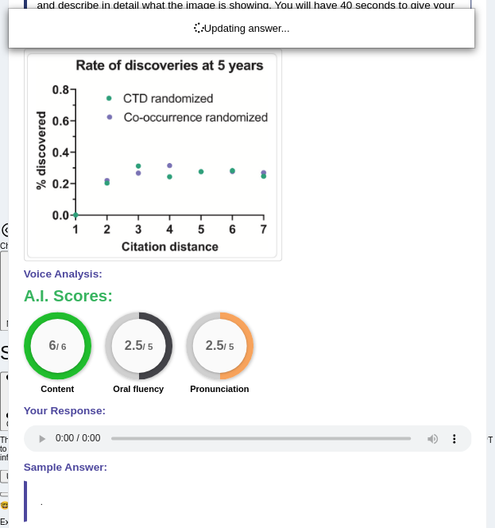
scroll to position [68, 0]
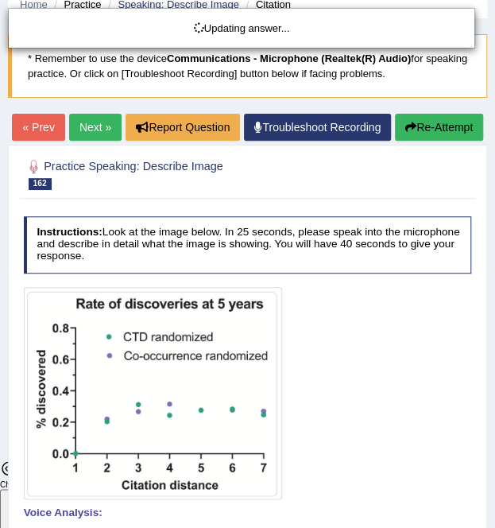
click at [198, 134] on div "Updating answer..." at bounding box center [247, 264] width 495 height 528
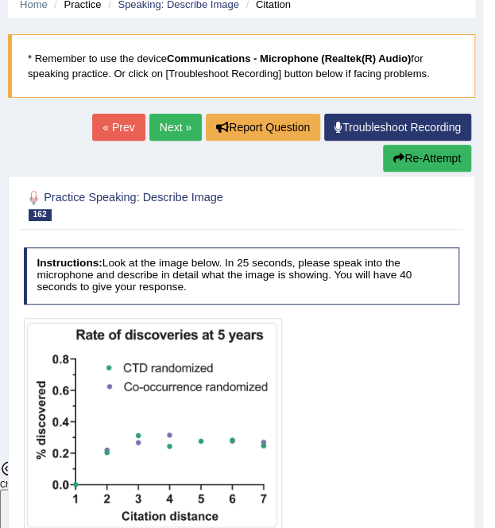
click at [176, 120] on link "Next »" at bounding box center [175, 127] width 52 height 27
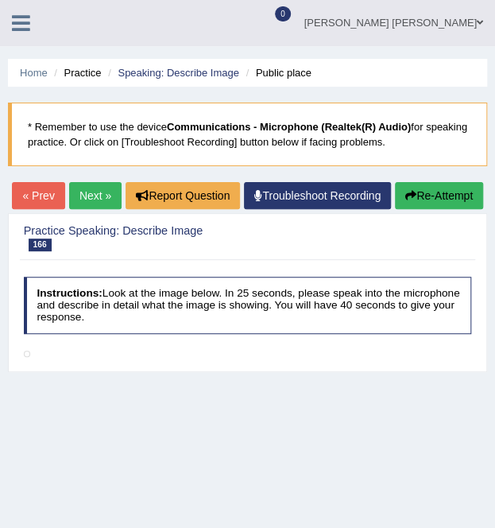
click at [122, 190] on link "Next »" at bounding box center [95, 195] width 52 height 27
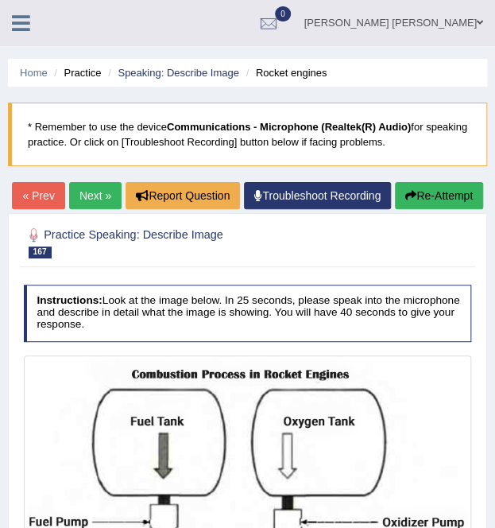
scroll to position [3689, 0]
click at [122, 189] on link "Next »" at bounding box center [95, 195] width 52 height 27
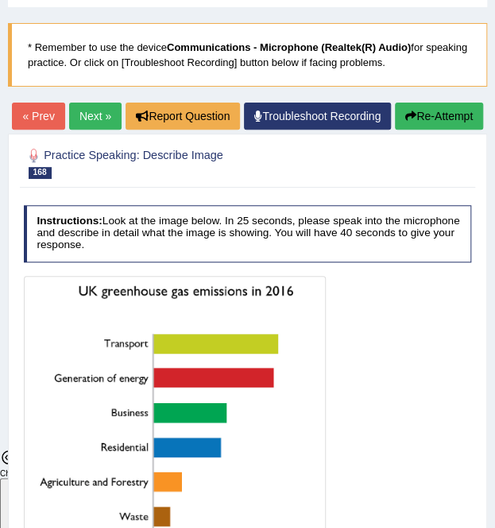
scroll to position [238, 0]
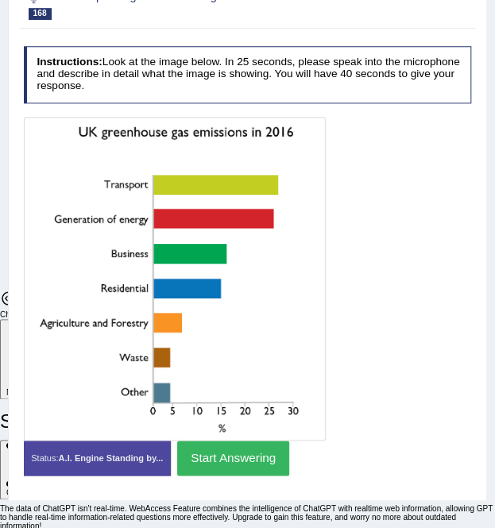
click at [231, 474] on button "Start Answering" at bounding box center [233, 457] width 112 height 34
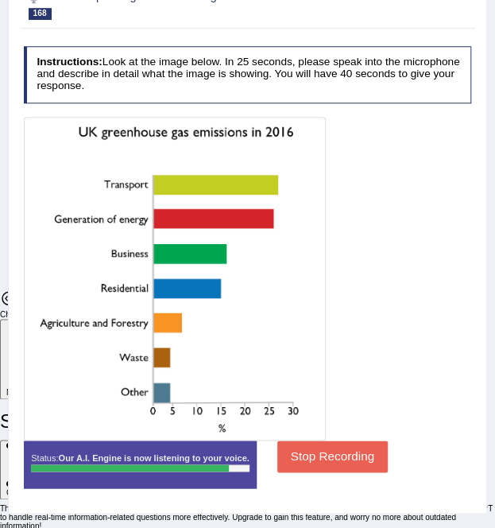
click at [323, 471] on button "Stop Recording" at bounding box center [332, 455] width 110 height 31
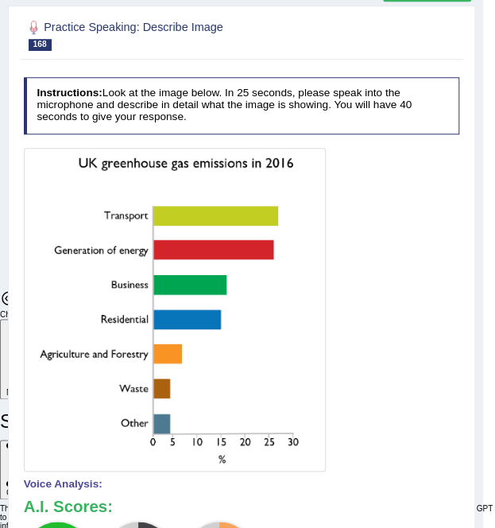
scroll to position [0, 0]
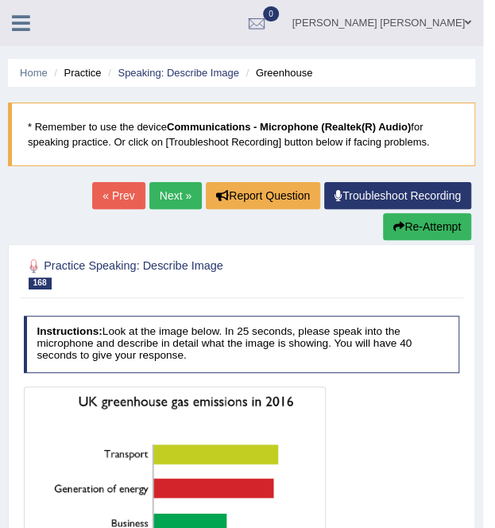
click at [164, 193] on link "Next »" at bounding box center [175, 195] width 52 height 27
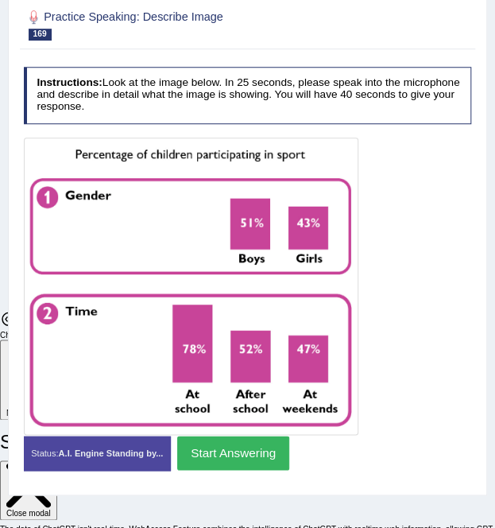
scroll to position [238, 0]
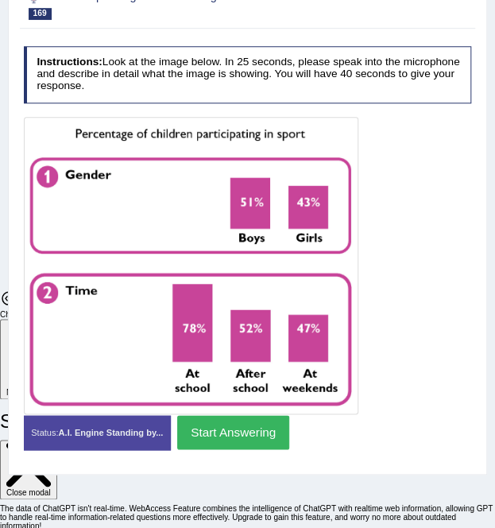
click at [234, 449] on button "Start Answering" at bounding box center [233, 432] width 112 height 34
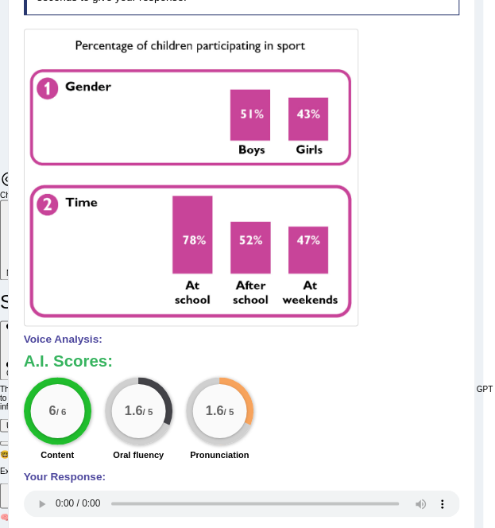
scroll to position [159, 0]
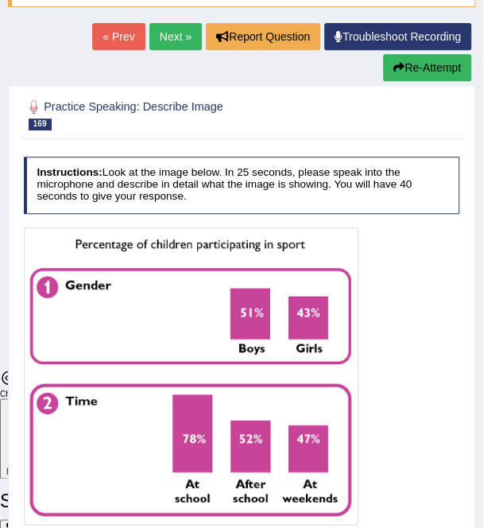
click at [168, 33] on link "Next »" at bounding box center [175, 36] width 52 height 27
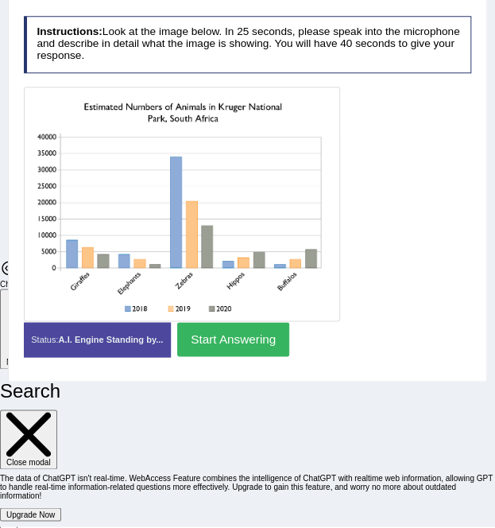
scroll to position [30, 0]
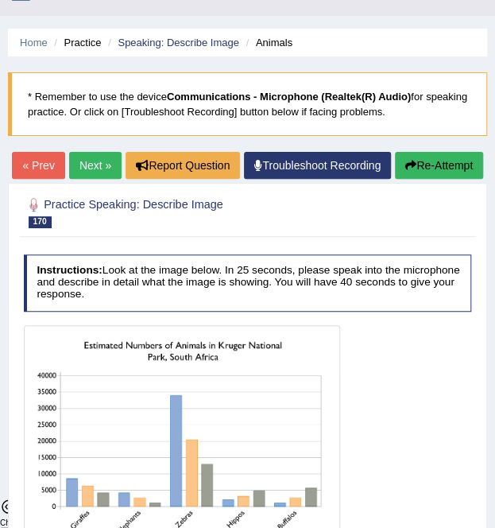
click at [122, 163] on link "Next »" at bounding box center [95, 165] width 52 height 27
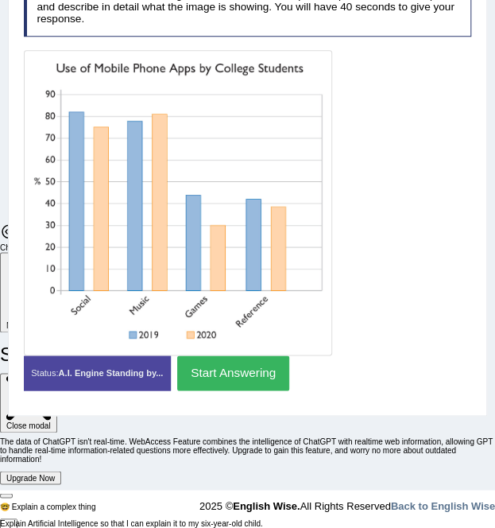
scroll to position [3689, 0]
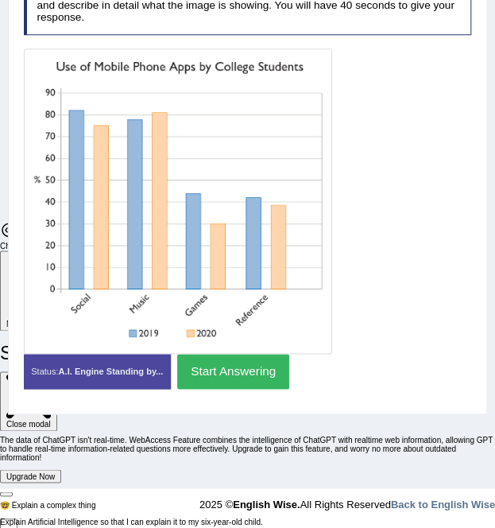
click at [277, 388] on button "Start Answering" at bounding box center [233, 371] width 112 height 34
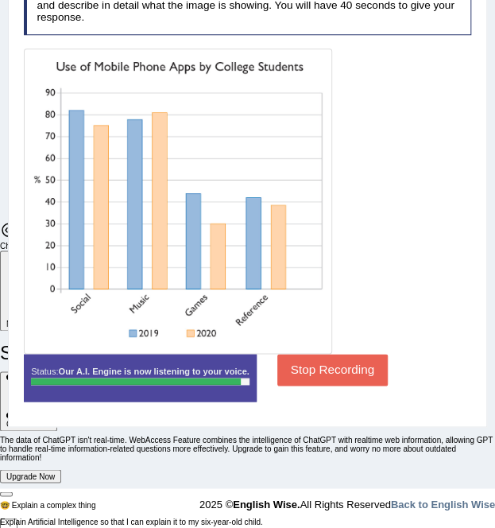
click at [300, 385] on button "Stop Recording" at bounding box center [332, 369] width 110 height 31
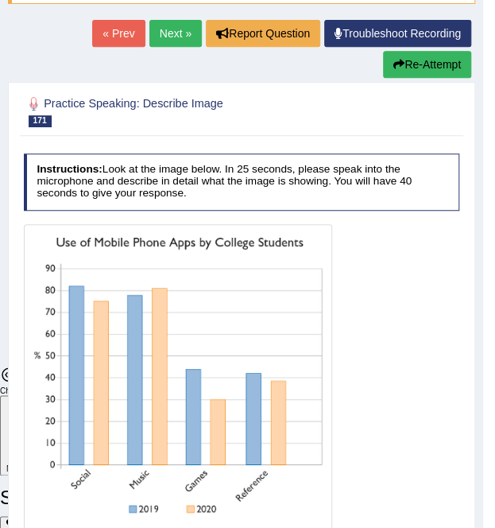
scroll to position [148, 0]
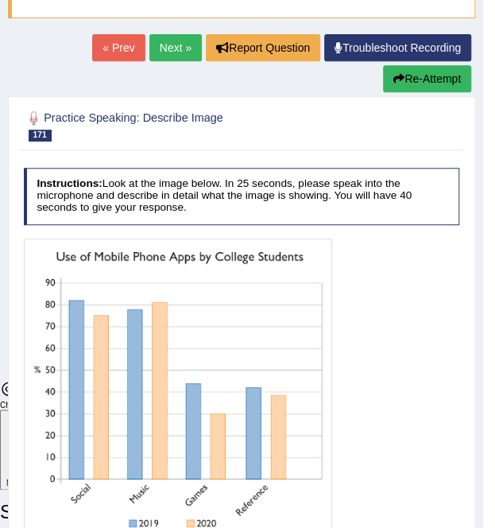
click at [168, 45] on link "Next »" at bounding box center [175, 47] width 52 height 27
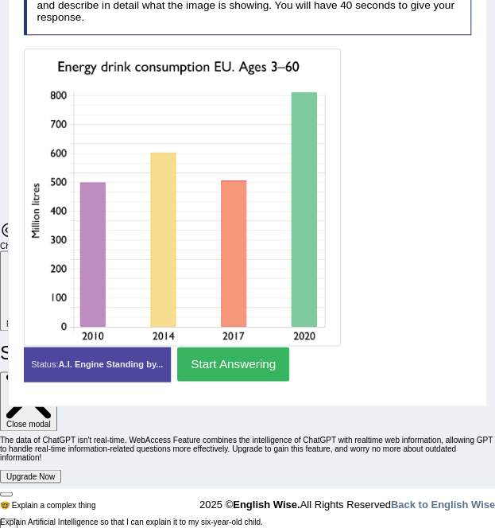
scroll to position [3689, 0]
click at [212, 381] on button "Start Answering" at bounding box center [233, 363] width 112 height 34
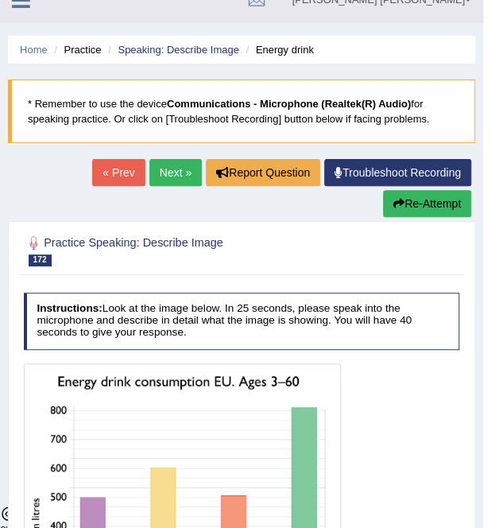
scroll to position [0, 0]
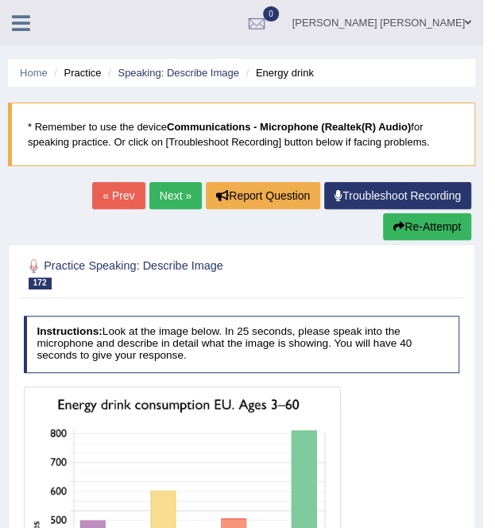
click at [175, 197] on link "Next »" at bounding box center [175, 195] width 52 height 27
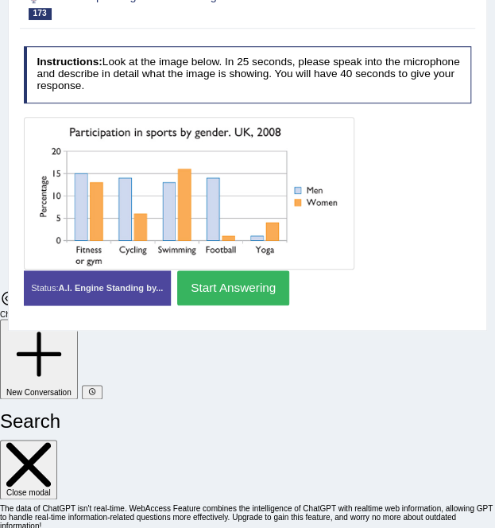
scroll to position [269, 0]
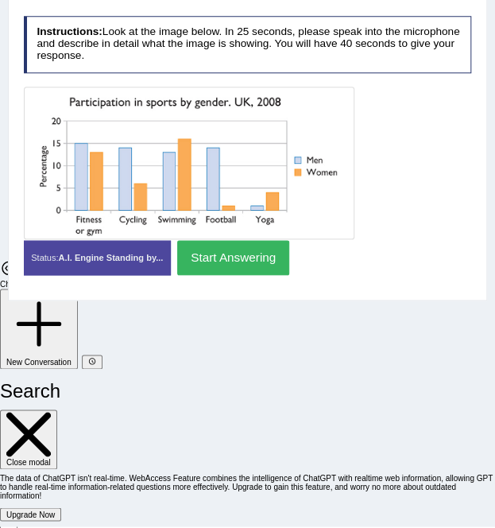
click at [236, 274] on button "Start Answering" at bounding box center [233, 257] width 112 height 34
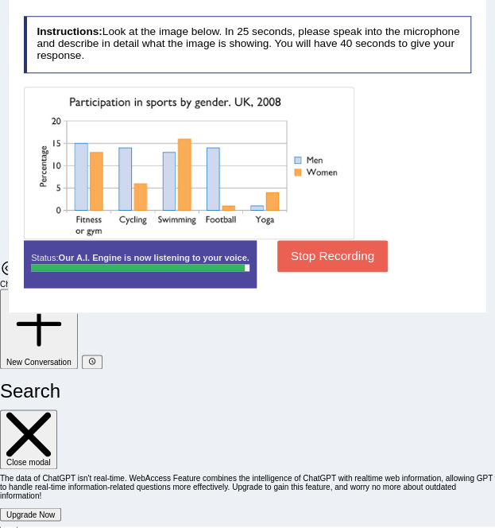
click at [321, 271] on button "Stop Recording" at bounding box center [332, 255] width 110 height 31
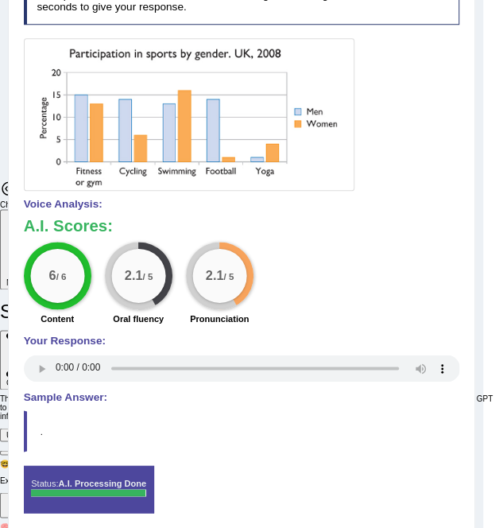
scroll to position [110, 0]
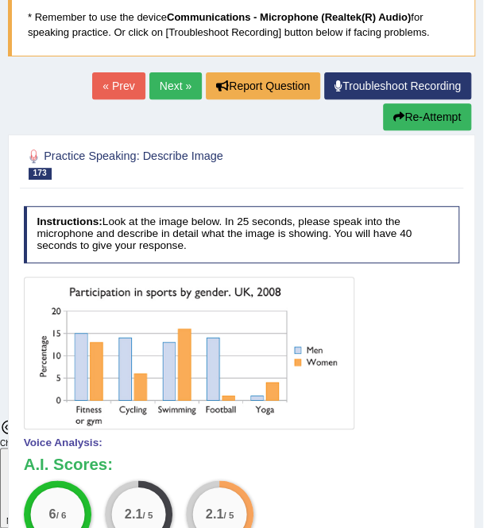
click at [167, 88] on link "Next »" at bounding box center [175, 85] width 52 height 27
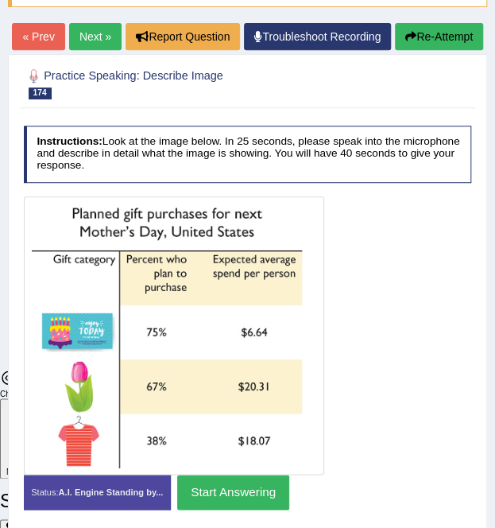
scroll to position [3689, 0]
click at [122, 39] on link "Next »" at bounding box center [95, 36] width 52 height 27
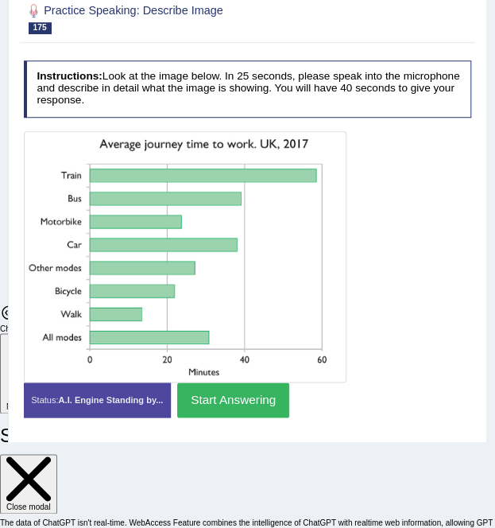
scroll to position [307, 0]
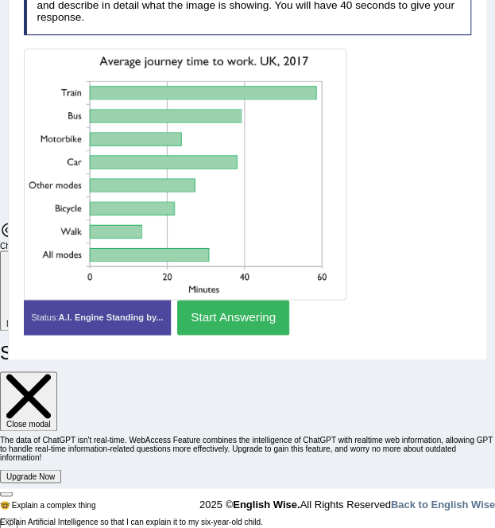
click at [241, 334] on button "Start Answering" at bounding box center [233, 317] width 112 height 34
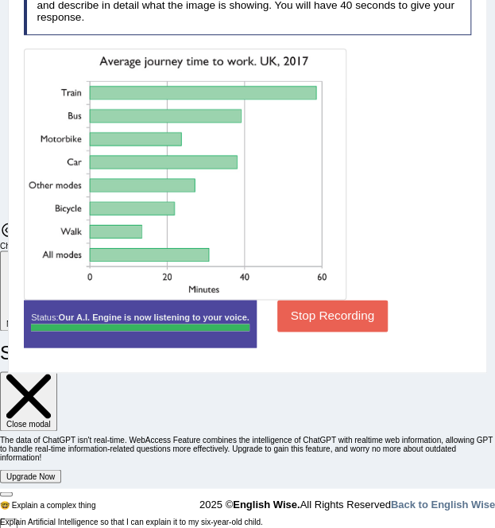
click at [339, 331] on button "Stop Recording" at bounding box center [332, 315] width 110 height 31
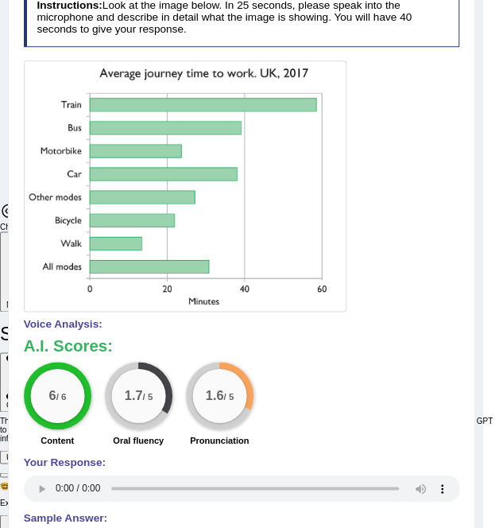
scroll to position [68, 0]
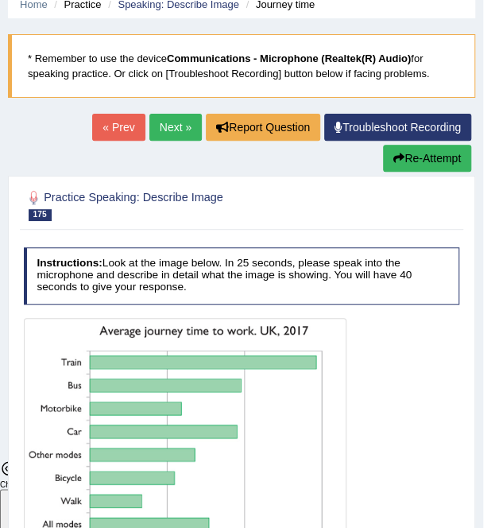
click at [168, 123] on link "Next »" at bounding box center [175, 127] width 52 height 27
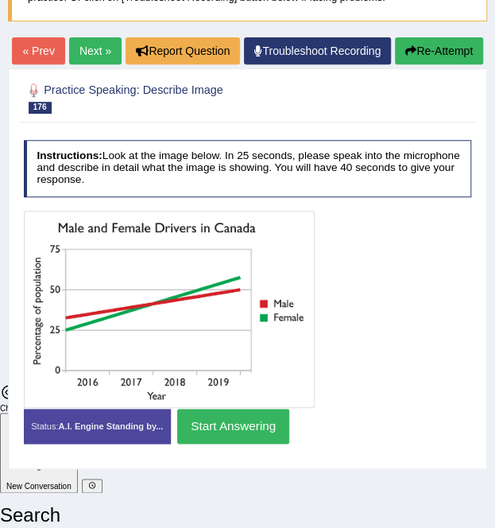
scroll to position [159, 0]
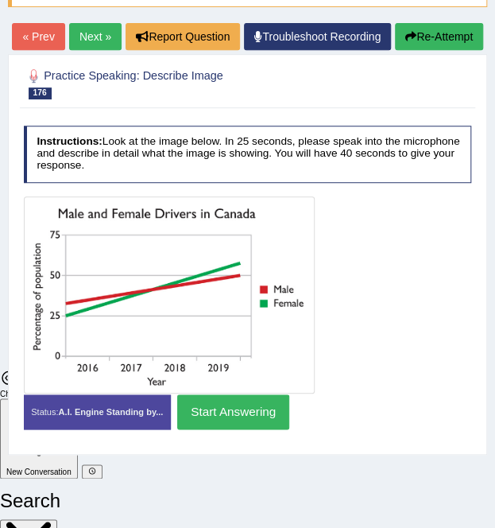
click at [257, 428] on button "Start Answering" at bounding box center [233, 411] width 112 height 34
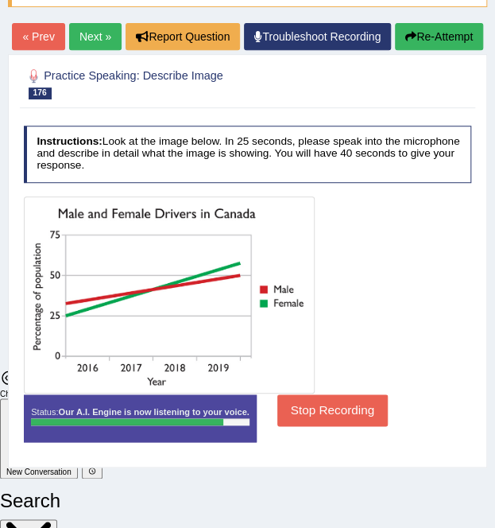
click at [324, 425] on button "Stop Recording" at bounding box center [332, 409] width 110 height 31
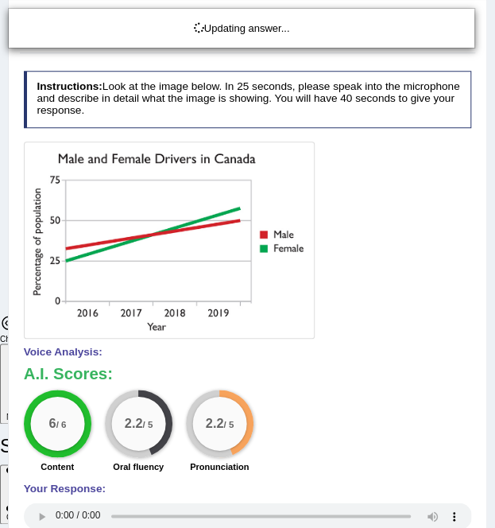
scroll to position [79, 0]
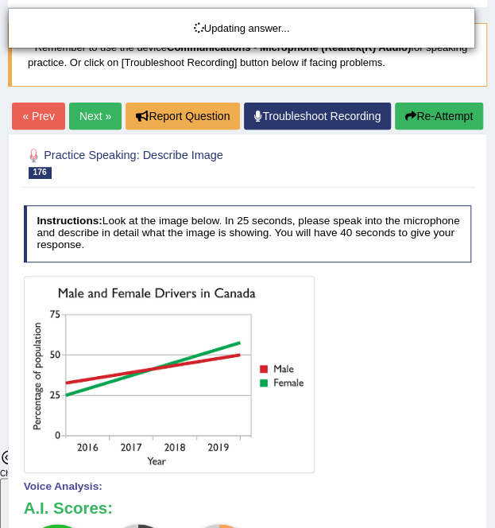
click at [185, 115] on div "Updating answer..." at bounding box center [247, 264] width 495 height 528
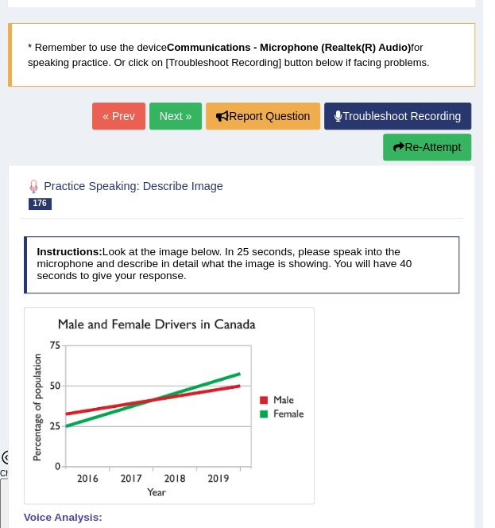
click at [176, 117] on link "Next »" at bounding box center [175, 116] width 52 height 27
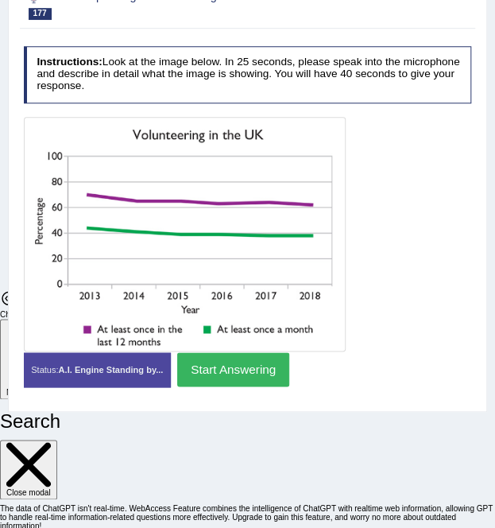
scroll to position [269, 0]
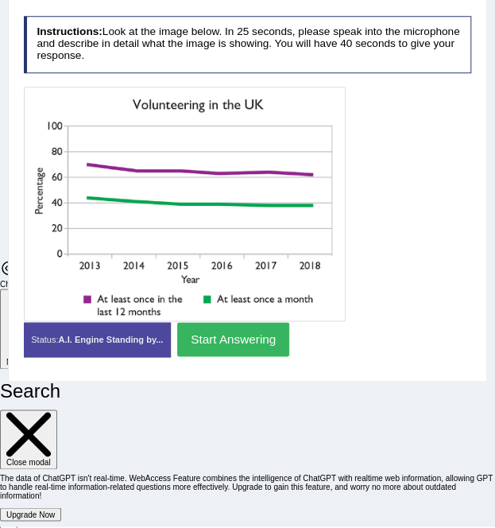
click at [228, 356] on button "Start Answering" at bounding box center [233, 339] width 112 height 34
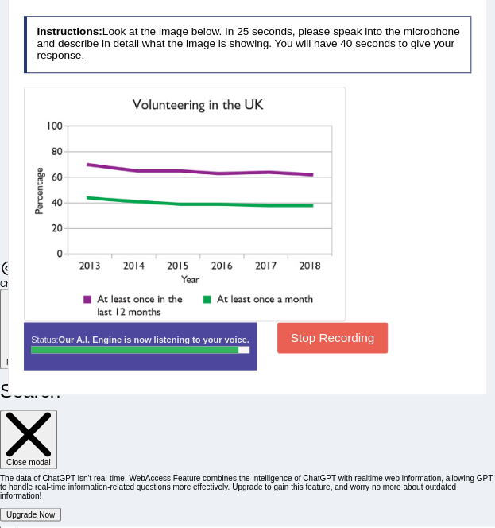
click at [327, 353] on button "Stop Recording" at bounding box center [332, 337] width 110 height 31
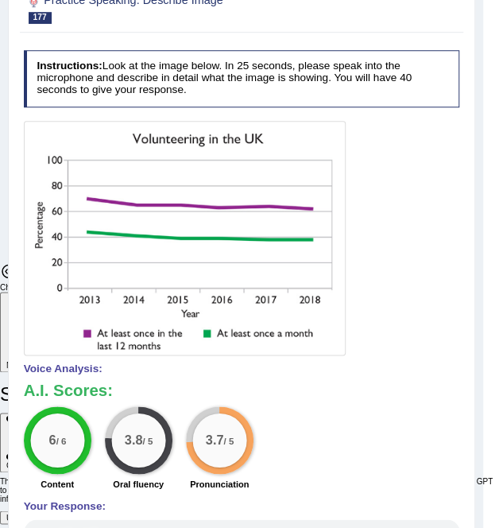
scroll to position [177, 0]
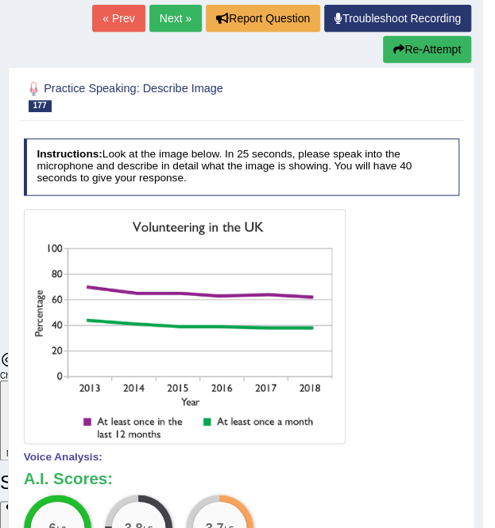
click at [159, 15] on link "Next »" at bounding box center [175, 18] width 52 height 27
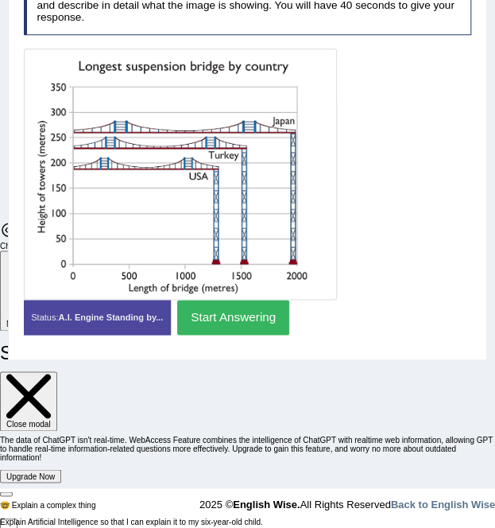
scroll to position [3689, 0]
click at [235, 334] on button "Start Answering" at bounding box center [233, 317] width 112 height 34
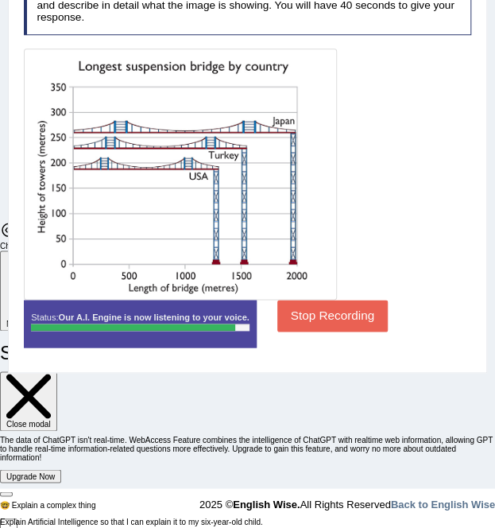
click at [346, 331] on button "Stop Recording" at bounding box center [332, 315] width 110 height 31
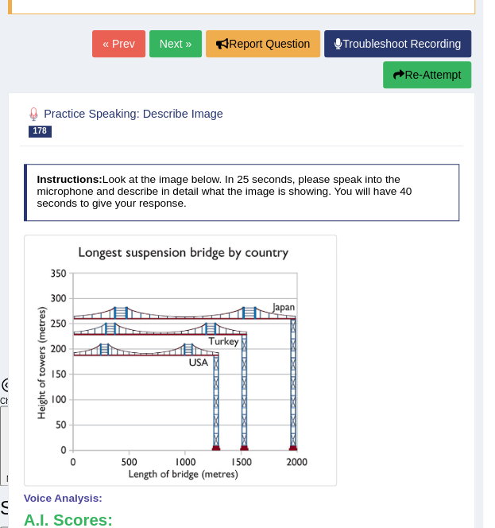
scroll to position [68, 0]
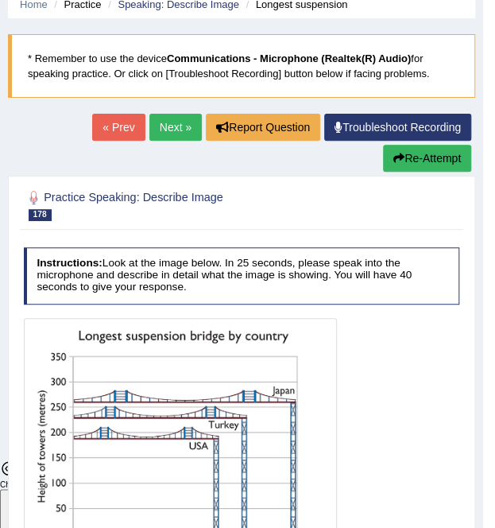
click at [175, 123] on link "Next »" at bounding box center [175, 127] width 52 height 27
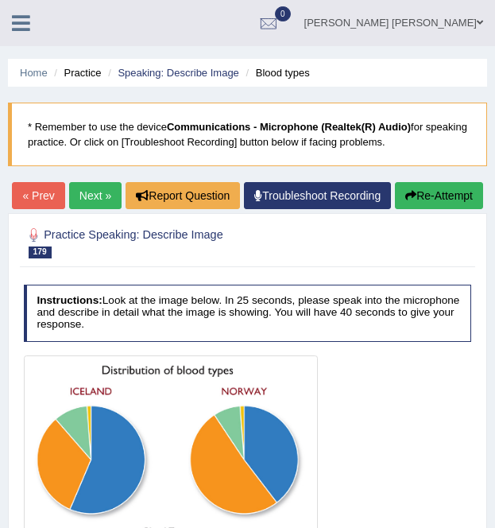
scroll to position [79, 0]
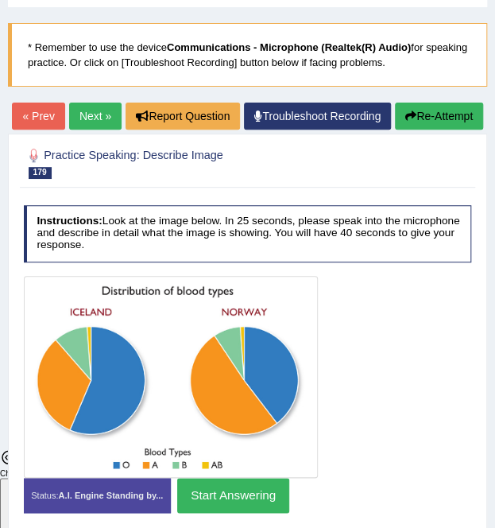
click at [122, 122] on link "Next »" at bounding box center [95, 116] width 52 height 27
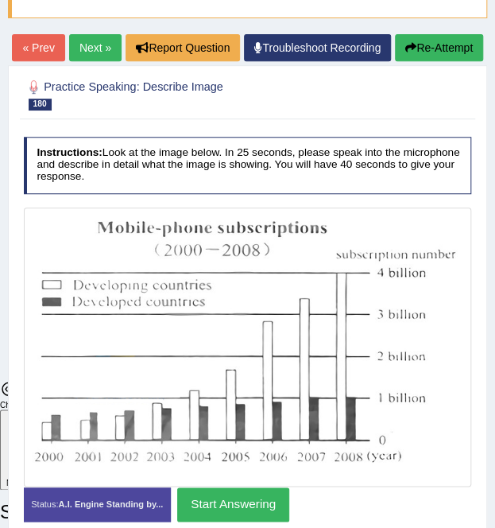
scroll to position [307, 0]
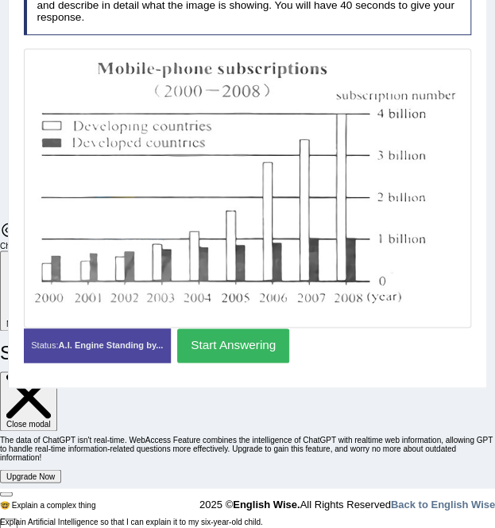
click at [261, 362] on button "Start Answering" at bounding box center [233, 345] width 112 height 34
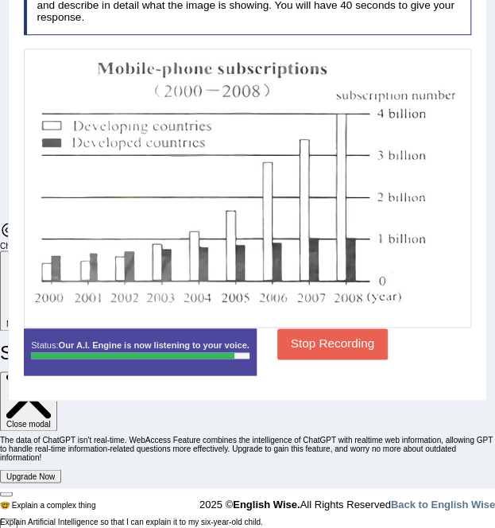
click at [310, 359] on button "Stop Recording" at bounding box center [332, 343] width 110 height 31
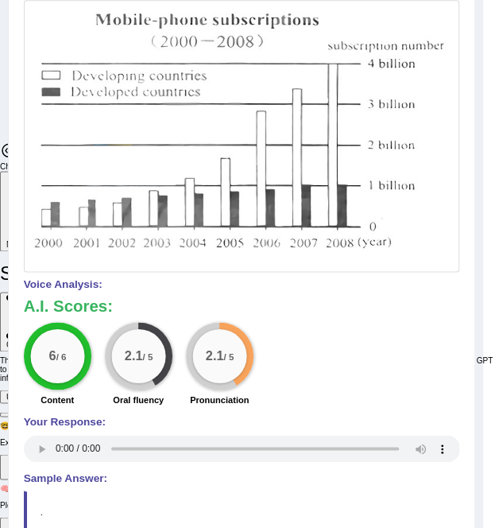
scroll to position [148, 0]
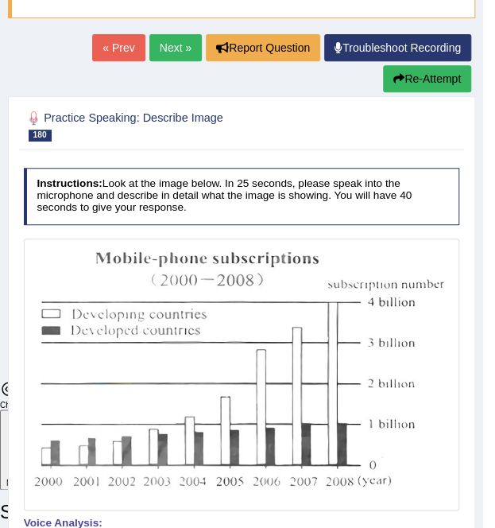
click at [176, 48] on link "Next »" at bounding box center [175, 47] width 52 height 27
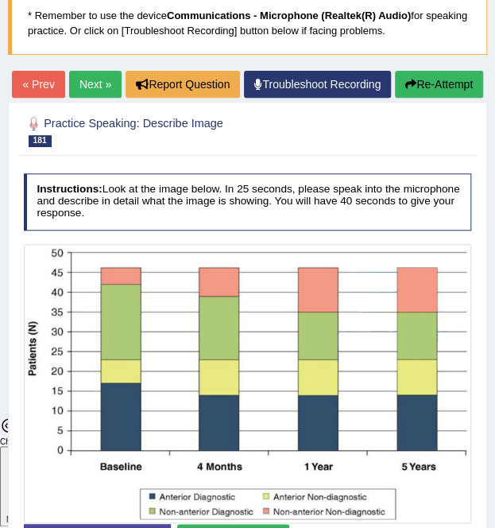
scroll to position [30, 0]
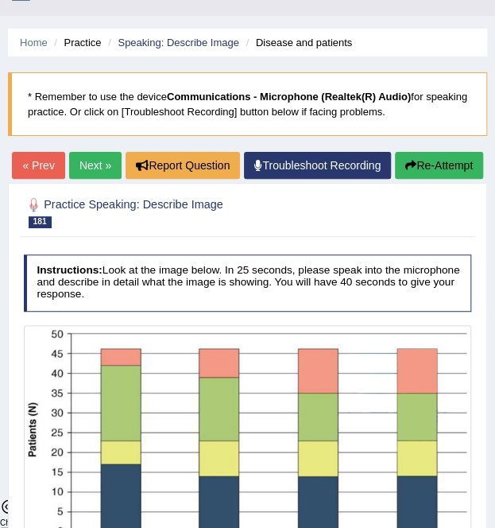
click at [122, 157] on link "Next »" at bounding box center [95, 165] width 52 height 27
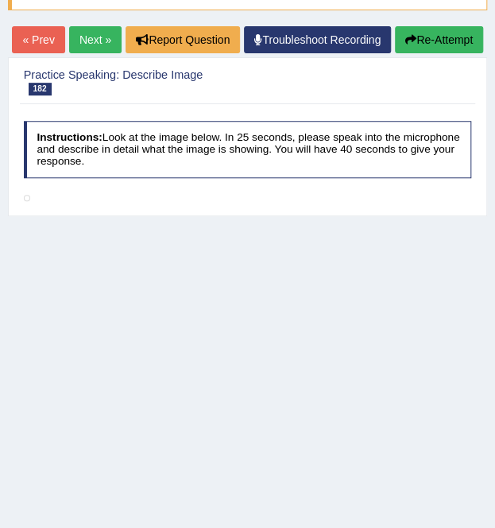
scroll to position [159, 0]
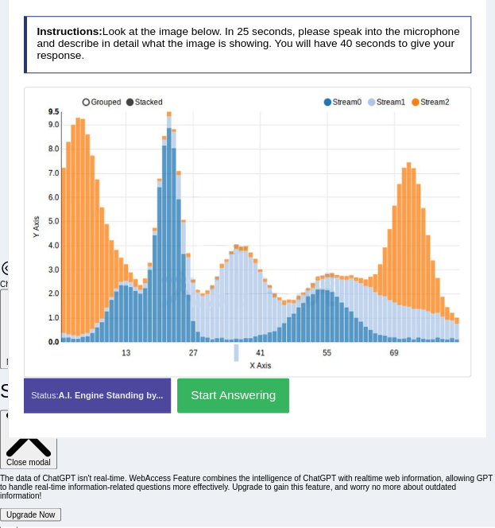
scroll to position [189, 0]
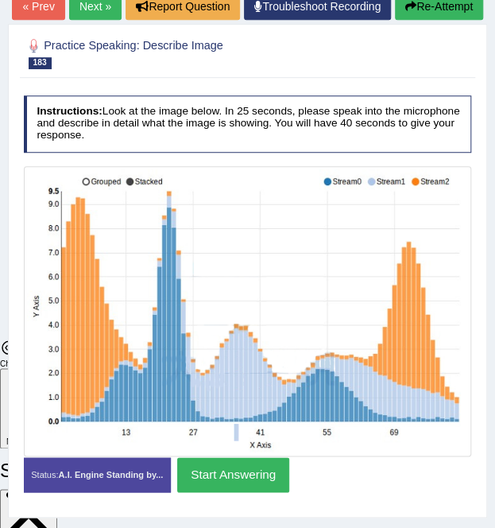
click at [122, 10] on link "Next »" at bounding box center [95, 6] width 52 height 27
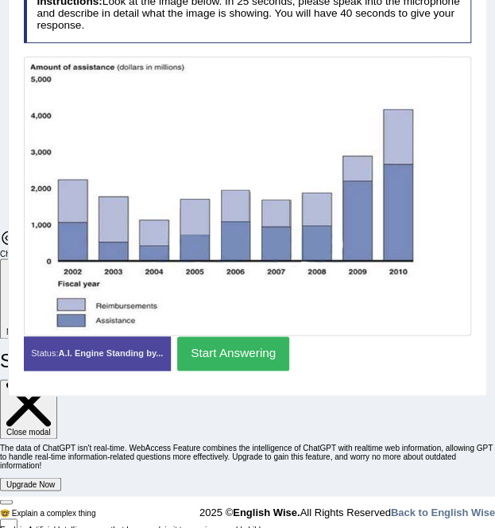
scroll to position [307, 0]
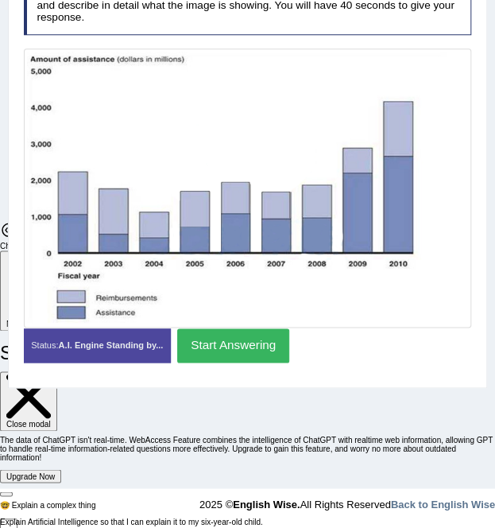
click at [261, 362] on button "Start Answering" at bounding box center [233, 345] width 112 height 34
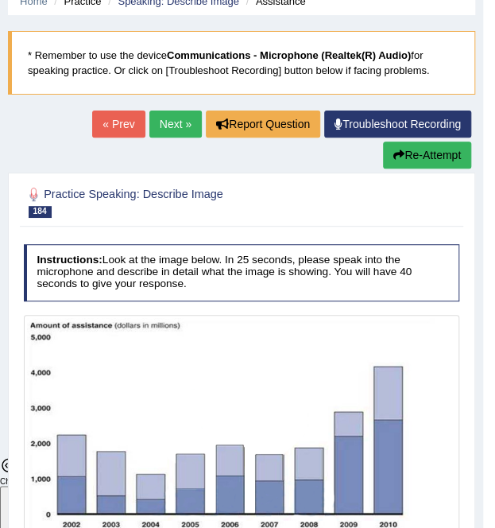
scroll to position [68, 0]
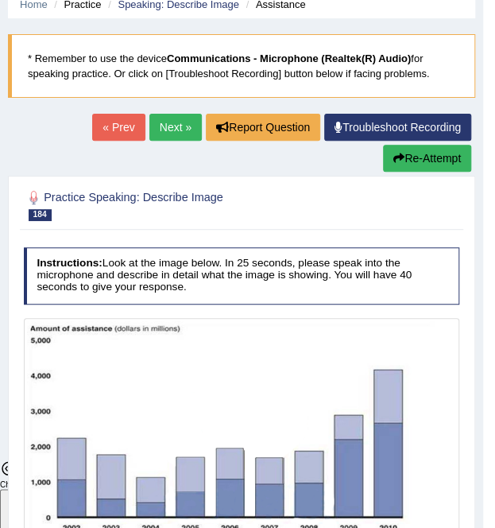
click at [164, 125] on link "Next »" at bounding box center [175, 127] width 52 height 27
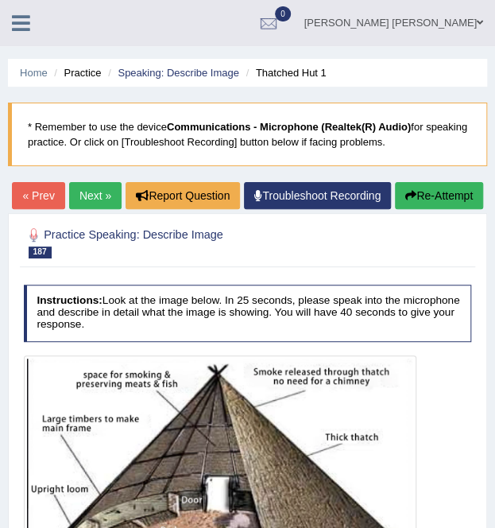
scroll to position [3689, 0]
click at [122, 199] on link "Next »" at bounding box center [95, 195] width 52 height 27
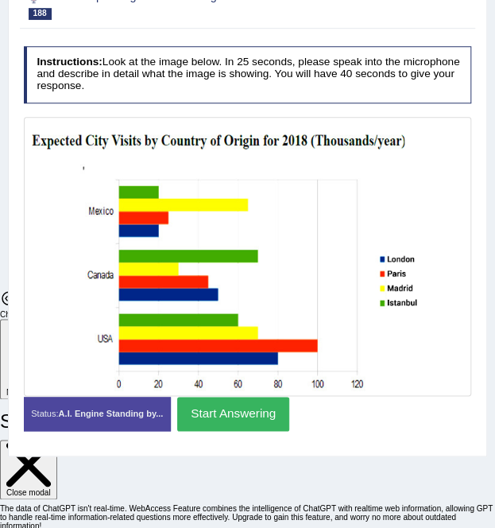
scroll to position [269, 0]
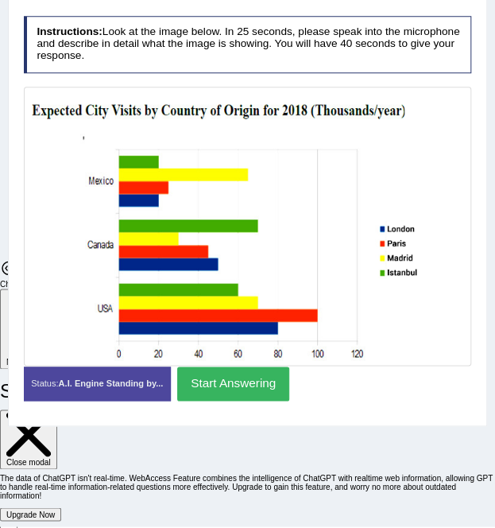
click at [203, 401] on button "Start Answering" at bounding box center [233, 383] width 112 height 34
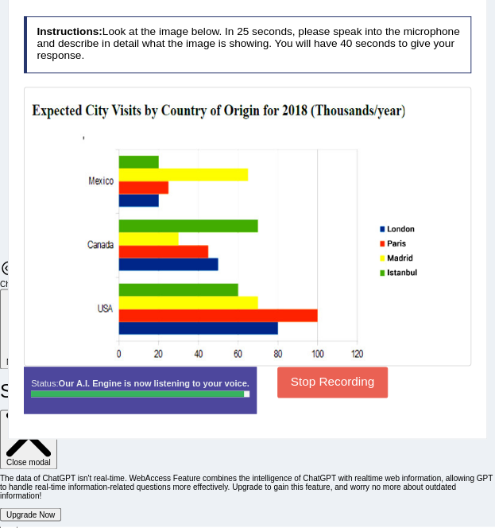
click at [335, 395] on button "Stop Recording" at bounding box center [332, 381] width 110 height 31
